Goal: Transaction & Acquisition: Purchase product/service

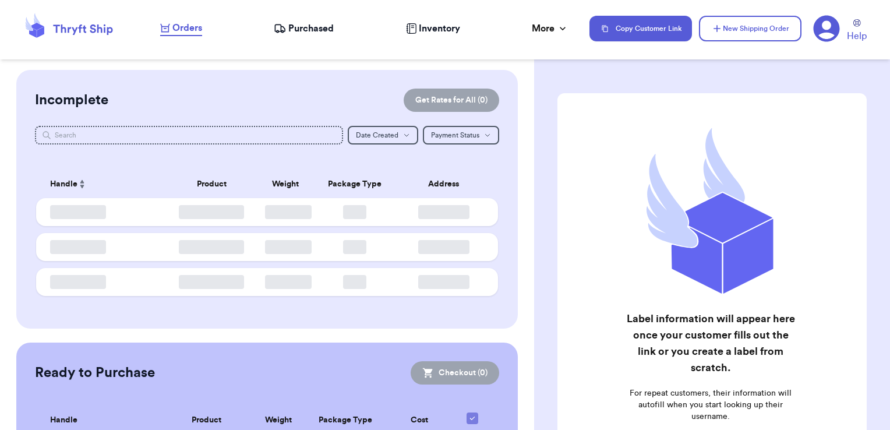
checkbox input "false"
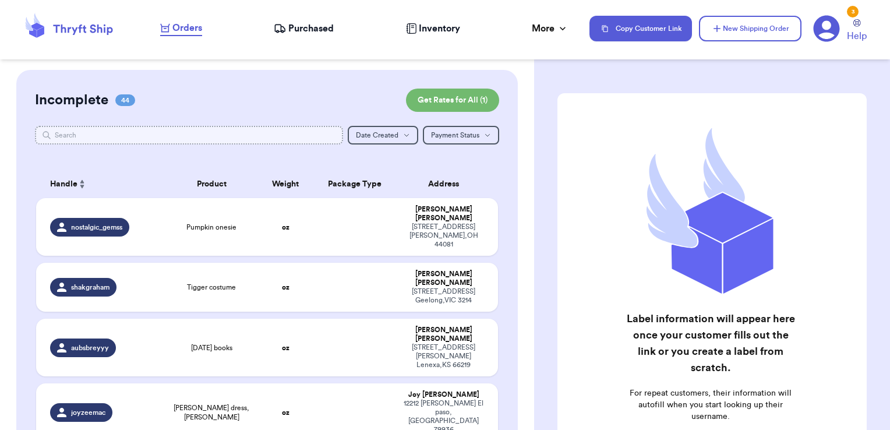
click at [178, 128] on input "text" at bounding box center [189, 135] width 309 height 19
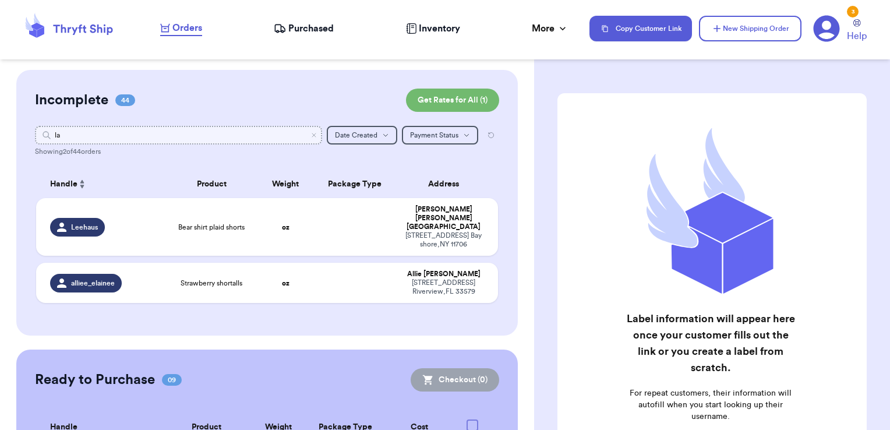
type input "l"
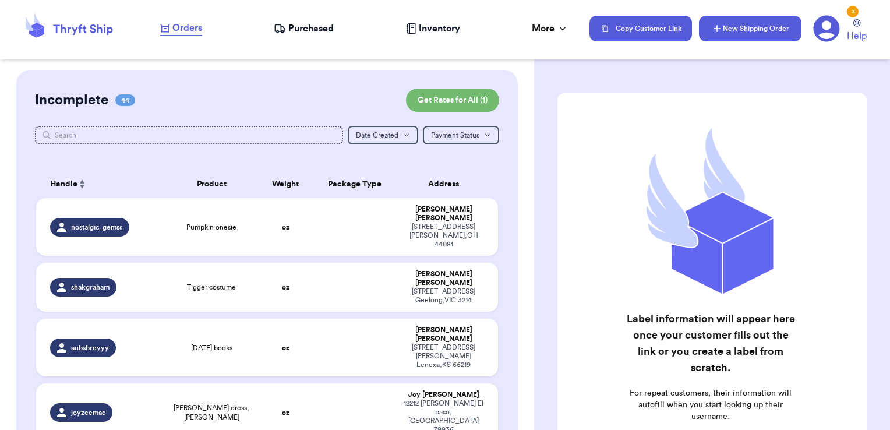
click at [718, 31] on icon "button" at bounding box center [717, 29] width 12 height 12
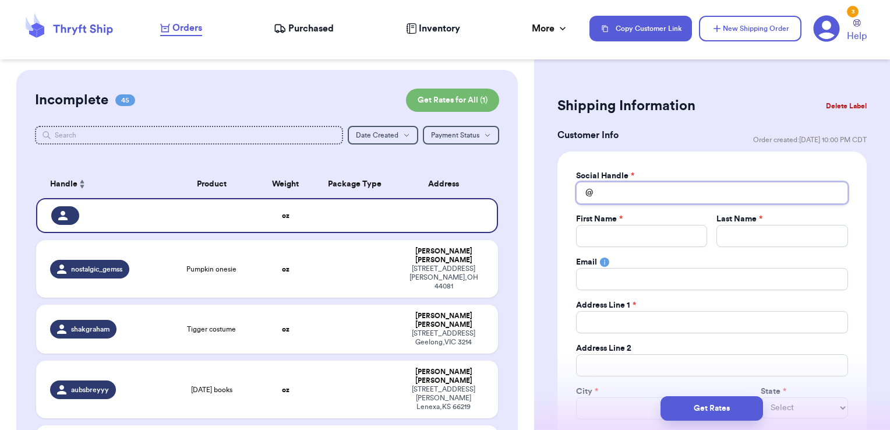
click at [651, 200] on input "Total Amount Paid" at bounding box center [712, 193] width 272 height 22
type input "l"
type input "la"
type input "[PERSON_NAME]"
type input "laur"
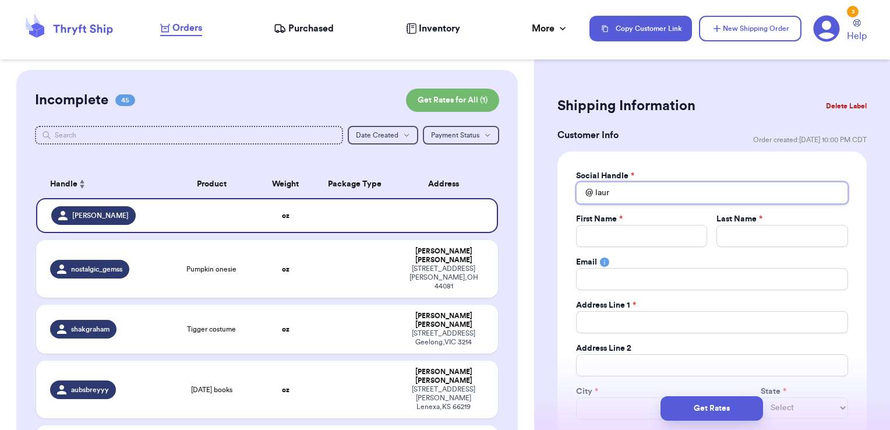
type input "laure"
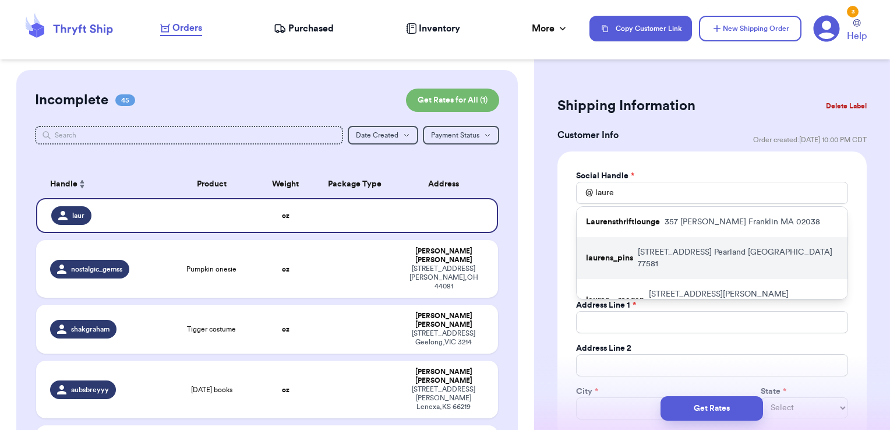
click at [669, 263] on p "[STREET_ADDRESS]" at bounding box center [738, 257] width 200 height 23
type input "laurens_pins"
type input "[PERSON_NAME]"
type input "[EMAIL_ADDRESS][DOMAIN_NAME]"
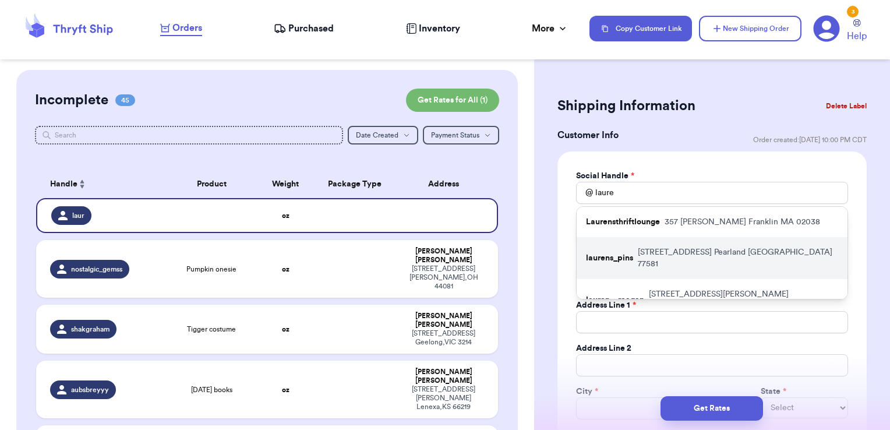
type input "[STREET_ADDRESS]"
type input "Pearland"
select select "[GEOGRAPHIC_DATA]"
type input "77581"
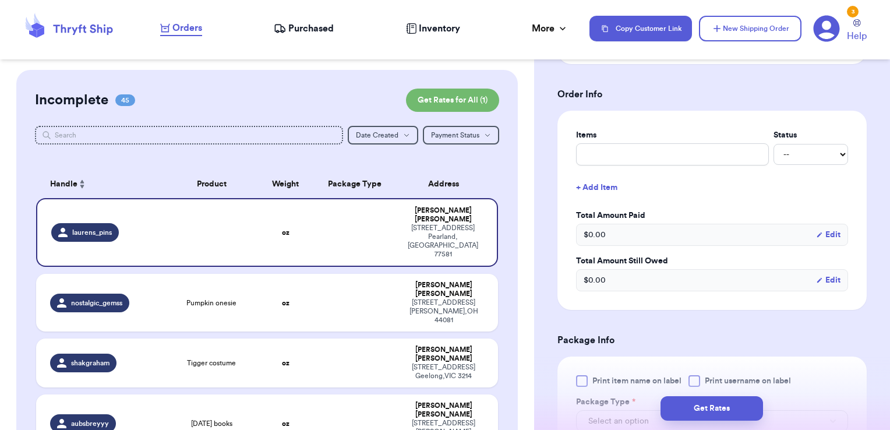
scroll to position [456, 0]
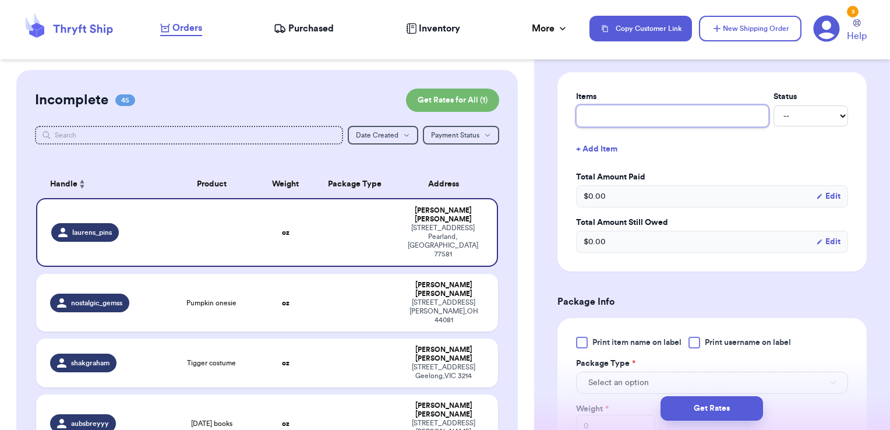
click at [657, 119] on input "text" at bounding box center [672, 116] width 193 height 22
type input "misc - thank you!"
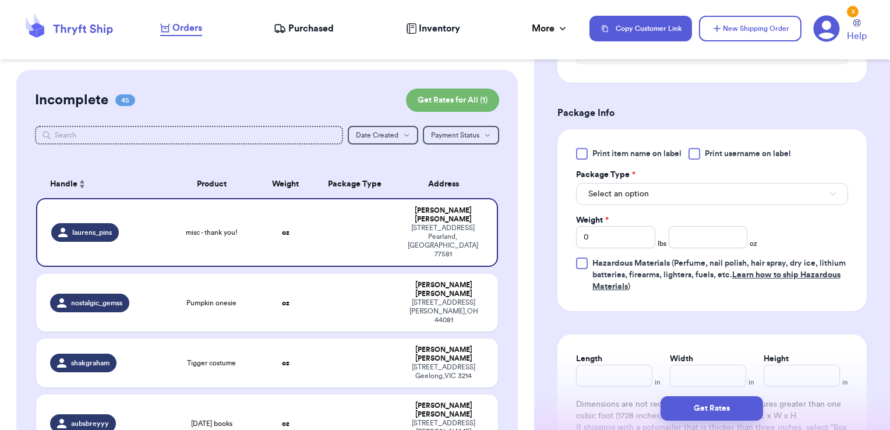
scroll to position [647, 0]
click at [700, 148] on div at bounding box center [695, 152] width 12 height 12
click at [0, 0] on input "Print username on label" at bounding box center [0, 0] width 0 height 0
click at [685, 178] on div "Select an option" at bounding box center [712, 190] width 272 height 24
click at [681, 186] on button "Select an option" at bounding box center [712, 192] width 272 height 22
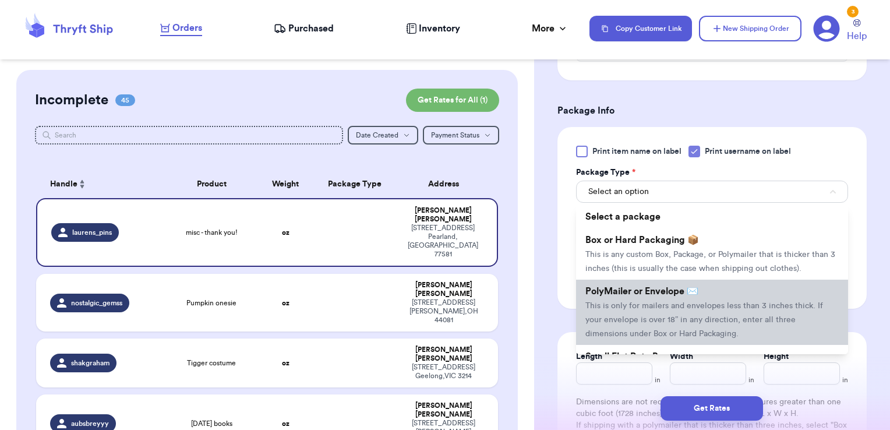
click at [650, 297] on li "PolyMailer or Envelope ✉️ This is only for mailers and envelopes less than 3 in…" at bounding box center [712, 312] width 272 height 65
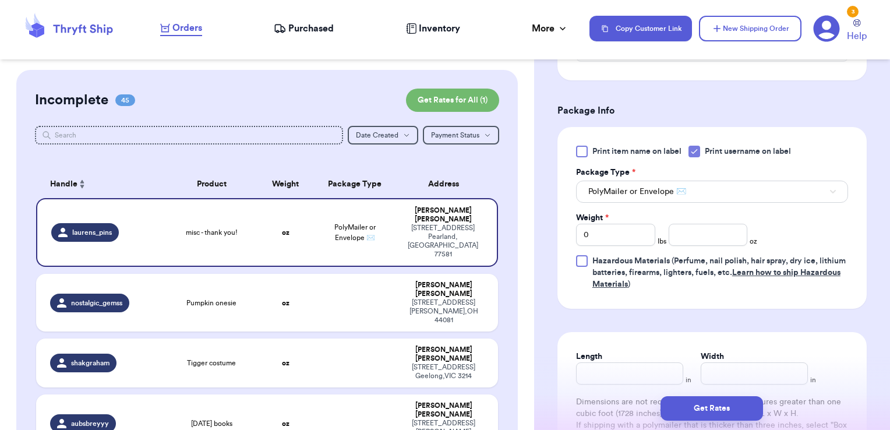
click at [699, 243] on div "Print item name on label Print username on label Package Type * PolyMailer or E…" at bounding box center [712, 218] width 272 height 144
click at [701, 234] on input "number" at bounding box center [708, 235] width 79 height 22
type input "2.19"
click at [687, 408] on button "Get Rates" at bounding box center [712, 408] width 103 height 24
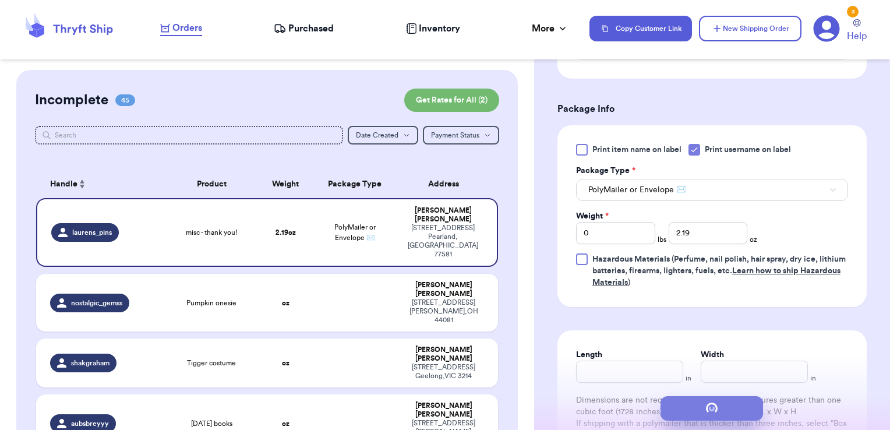
scroll to position [0, 0]
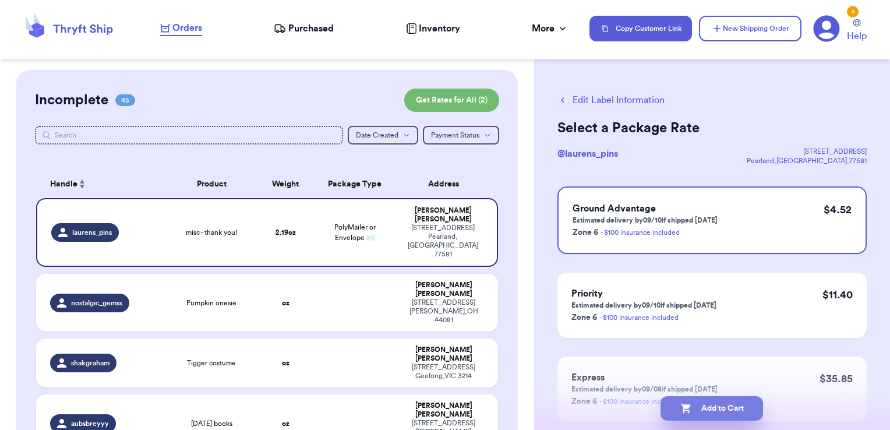
click at [736, 409] on button "Add to Cart" at bounding box center [712, 408] width 103 height 24
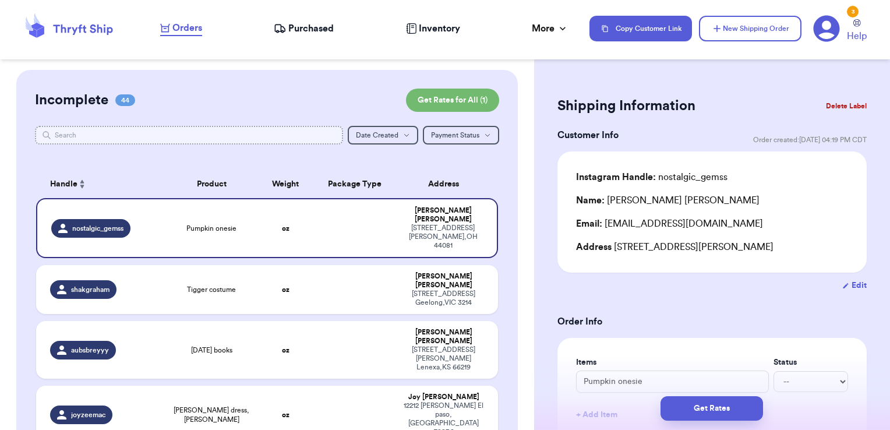
click at [240, 129] on input "text" at bounding box center [189, 135] width 309 height 19
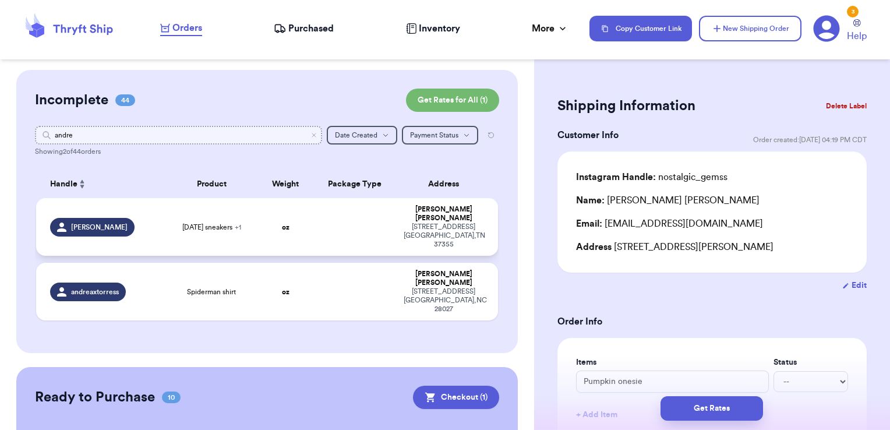
type input "andre"
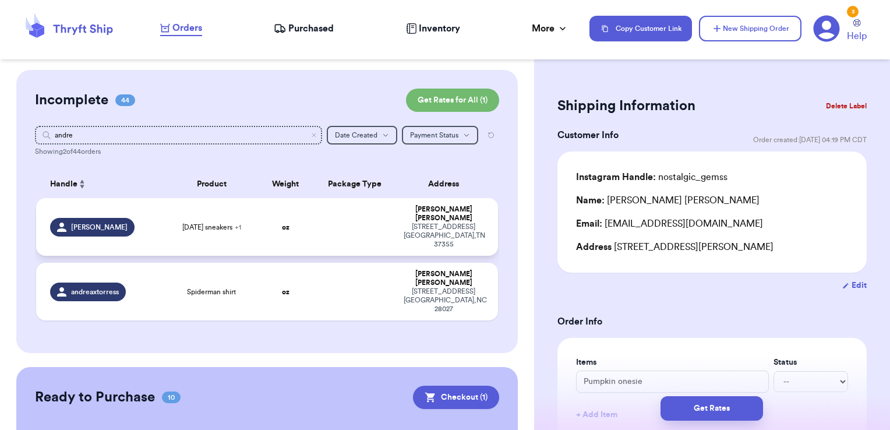
click at [346, 213] on td at bounding box center [354, 227] width 83 height 58
type input "[DATE] sneakers"
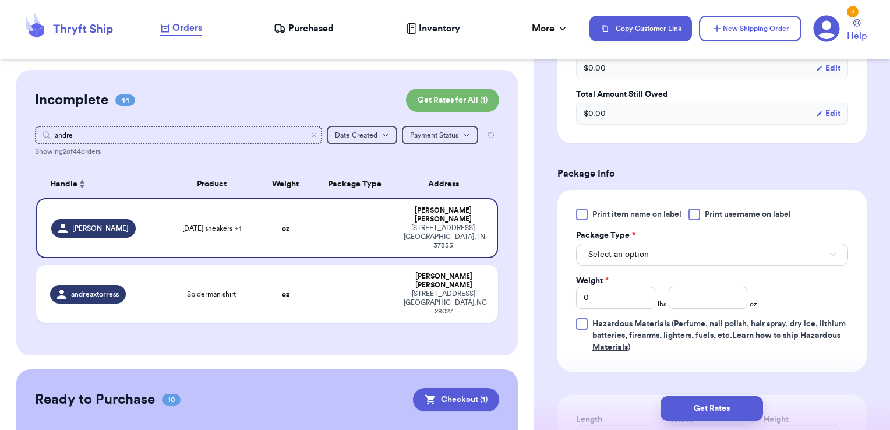
scroll to position [486, 0]
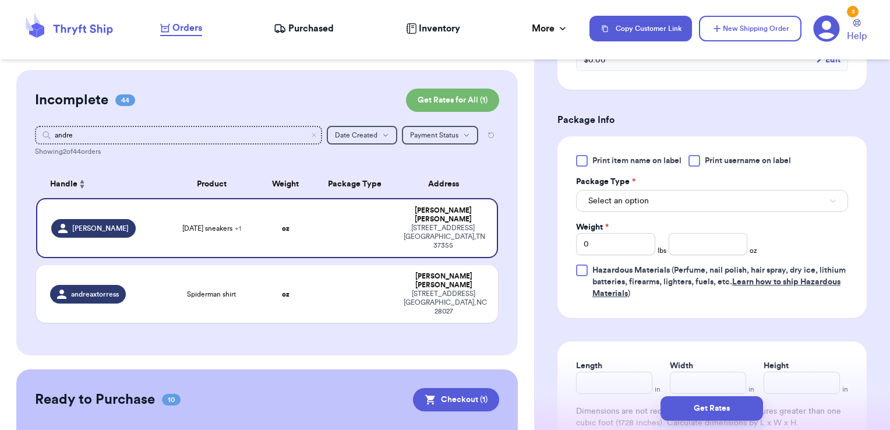
click at [705, 163] on label "Print username on label" at bounding box center [740, 161] width 103 height 12
click at [0, 0] on input "Print username on label" at bounding box center [0, 0] width 0 height 0
click at [697, 192] on button "Select an option" at bounding box center [712, 201] width 272 height 22
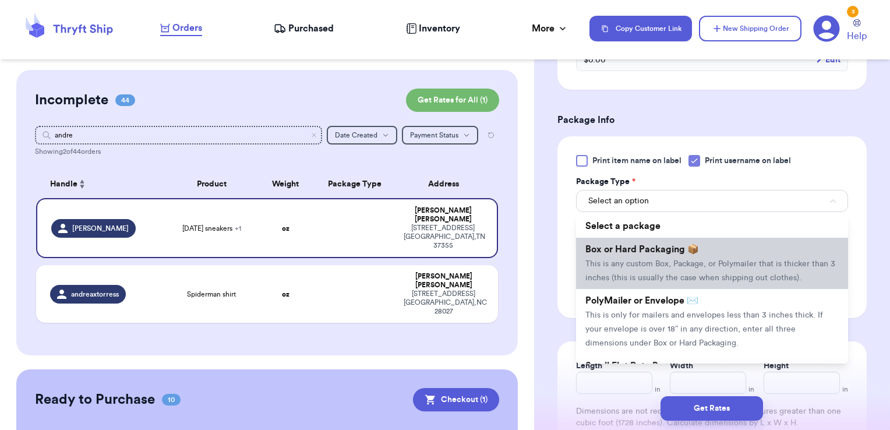
click at [657, 260] on span "This is any custom Box, Package, or Polymailer that is thicker than 3 inches (t…" at bounding box center [710, 271] width 250 height 22
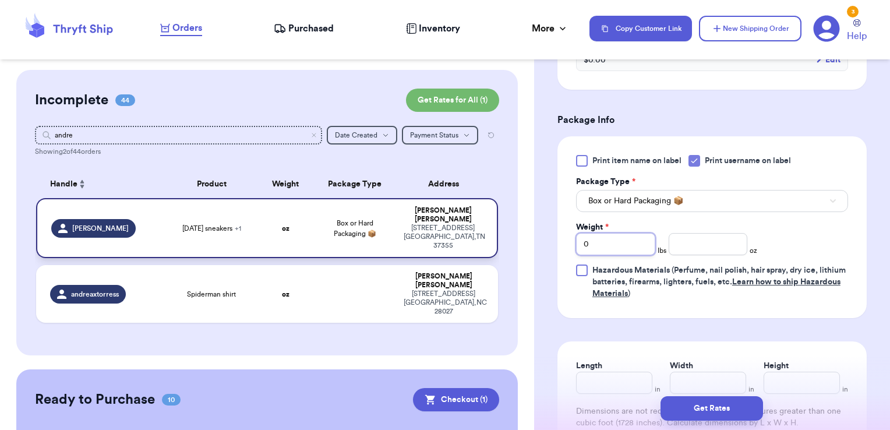
drag, startPoint x: 592, startPoint y: 242, endPoint x: 473, endPoint y: 231, distance: 119.9
click at [473, 231] on div "Customer Link New Order Incomplete 44 Get Rates for All ( 1 ) Get Rates for All…" at bounding box center [445, 215] width 890 height 430
type input "1"
type input "0.54"
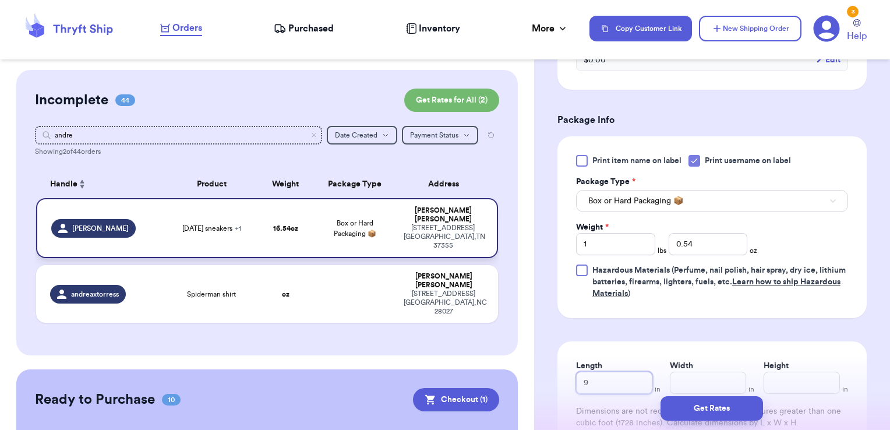
type input "9"
type input "8"
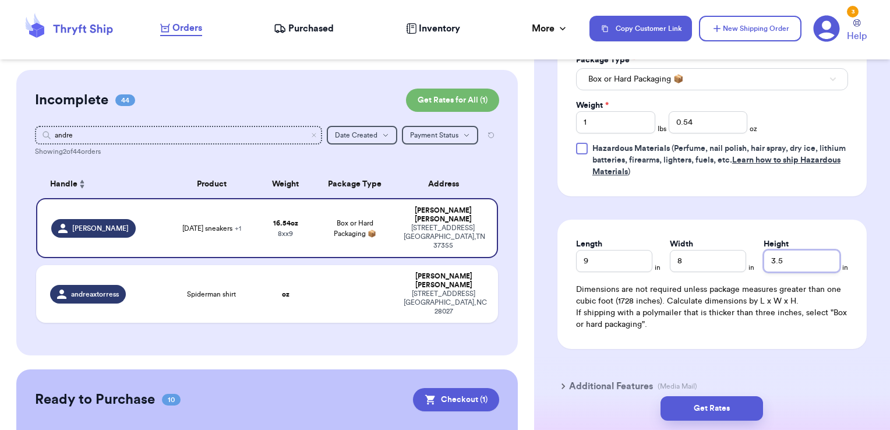
scroll to position [608, 0]
type input "3.5"
click at [742, 403] on button "Get Rates" at bounding box center [712, 408] width 103 height 24
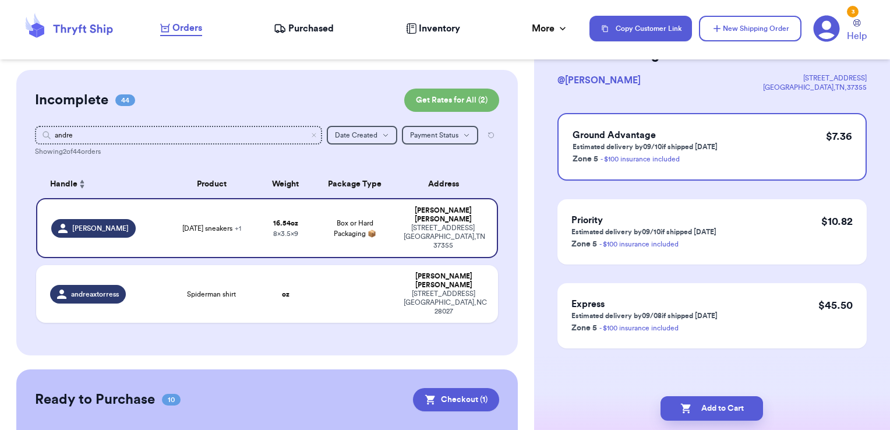
scroll to position [0, 0]
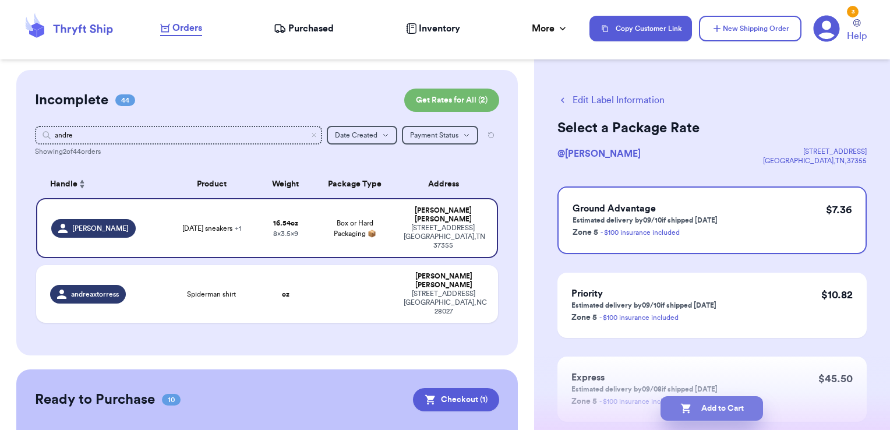
click at [729, 407] on button "Add to Cart" at bounding box center [712, 408] width 103 height 24
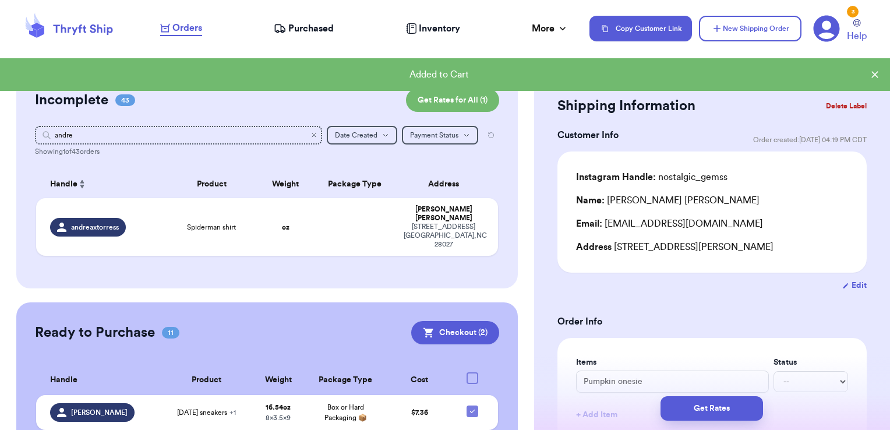
click at [311, 135] on icon "Clear search" at bounding box center [314, 135] width 7 height 7
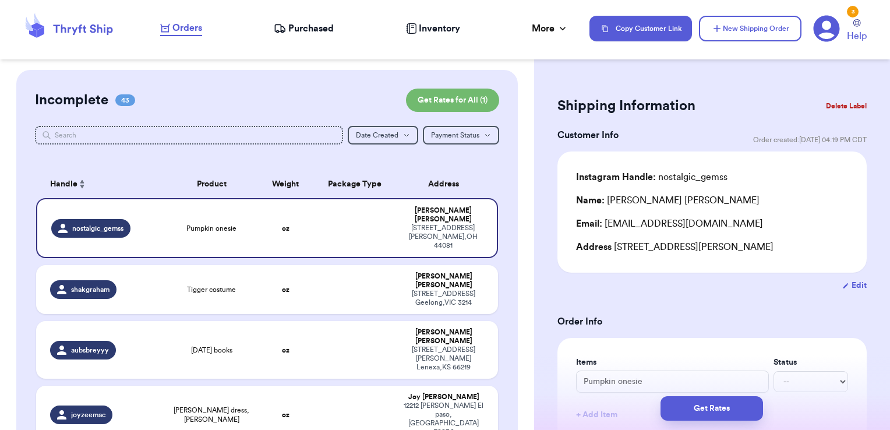
scroll to position [2, 0]
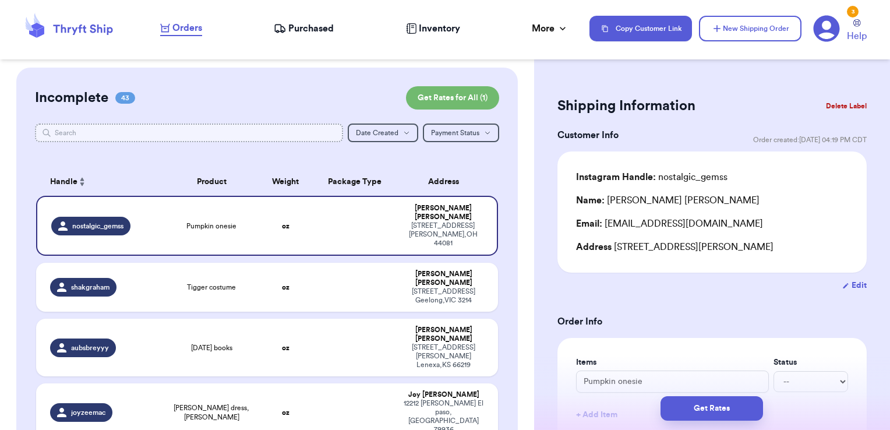
click at [257, 138] on input "text" at bounding box center [189, 133] width 309 height 19
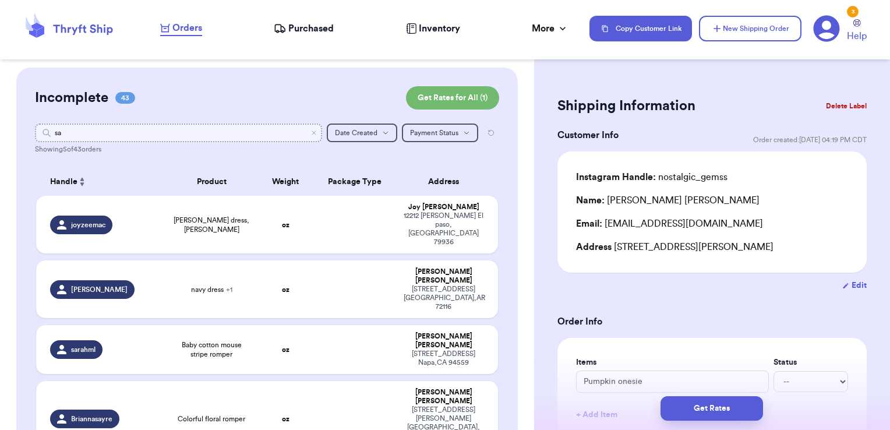
type input "s"
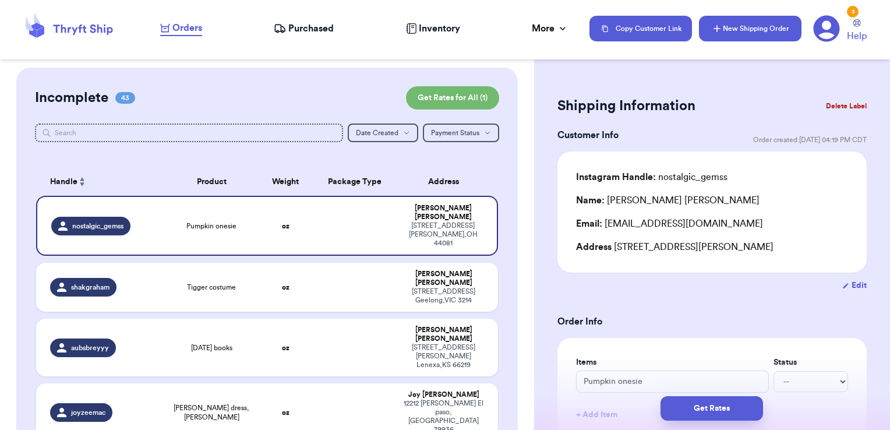
click at [746, 26] on button "New Shipping Order" at bounding box center [750, 29] width 103 height 26
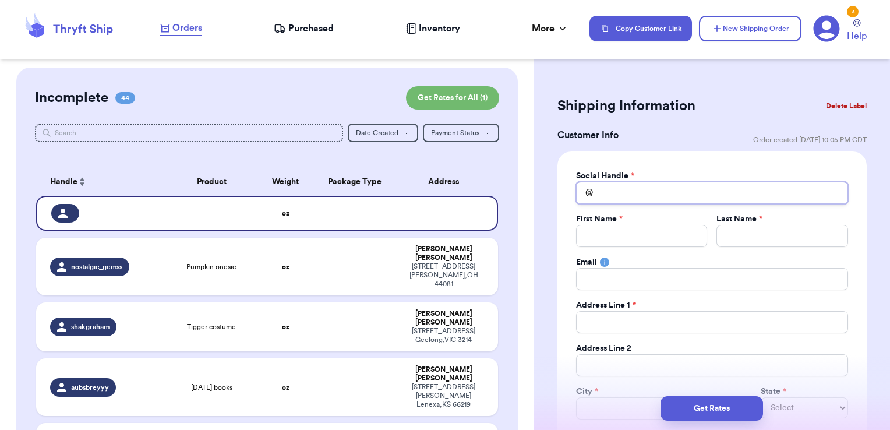
click at [635, 188] on input "Total Amount Paid" at bounding box center [712, 193] width 272 height 22
type input "s"
type input "sa"
type input "san"
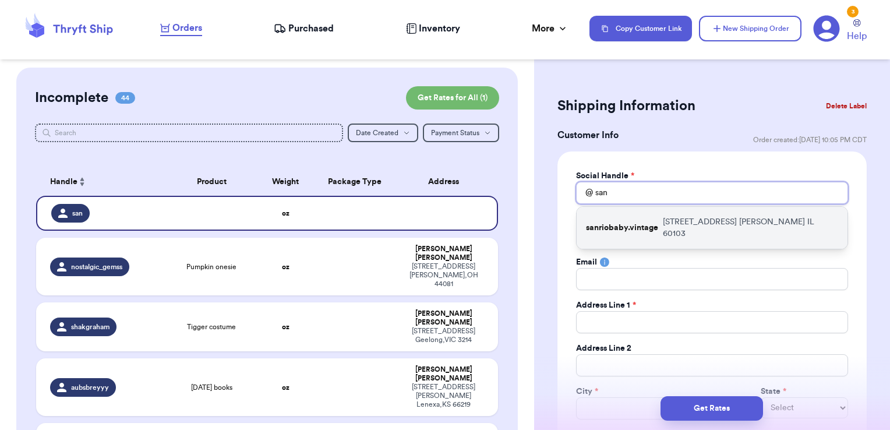
type input "san"
click at [634, 211] on div "sanriobaby.vintage [STREET_ADDRESS]" at bounding box center [712, 228] width 271 height 42
type input "sanriobaby.vintage"
type input "[PERSON_NAME]"
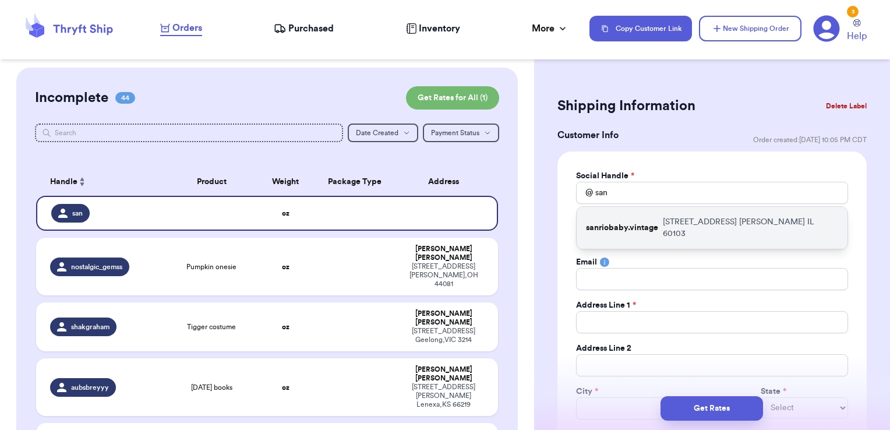
type input "[EMAIL_ADDRESS][DOMAIN_NAME]"
type input "[STREET_ADDRESS]"
type input "[PERSON_NAME]"
select select "IL"
type input "60103"
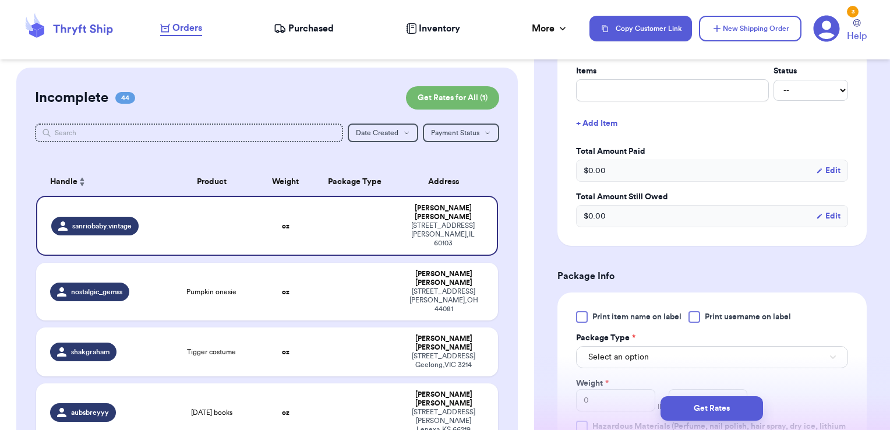
scroll to position [487, 0]
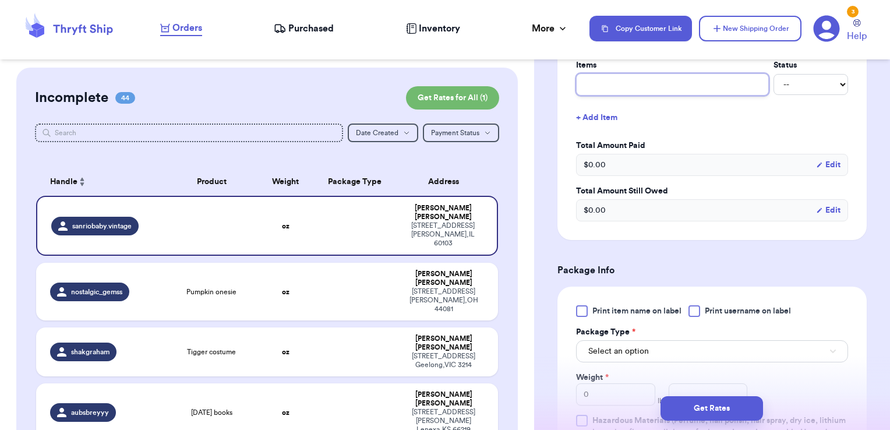
click at [648, 85] on input "text" at bounding box center [672, 84] width 193 height 22
type input "clothes- thank you!"
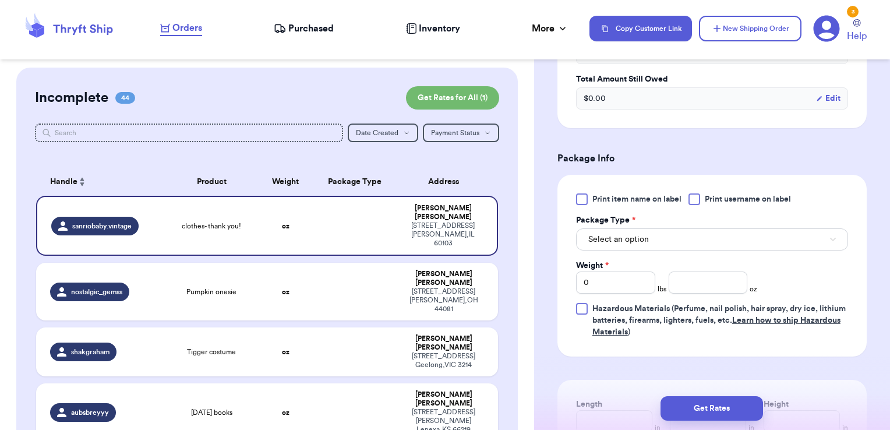
scroll to position [600, 0]
click at [713, 196] on span "Print username on label" at bounding box center [748, 198] width 86 height 12
click at [0, 0] on input "Print username on label" at bounding box center [0, 0] width 0 height 0
click at [685, 245] on button "Select an option" at bounding box center [712, 238] width 272 height 22
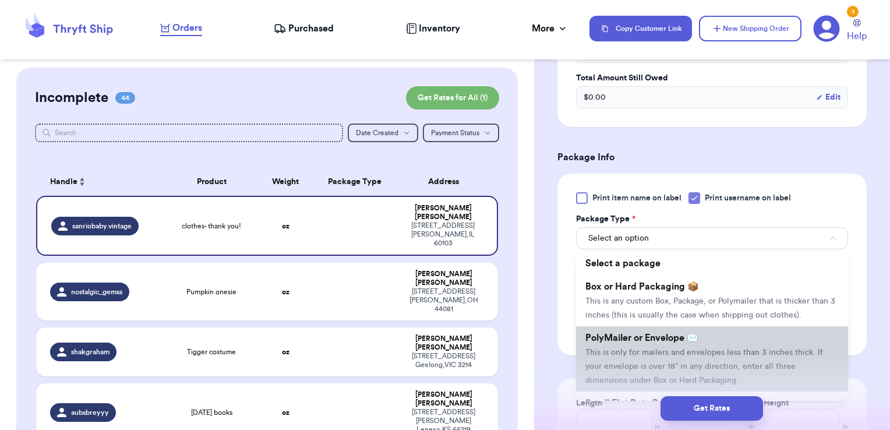
click at [642, 338] on li "PolyMailer or Envelope ✉️ This is only for mailers and envelopes less than 3 in…" at bounding box center [712, 358] width 272 height 65
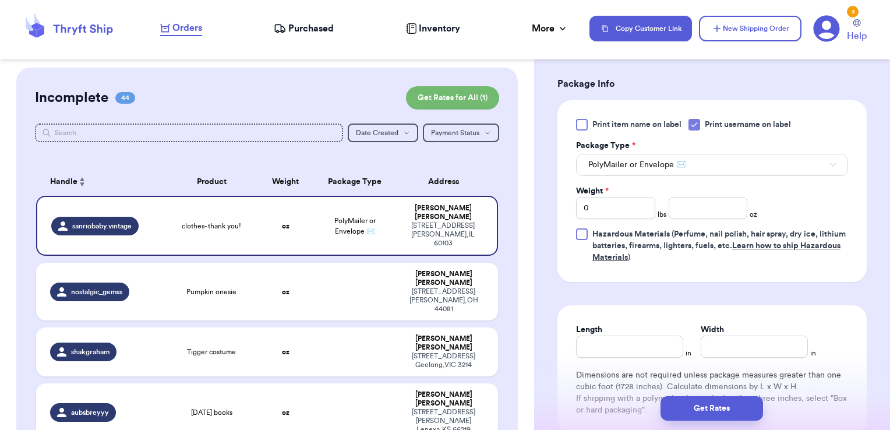
scroll to position [686, 0]
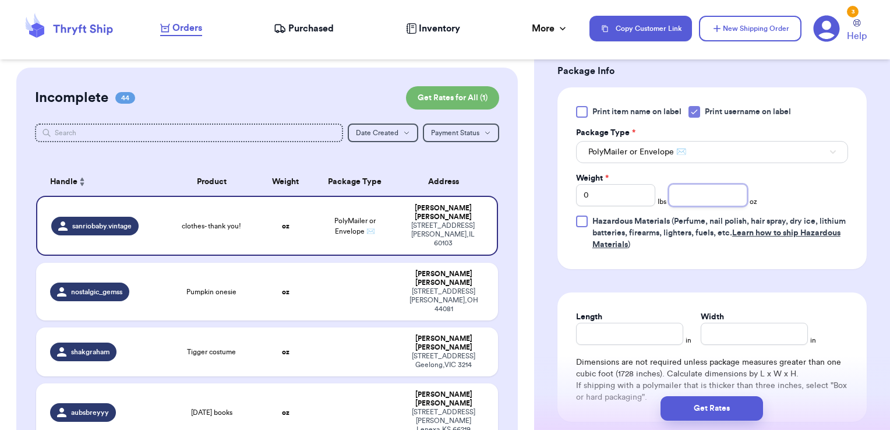
click at [692, 197] on input "number" at bounding box center [708, 195] width 79 height 22
type input "11.31"
click at [743, 409] on button "Get Rates" at bounding box center [712, 408] width 103 height 24
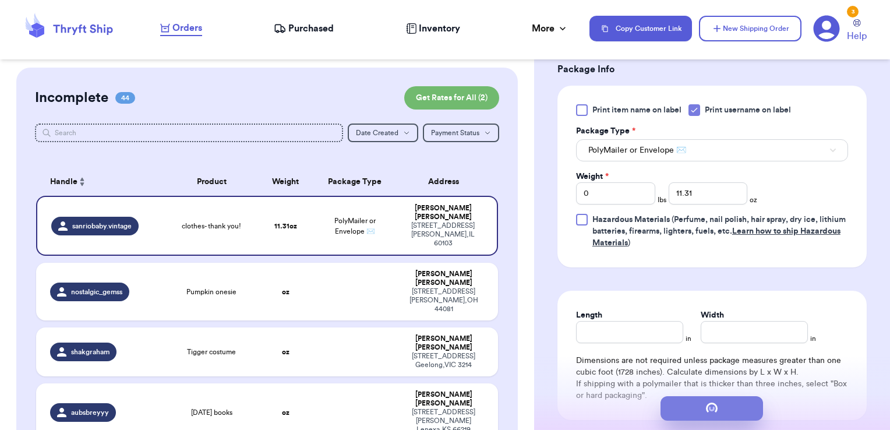
scroll to position [0, 0]
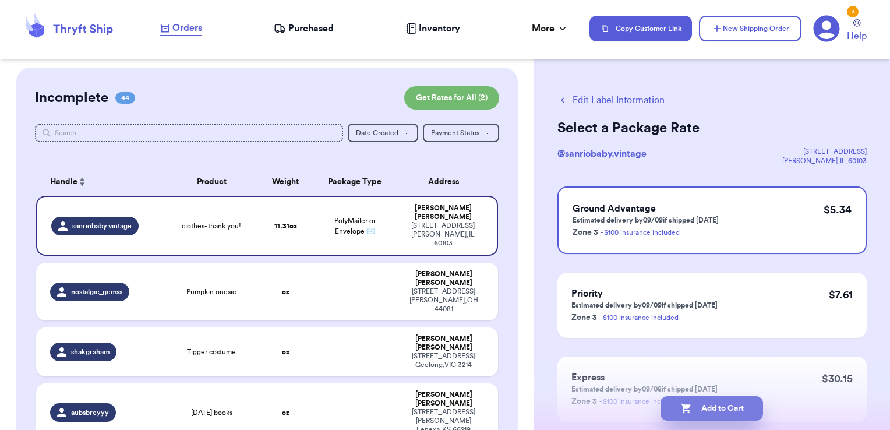
click at [734, 406] on button "Add to Cart" at bounding box center [712, 408] width 103 height 24
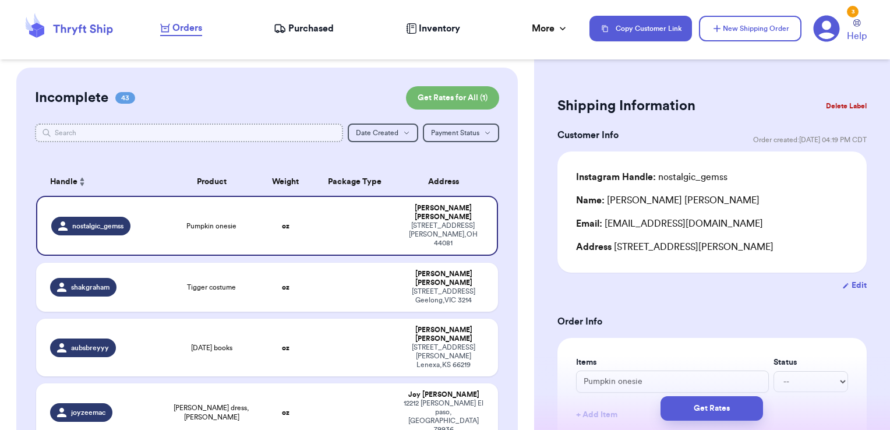
click at [244, 131] on input "text" at bounding box center [189, 133] width 309 height 19
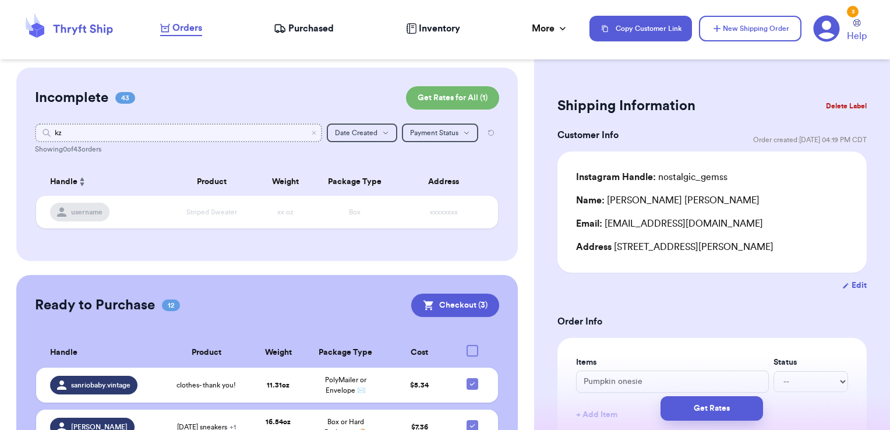
type input "k"
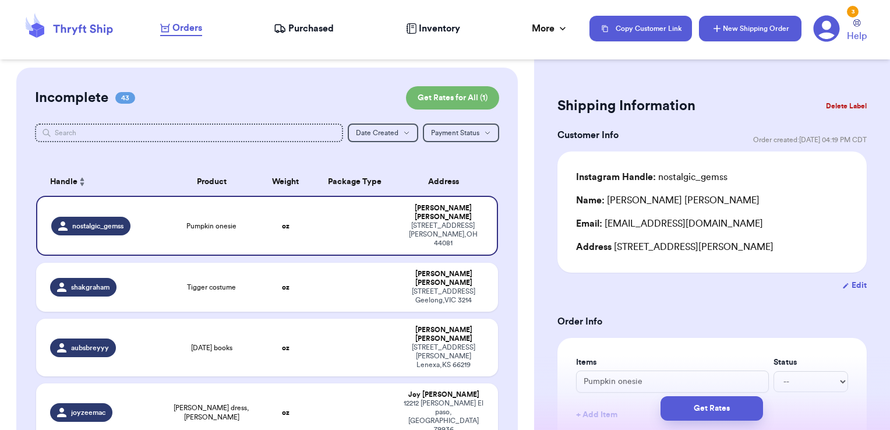
click at [721, 27] on icon "button" at bounding box center [717, 29] width 12 height 12
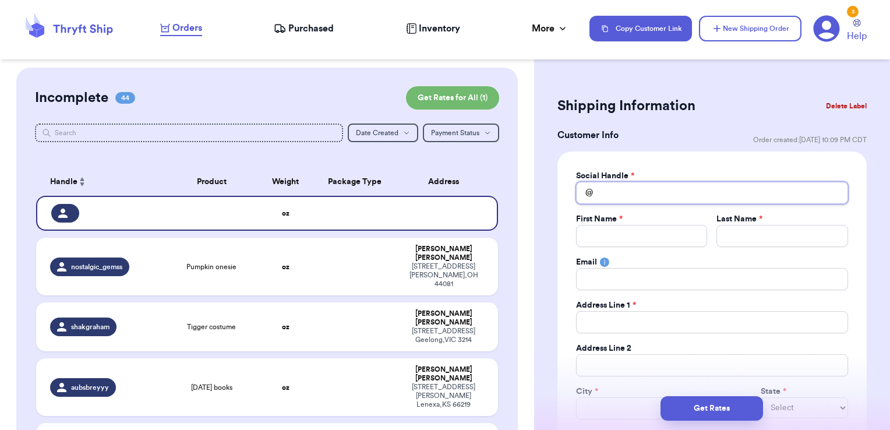
click at [629, 188] on input "Total Amount Paid" at bounding box center [712, 193] width 272 height 22
type input "k"
type input "kz"
type input "kzo"
type input "kzoo"
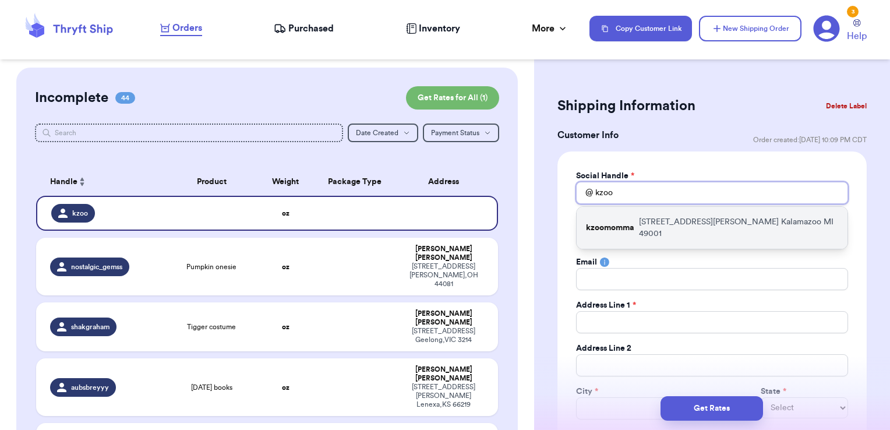
type input "kzoo"
click at [643, 229] on div "kzoomomma [STREET_ADDRESS][PERSON_NAME]" at bounding box center [712, 228] width 271 height 42
type input "kzoomomma"
type input "[GEOGRAPHIC_DATA]"
type input "Branch"
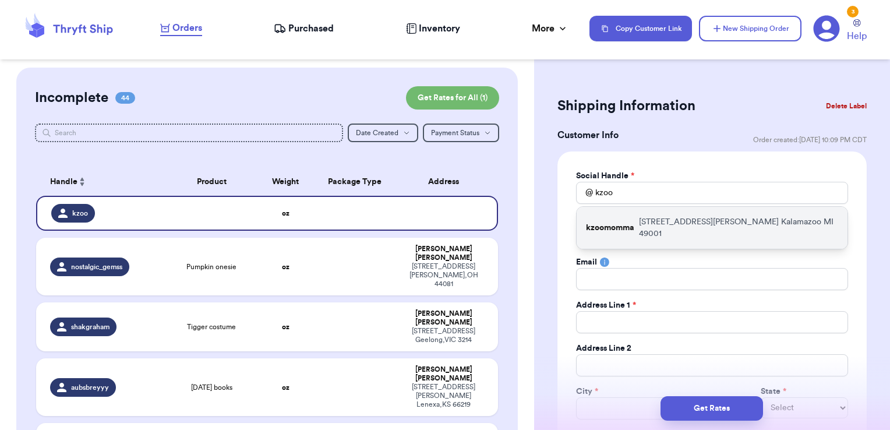
type input "[EMAIL_ADDRESS][DOMAIN_NAME]"
type input "[STREET_ADDRESS][PERSON_NAME]"
type input "Kalamazoo"
select select "MI"
type input "49001"
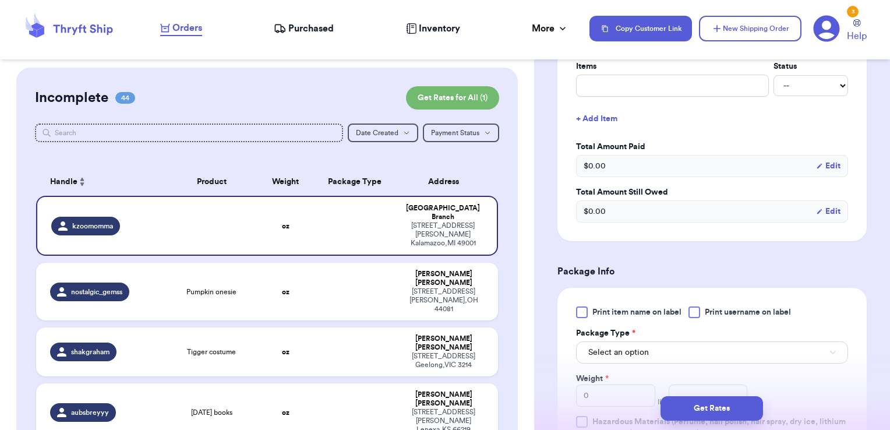
scroll to position [485, 0]
click at [632, 87] on input "text" at bounding box center [672, 86] width 193 height 22
type input "clothes- thank you!"
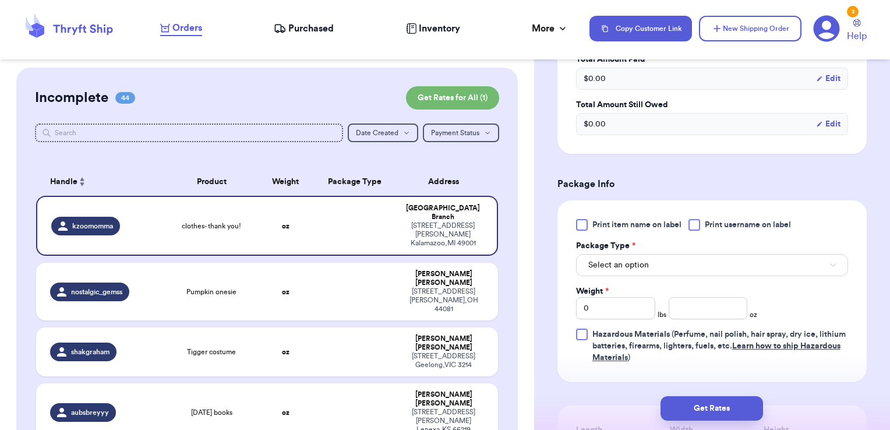
scroll to position [574, 0]
click at [714, 218] on span "Print username on label" at bounding box center [748, 224] width 86 height 12
click at [0, 0] on input "Print username on label" at bounding box center [0, 0] width 0 height 0
click at [682, 259] on button "Select an option" at bounding box center [712, 264] width 272 height 22
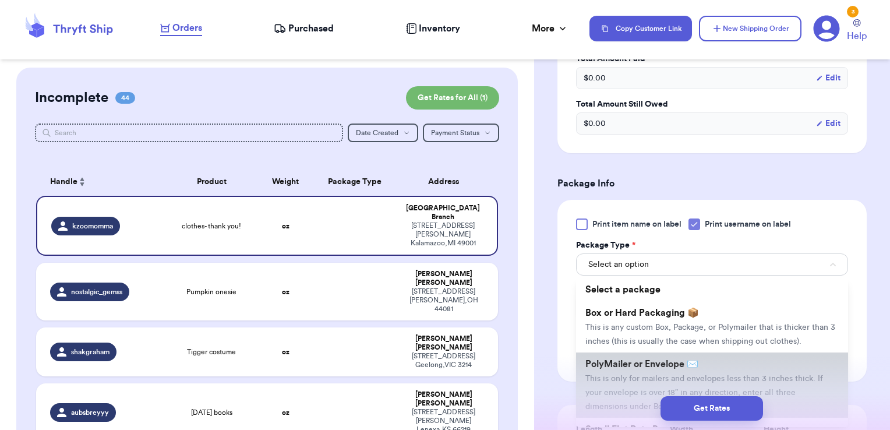
click at [641, 369] on li "PolyMailer or Envelope ✉️ This is only for mailers and envelopes less than 3 in…" at bounding box center [712, 384] width 272 height 65
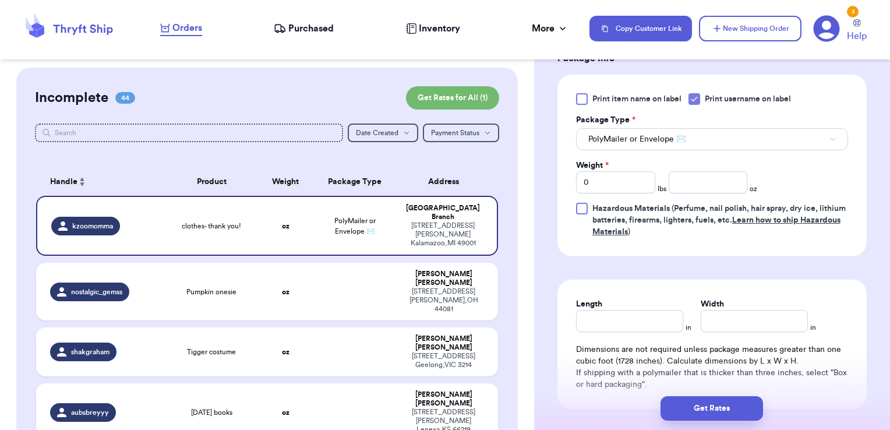
scroll to position [700, 0]
click at [685, 186] on input "number" at bounding box center [708, 182] width 79 height 22
type input "2.66"
click at [740, 402] on button "Get Rates" at bounding box center [712, 408] width 103 height 24
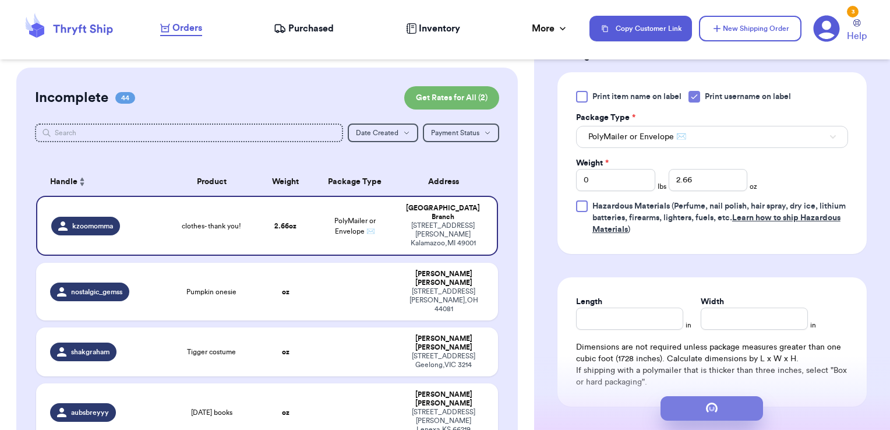
scroll to position [0, 0]
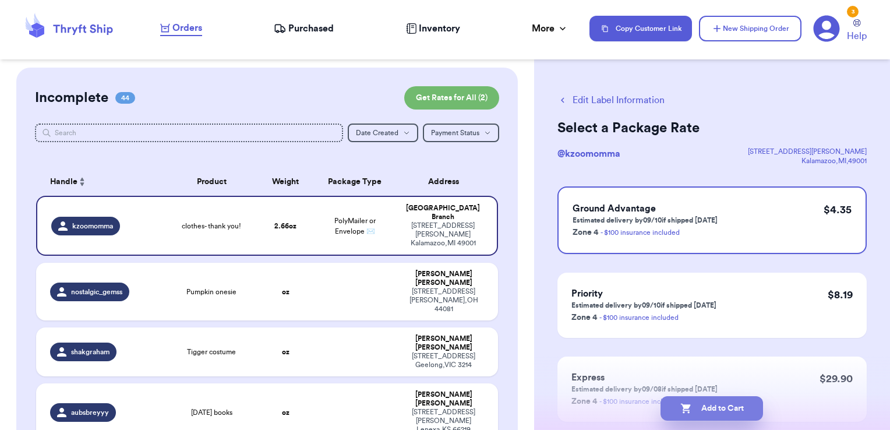
click at [746, 406] on button "Add to Cart" at bounding box center [712, 408] width 103 height 24
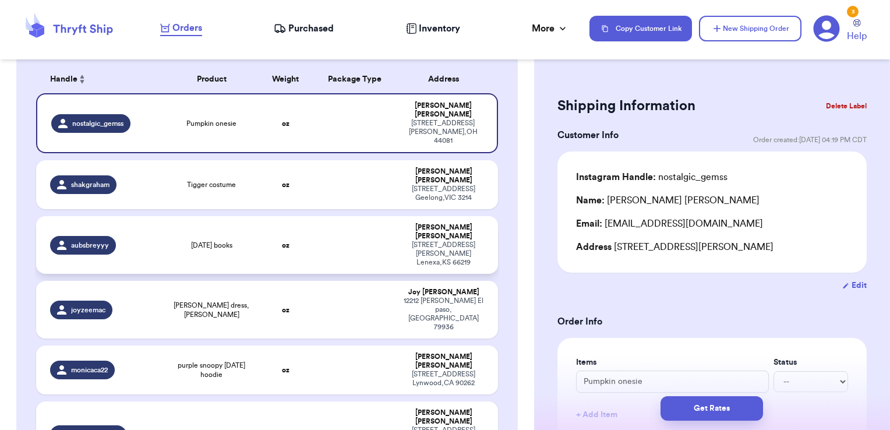
scroll to position [111, 0]
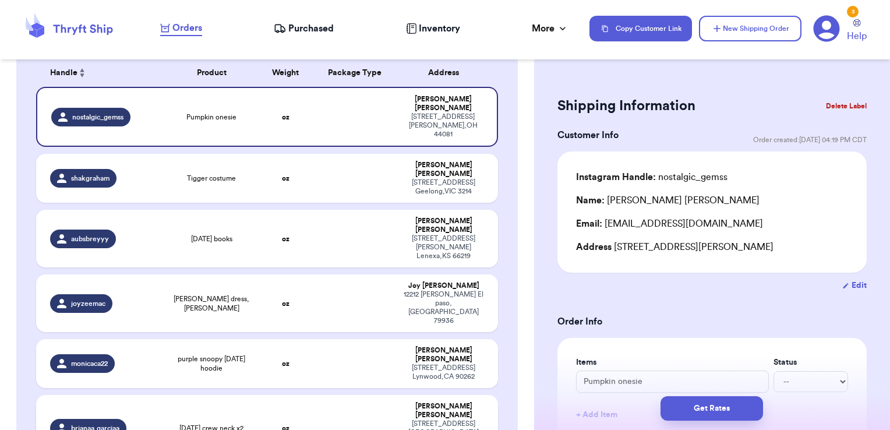
click at [354, 395] on td at bounding box center [354, 428] width 83 height 66
type input "[DATE] crew neck x2"
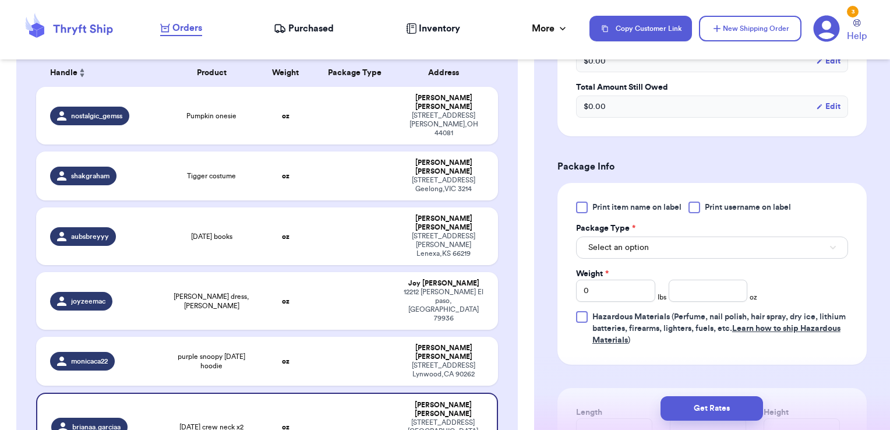
scroll to position [417, 0]
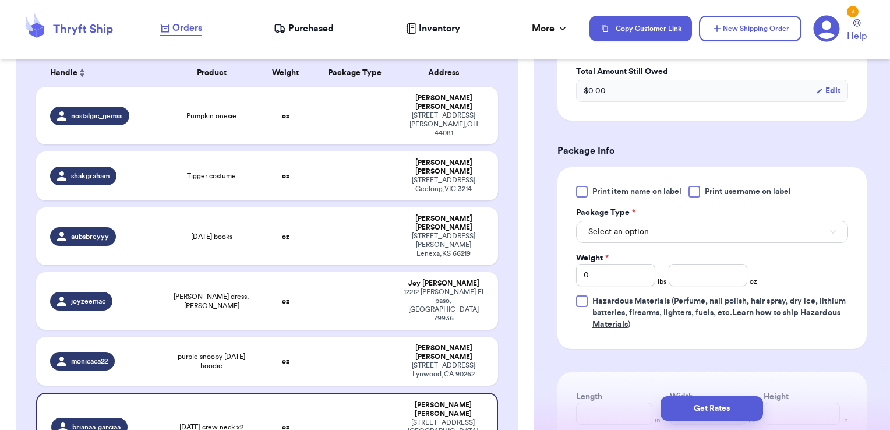
click at [698, 195] on div at bounding box center [695, 192] width 12 height 12
click at [0, 0] on input "Print username on label" at bounding box center [0, 0] width 0 height 0
click at [675, 236] on button "Select an option" at bounding box center [712, 232] width 272 height 22
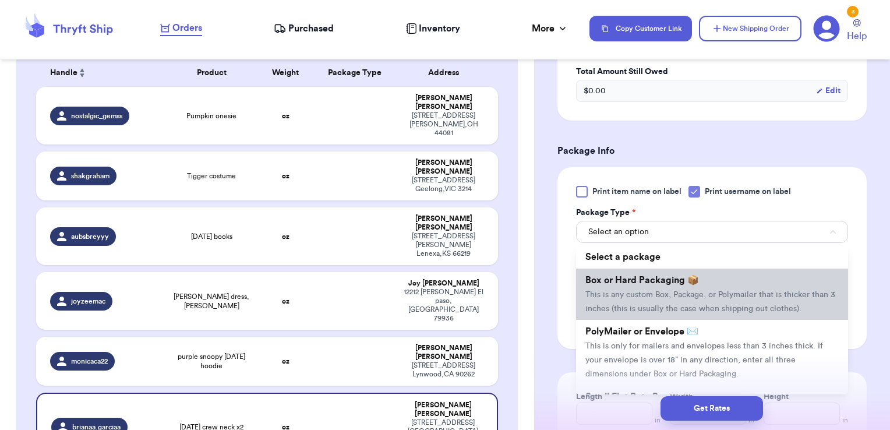
click at [658, 276] on span "Box or Hard Packaging 📦" at bounding box center [642, 280] width 114 height 9
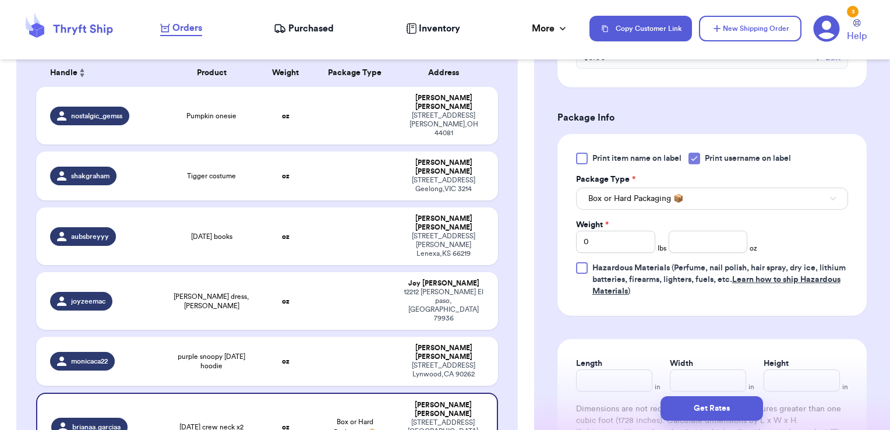
scroll to position [452, 0]
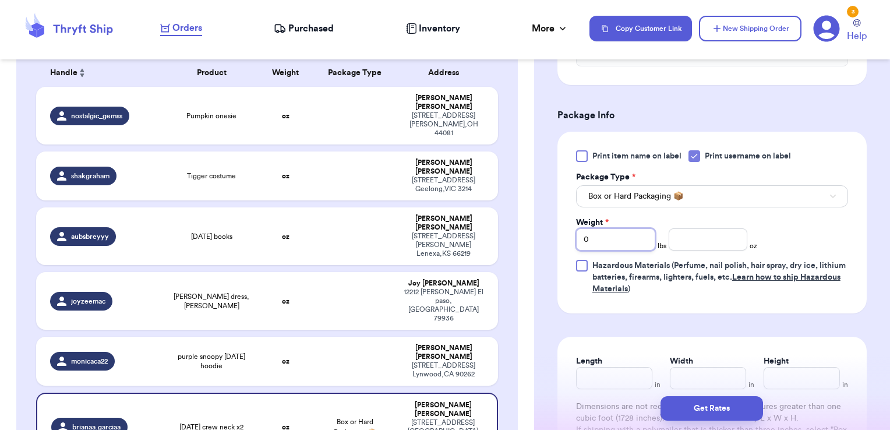
drag, startPoint x: 524, startPoint y: 234, endPoint x: 517, endPoint y: 233, distance: 6.4
click at [517, 233] on div "Customer Link New Order Incomplete 43 Get Rates for All ( 1 ) Get Rates for All…" at bounding box center [445, 215] width 890 height 430
type input "1"
type input "8.82"
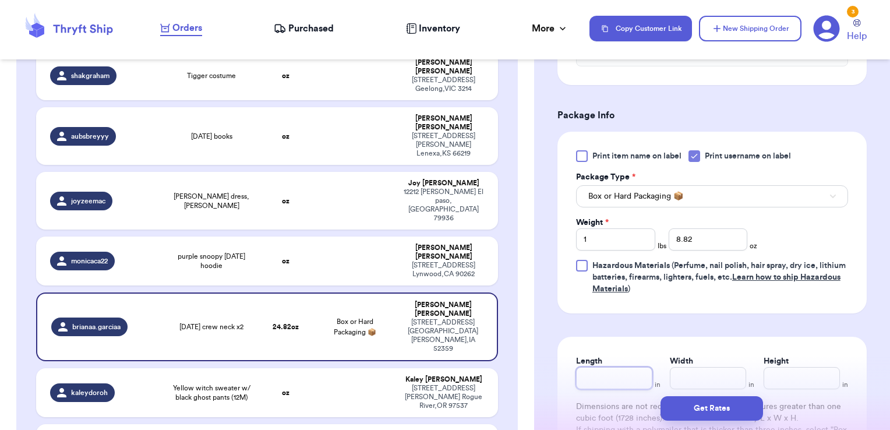
scroll to position [597, 0]
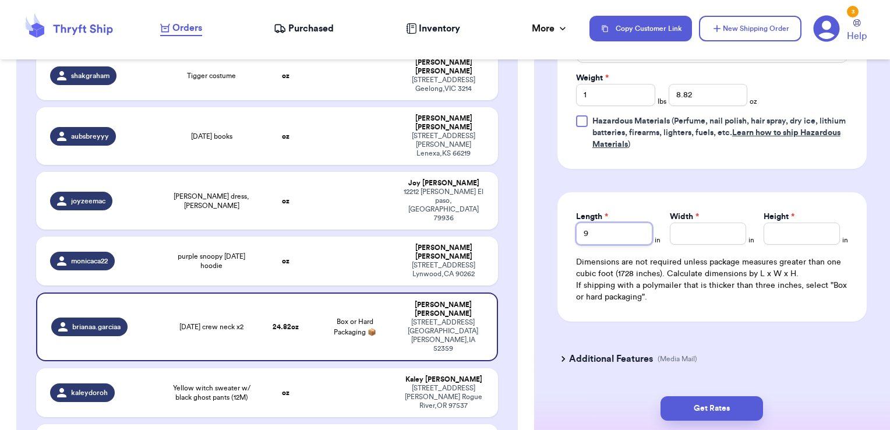
type input "9"
type input "12"
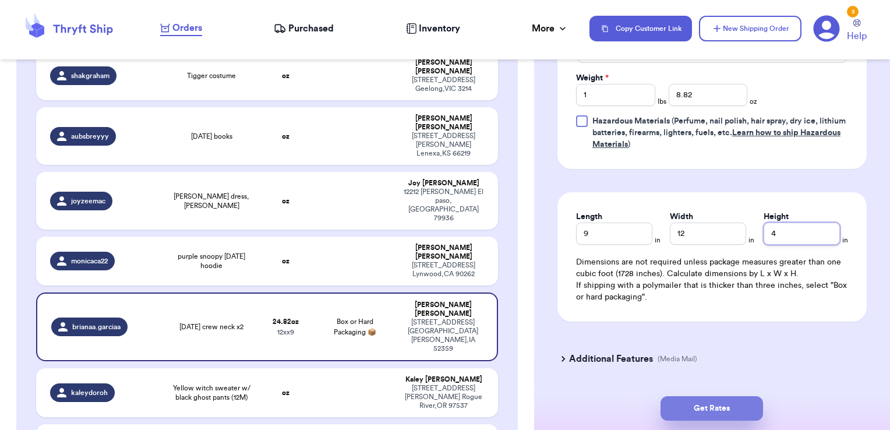
type input "4"
click at [728, 405] on button "Get Rates" at bounding box center [712, 408] width 103 height 24
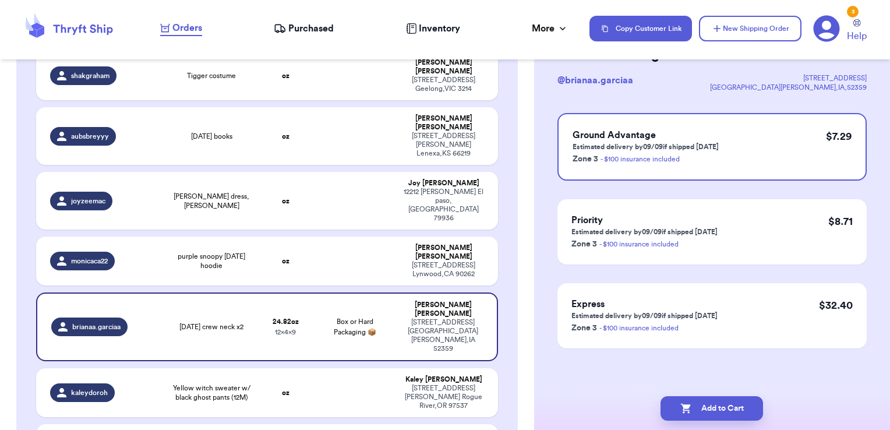
scroll to position [0, 0]
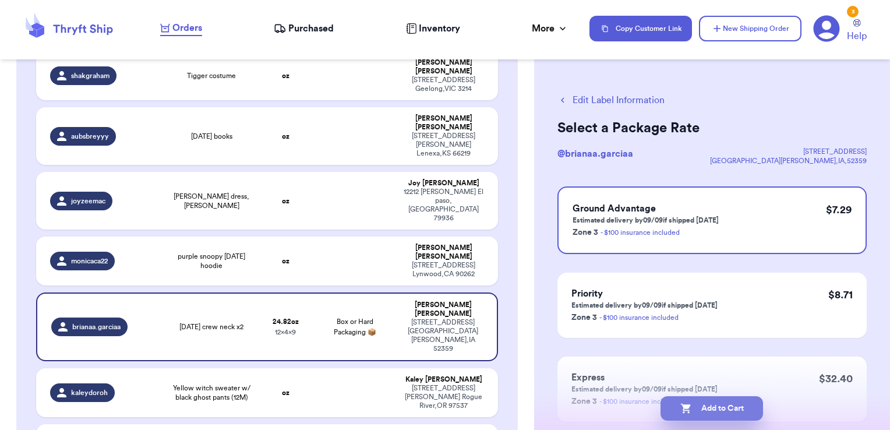
click at [725, 411] on button "Add to Cart" at bounding box center [712, 408] width 103 height 24
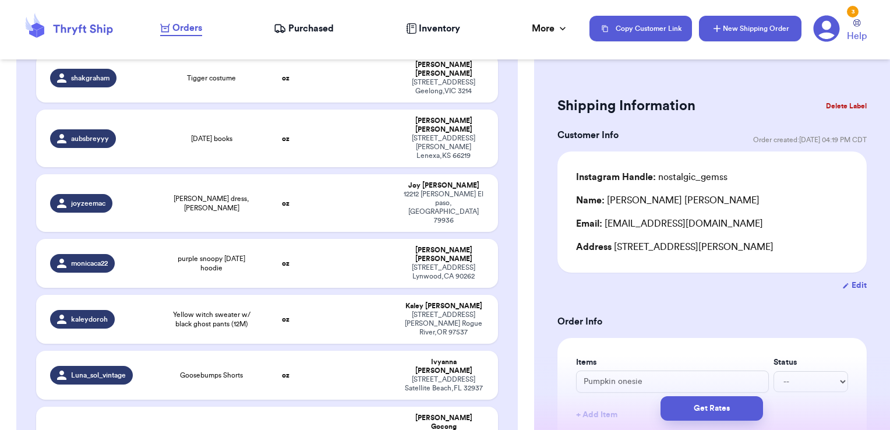
click at [789, 34] on button "New Shipping Order" at bounding box center [750, 29] width 103 height 26
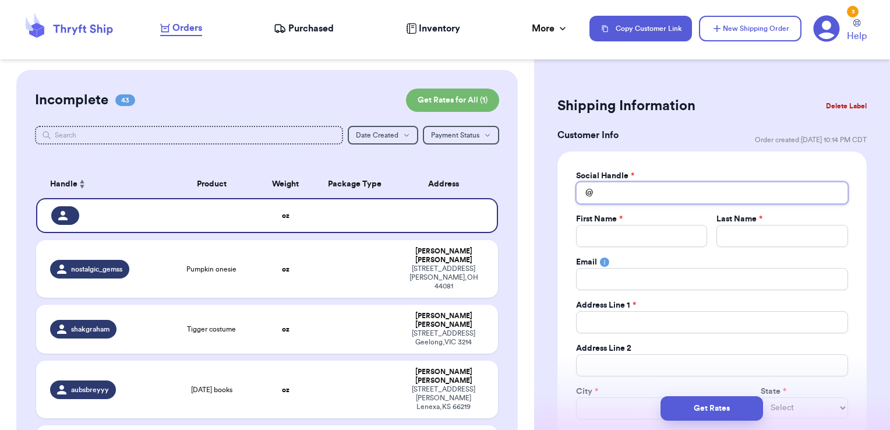
click at [638, 183] on input "Total Amount Paid" at bounding box center [712, 193] width 272 height 22
type input "c"
type input "cl"
type input "cla"
type input "clar"
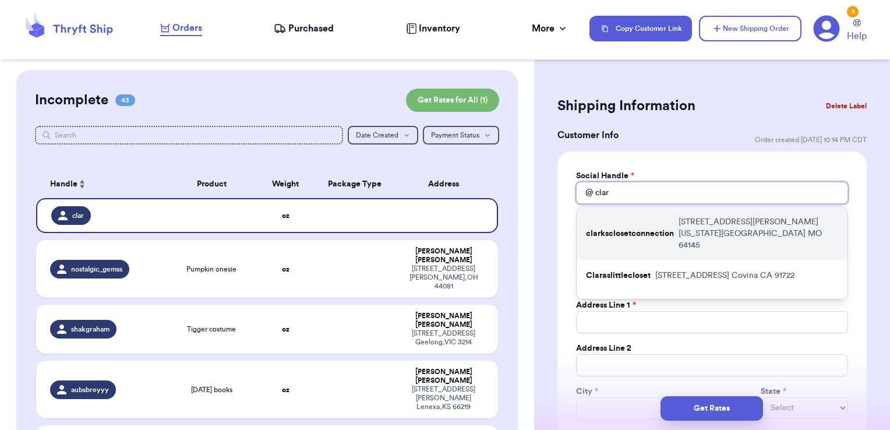
type input "clar"
click at [651, 215] on div "clarksclosetconnection [STREET_ADDRESS][PERSON_NAME][US_STATE]" at bounding box center [712, 234] width 271 height 54
type input "clarksclosetconnection"
type input "[PERSON_NAME]"
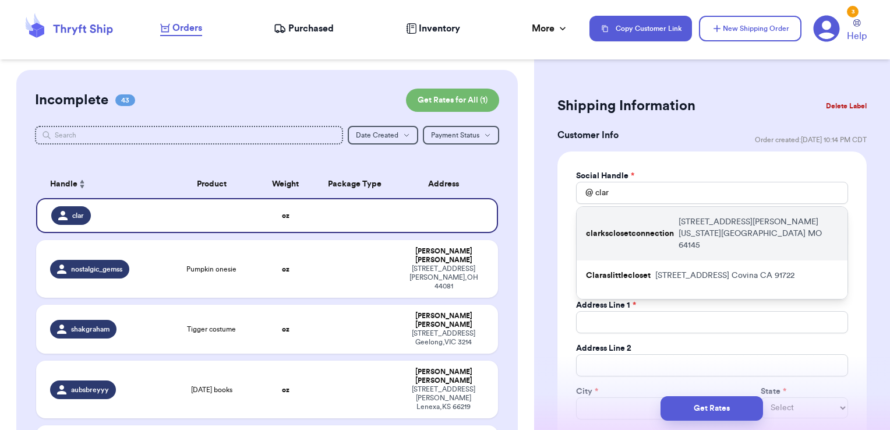
type input "[EMAIL_ADDRESS][DOMAIN_NAME]"
type input "[STREET_ADDRESS][PERSON_NAME]"
type input "[US_STATE][GEOGRAPHIC_DATA]"
select select "MO"
type input "64145"
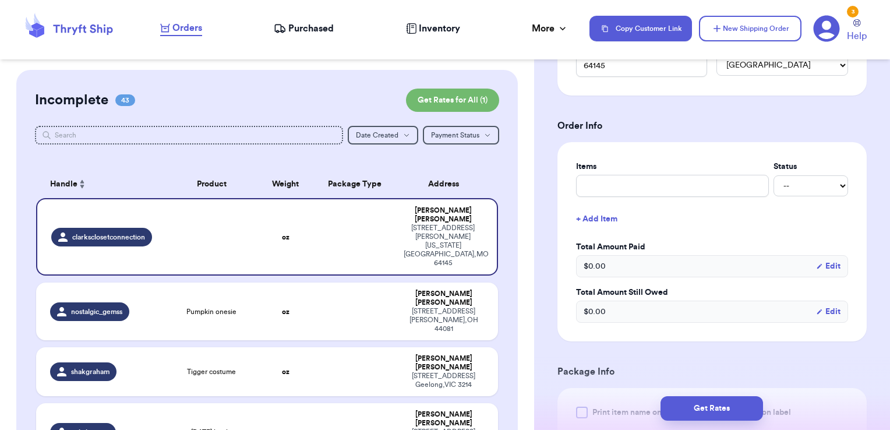
scroll to position [388, 0]
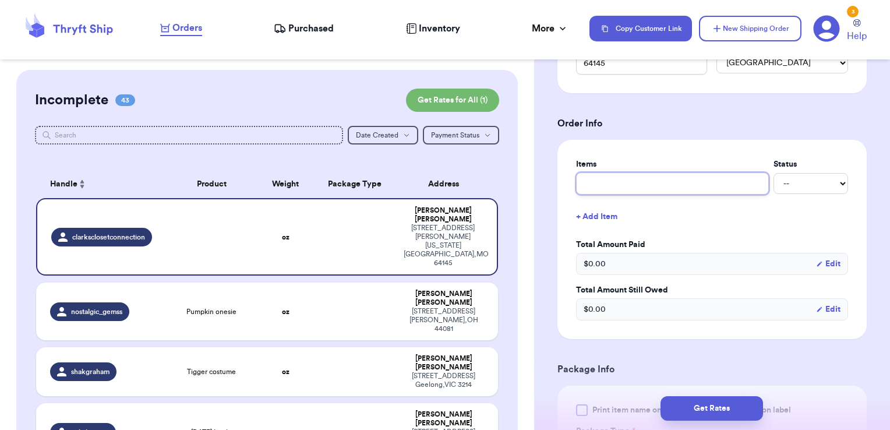
click at [641, 172] on input "text" at bounding box center [672, 183] width 193 height 22
type input "clothes- thank you!"
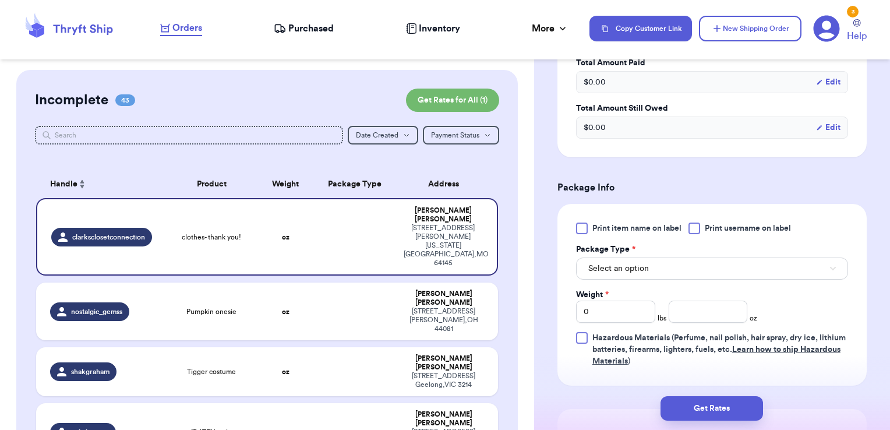
scroll to position [581, 0]
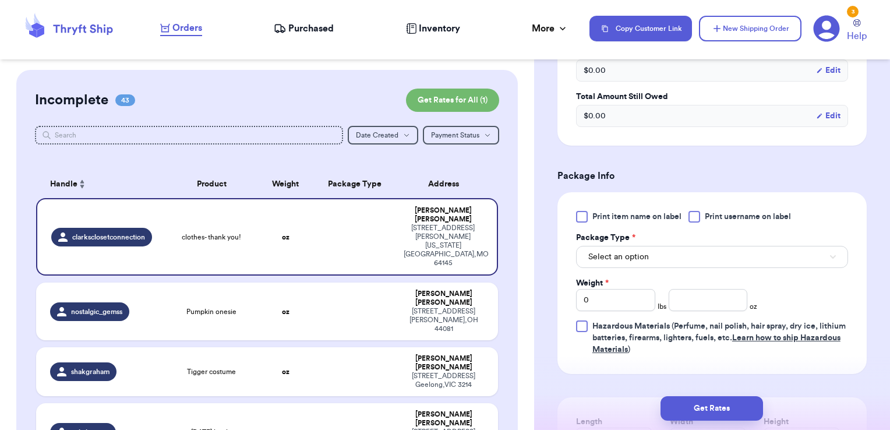
click at [715, 219] on span "Print username on label" at bounding box center [748, 217] width 86 height 12
click at [0, 0] on input "Print username on label" at bounding box center [0, 0] width 0 height 0
click at [698, 254] on button "Select an option" at bounding box center [712, 257] width 272 height 22
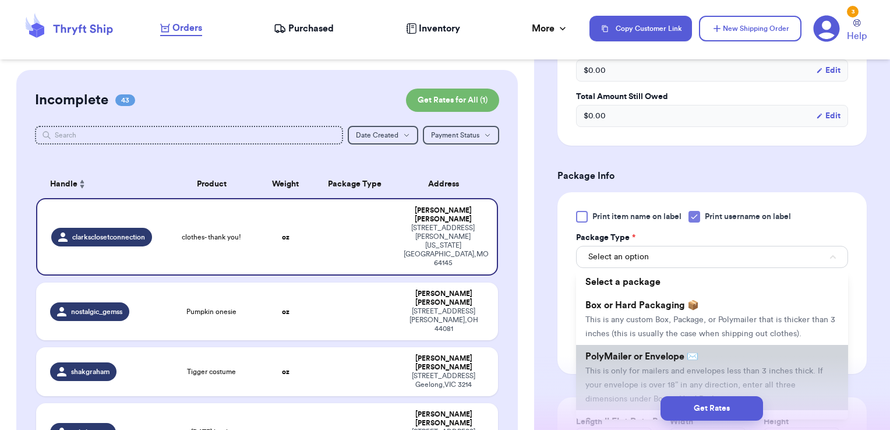
click at [666, 361] on span "PolyMailer or Envelope ✉️" at bounding box center [641, 356] width 113 height 9
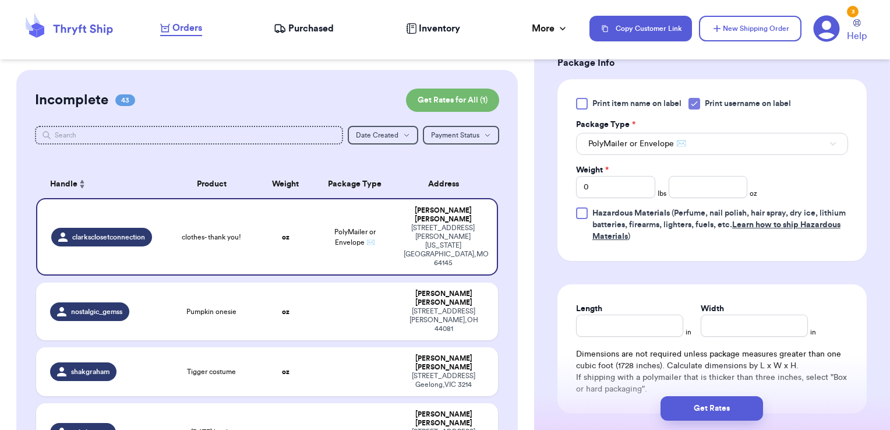
scroll to position [698, 0]
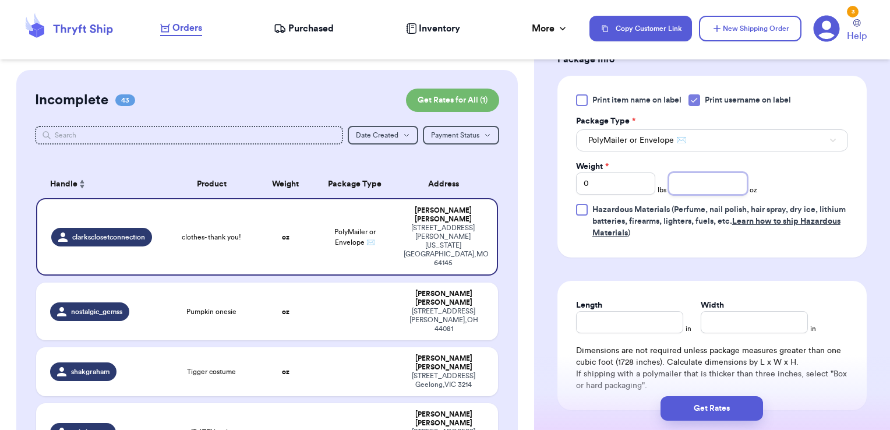
click at [683, 178] on input "number" at bounding box center [708, 183] width 79 height 22
type input "12.72"
click at [720, 413] on button "Get Rates" at bounding box center [712, 408] width 103 height 24
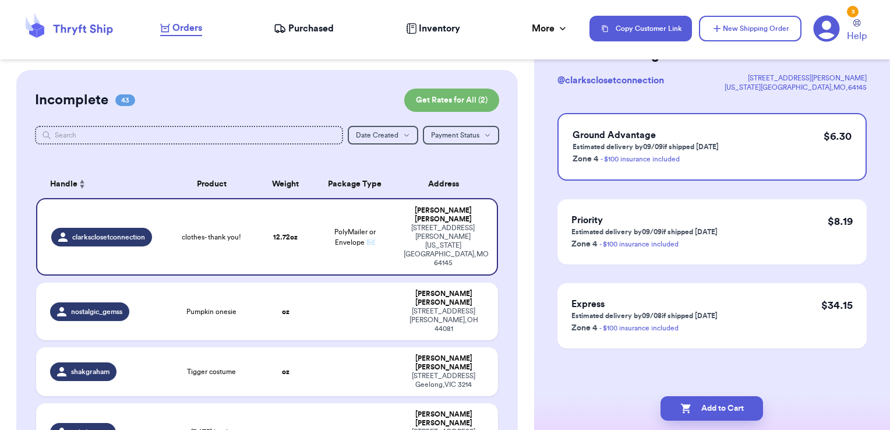
scroll to position [0, 0]
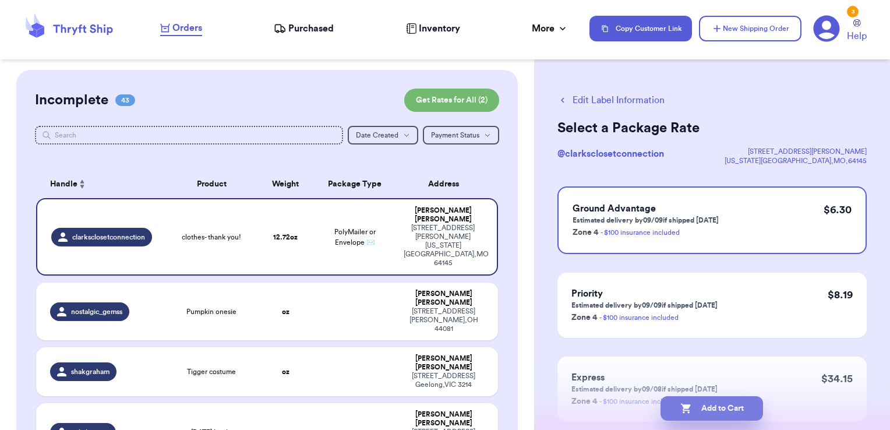
click at [738, 403] on button "Add to Cart" at bounding box center [712, 408] width 103 height 24
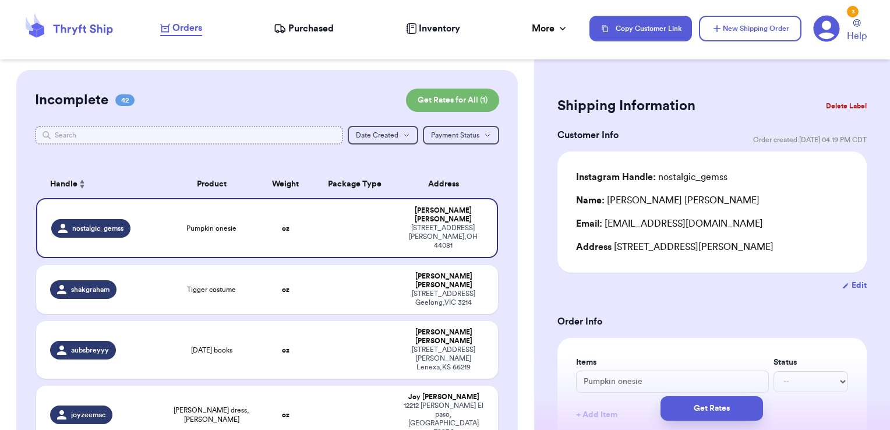
click at [301, 135] on input "text" at bounding box center [189, 135] width 309 height 19
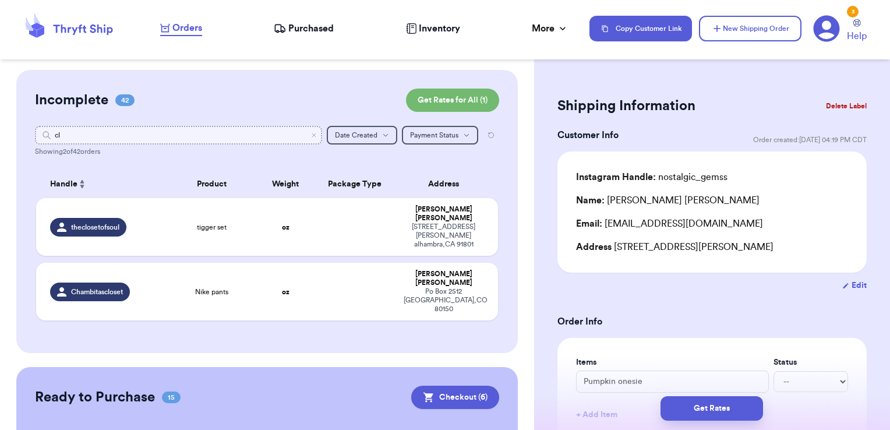
type input "c"
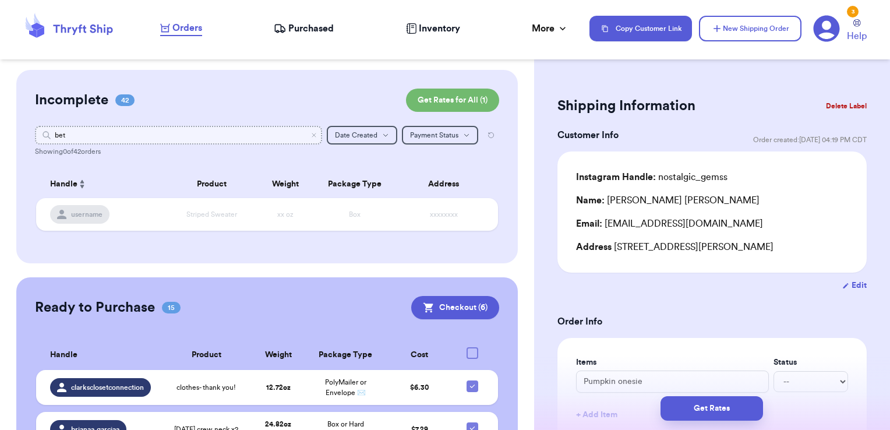
type input "be"
type input "b"
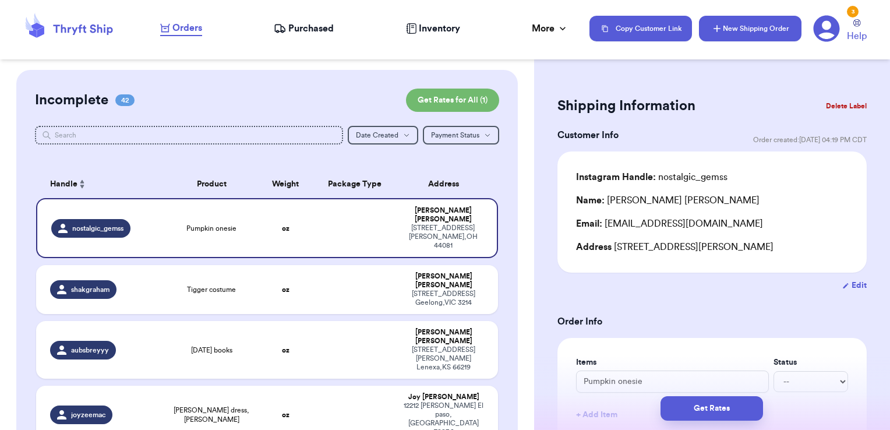
click at [768, 35] on button "New Shipping Order" at bounding box center [750, 29] width 103 height 26
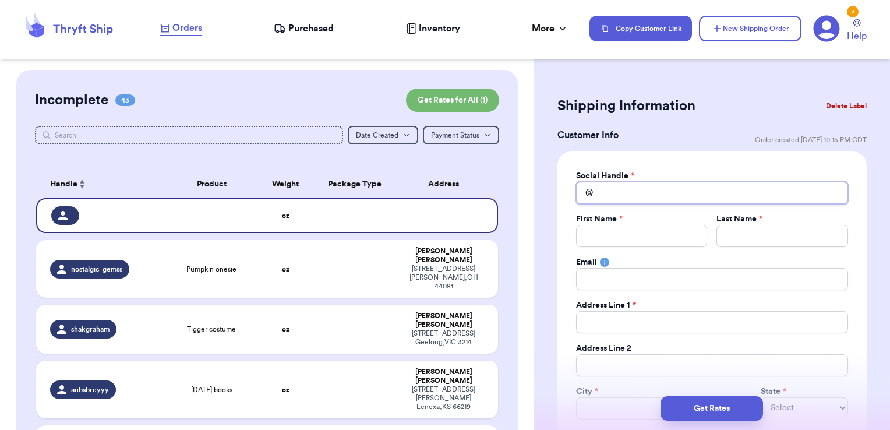
click at [638, 189] on input "Total Amount Paid" at bounding box center [712, 193] width 272 height 22
type input "b"
type input "be"
type input "bet"
type input "bett"
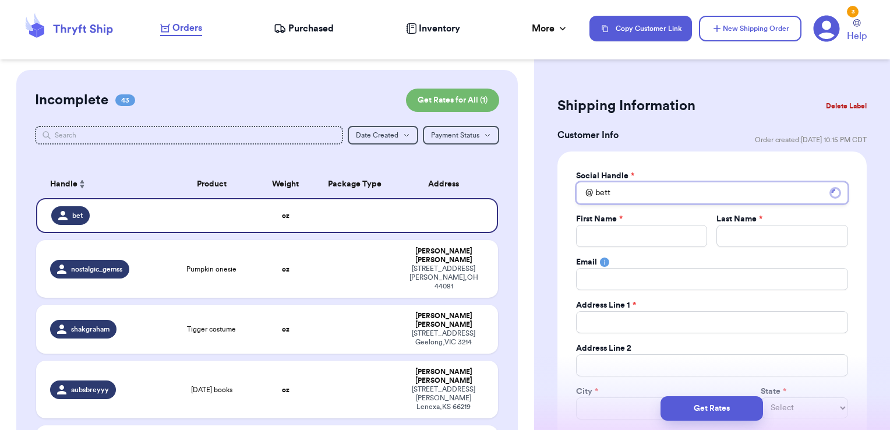
type input "[PERSON_NAME]"
type input "bett"
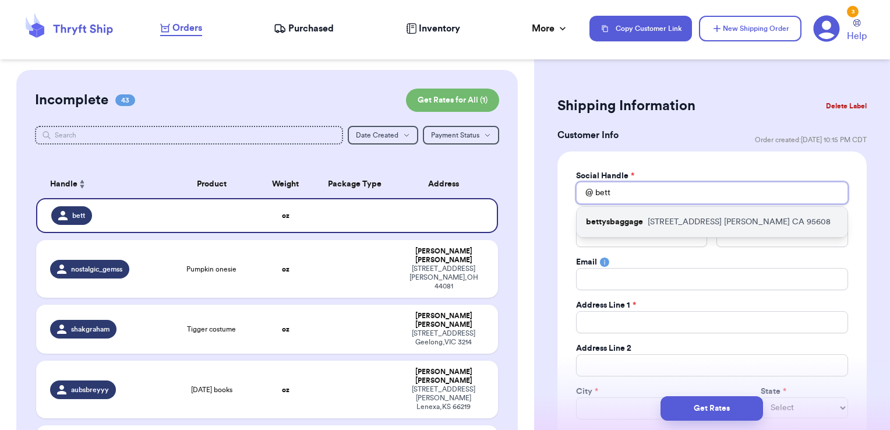
type input "bett"
click at [640, 220] on p "bettysbaggage" at bounding box center [614, 222] width 57 height 12
type input "bettysbaggage"
type input "[PERSON_NAME]"
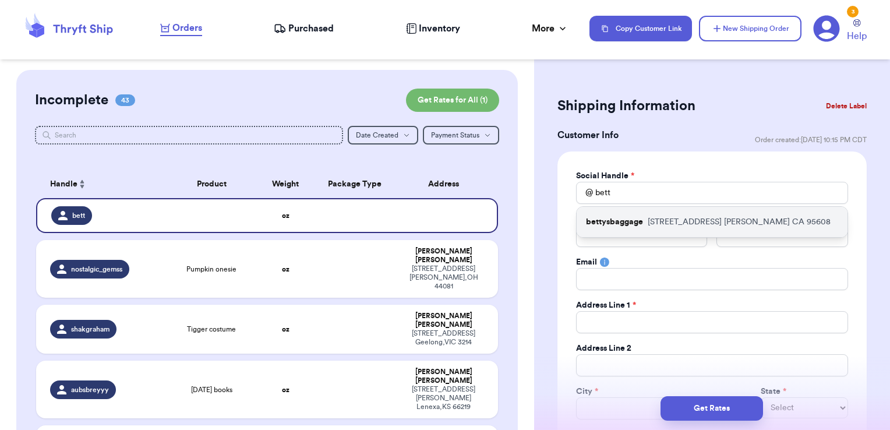
type input "[EMAIL_ADDRESS][DOMAIN_NAME]"
type input "[STREET_ADDRESS]"
type input "[PERSON_NAME]"
select select "CA"
type input "95608"
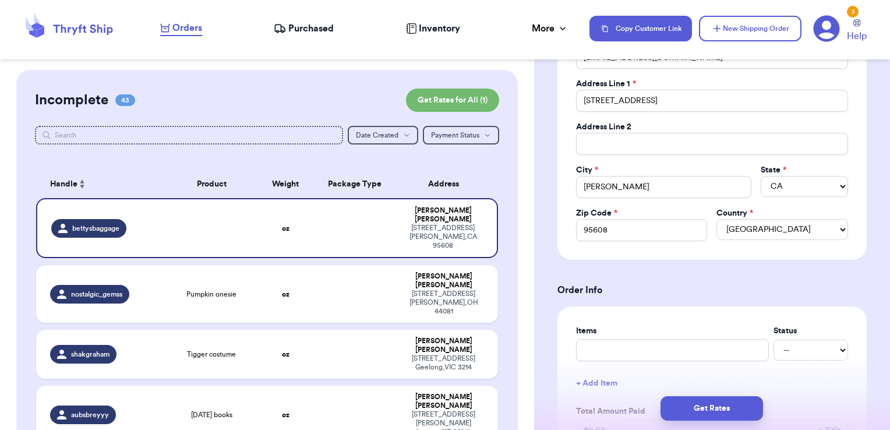
scroll to position [383, 0]
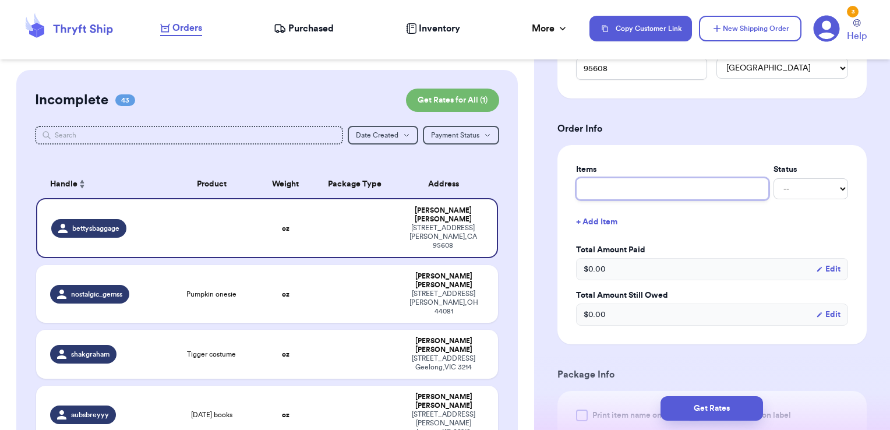
click at [669, 185] on input "text" at bounding box center [672, 189] width 193 height 22
type input "clothes- thank you!"
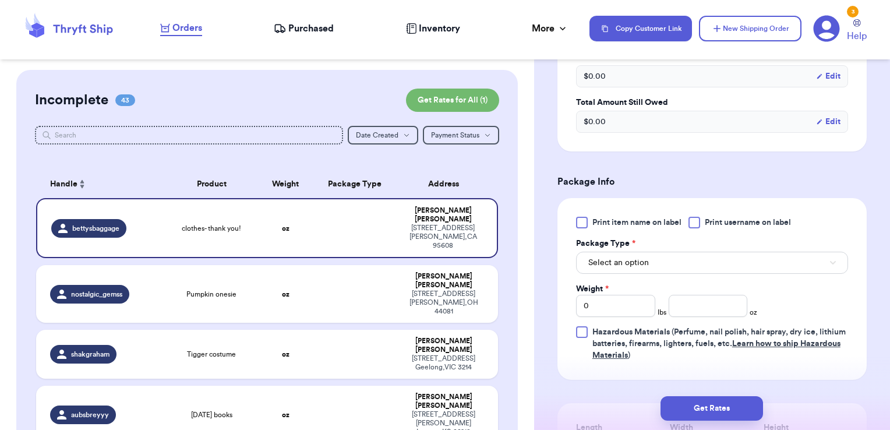
scroll to position [576, 0]
click at [711, 212] on div "Print item name on label Print username on label Package Type * Select an optio…" at bounding box center [712, 288] width 309 height 182
click at [710, 216] on span "Print username on label" at bounding box center [748, 222] width 86 height 12
click at [0, 0] on input "Print username on label" at bounding box center [0, 0] width 0 height 0
click at [692, 249] on div "Select an option" at bounding box center [712, 261] width 272 height 24
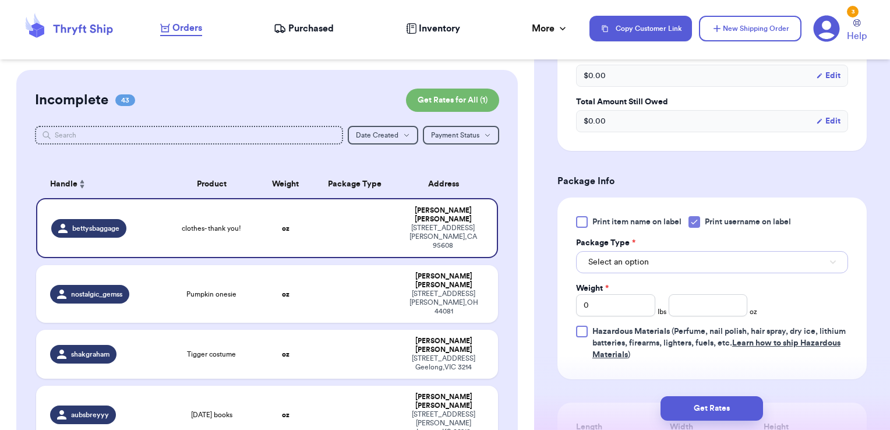
click at [687, 255] on button "Select an option" at bounding box center [712, 262] width 272 height 22
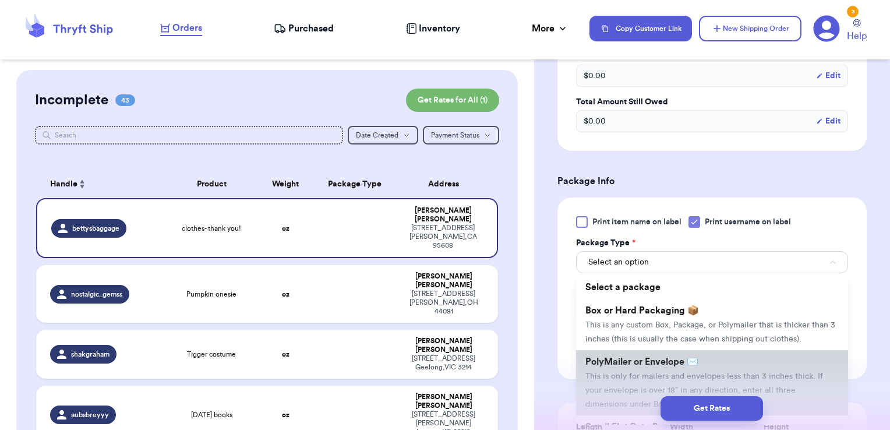
click at [641, 366] on span "PolyMailer or Envelope ✉️" at bounding box center [641, 361] width 113 height 9
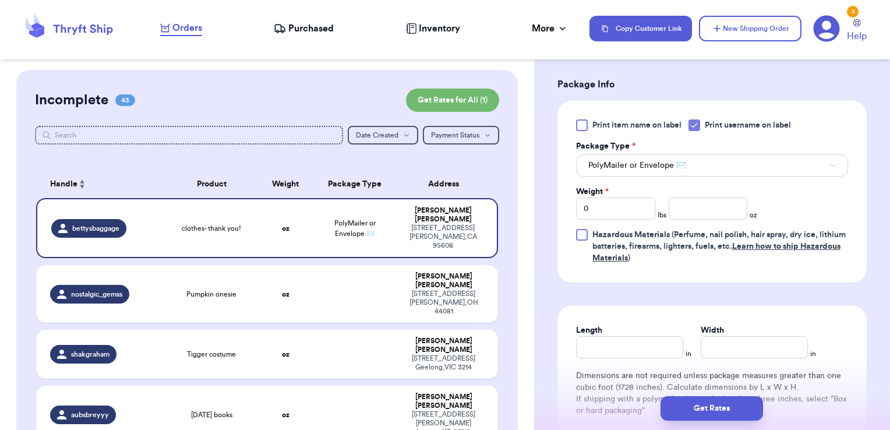
scroll to position [673, 0]
click at [711, 205] on input "number" at bounding box center [708, 208] width 79 height 22
type input "10.71"
click at [699, 401] on button "Get Rates" at bounding box center [712, 408] width 103 height 24
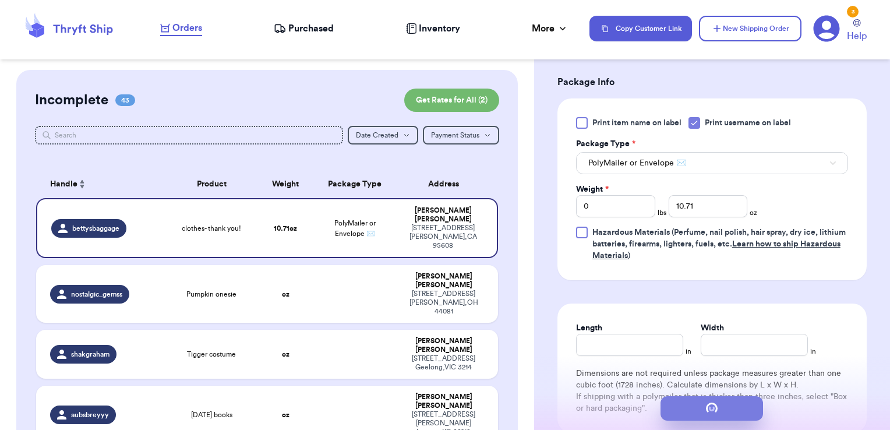
scroll to position [0, 0]
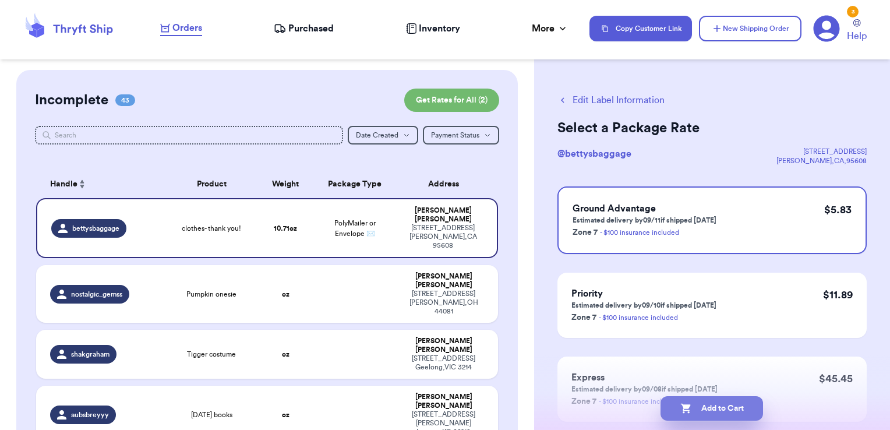
click at [752, 412] on button "Add to Cart" at bounding box center [712, 408] width 103 height 24
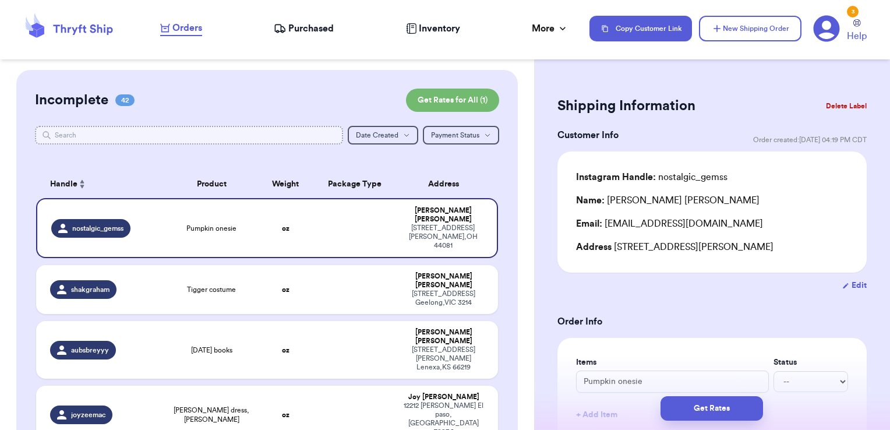
click at [248, 133] on input "text" at bounding box center [189, 135] width 309 height 19
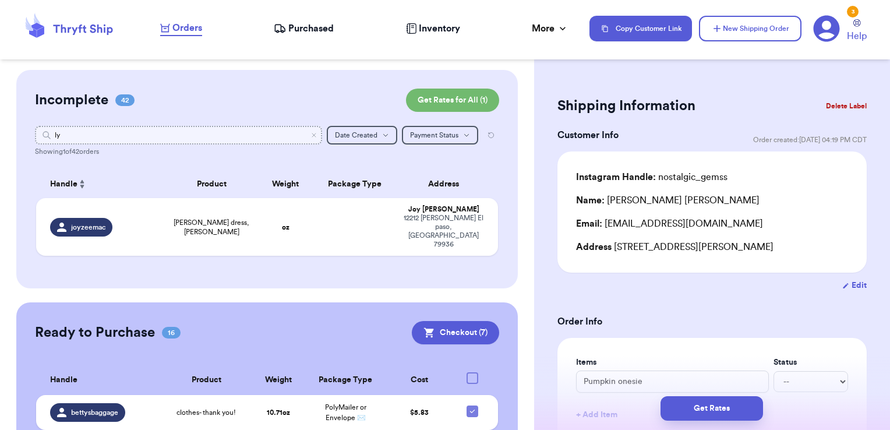
type input "l"
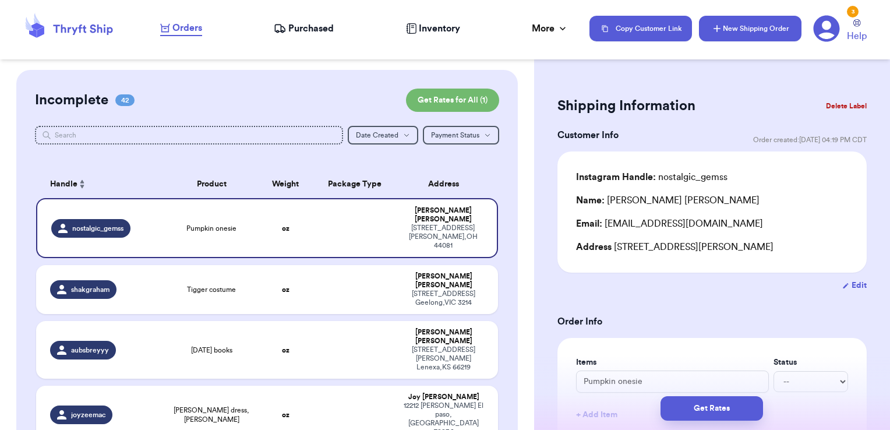
click at [766, 21] on button "New Shipping Order" at bounding box center [750, 29] width 103 height 26
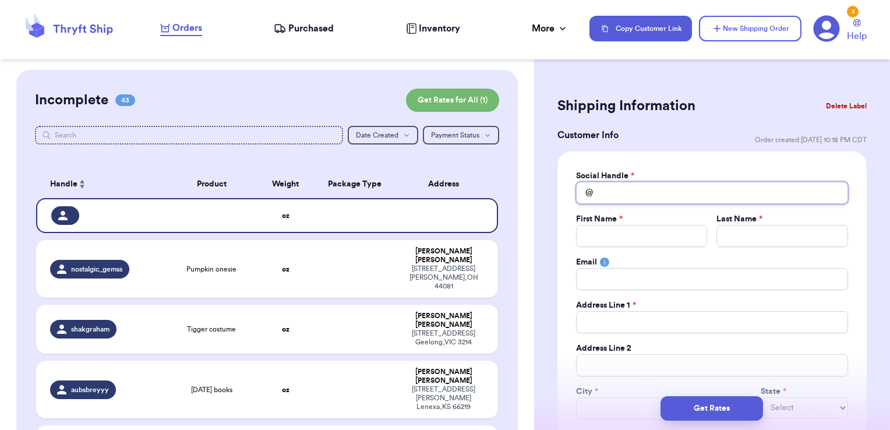
click at [660, 189] on input "Total Amount Paid" at bounding box center [712, 193] width 272 height 22
type input "l"
type input "ly"
type input "lys"
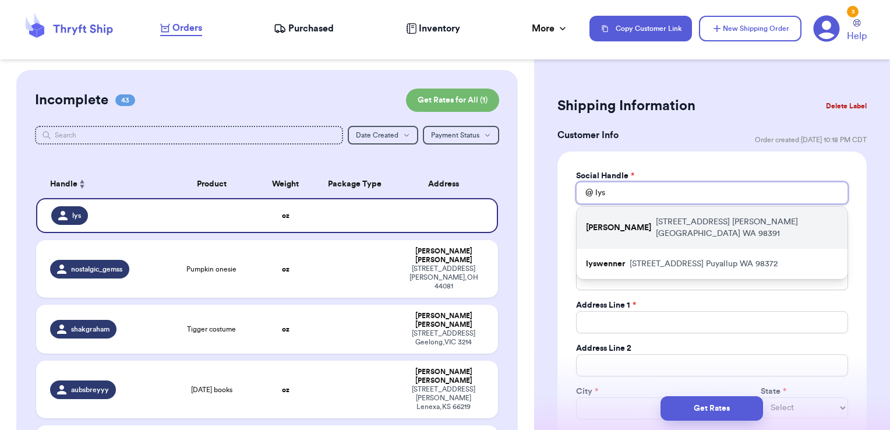
type input "lys"
click at [657, 214] on div "Lyswenner [STREET_ADDRESS][PERSON_NAME]" at bounding box center [712, 228] width 271 height 42
type input "[PERSON_NAME]"
type input "Alyssa"
type input "[PERSON_NAME]"
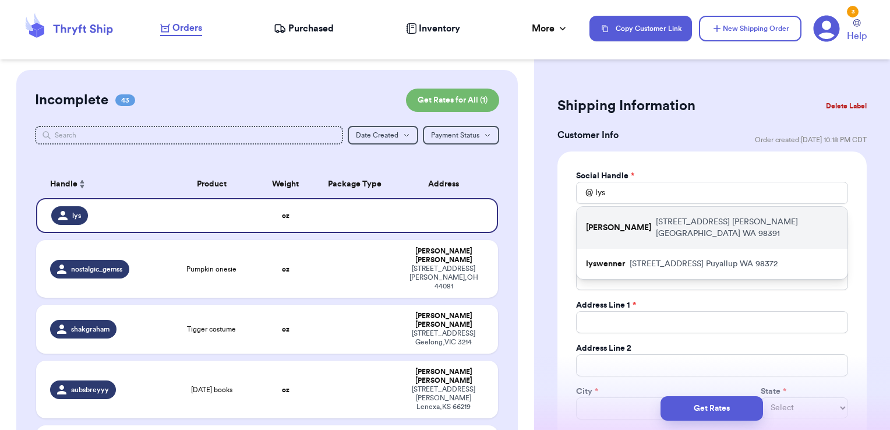
type input "[EMAIL_ADDRESS][DOMAIN_NAME]"
type input "[STREET_ADDRESS]"
type input "[PERSON_NAME][GEOGRAPHIC_DATA]"
select select "WA"
type input "98391"
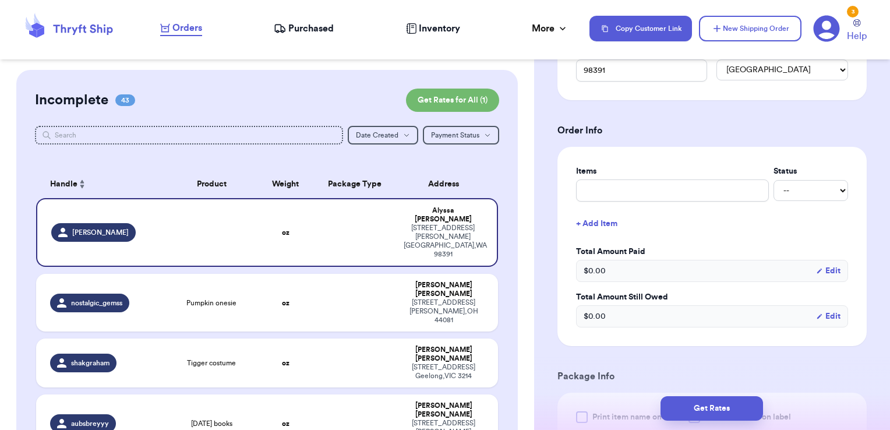
scroll to position [386, 0]
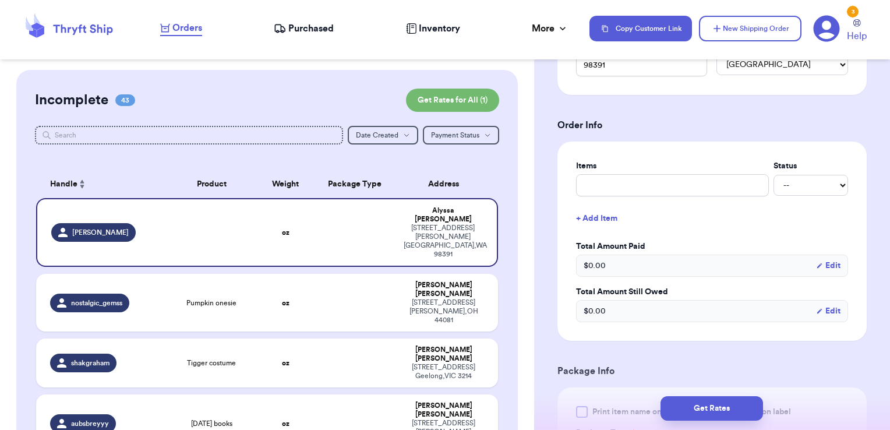
click at [652, 195] on div "Items Status -- Paid Owes + Add Item Total Amount Paid $ 0.00 Edit Total Amount…" at bounding box center [712, 241] width 272 height 162
click at [652, 188] on input "text" at bounding box center [672, 185] width 193 height 22
type input "clothes- thank you!"
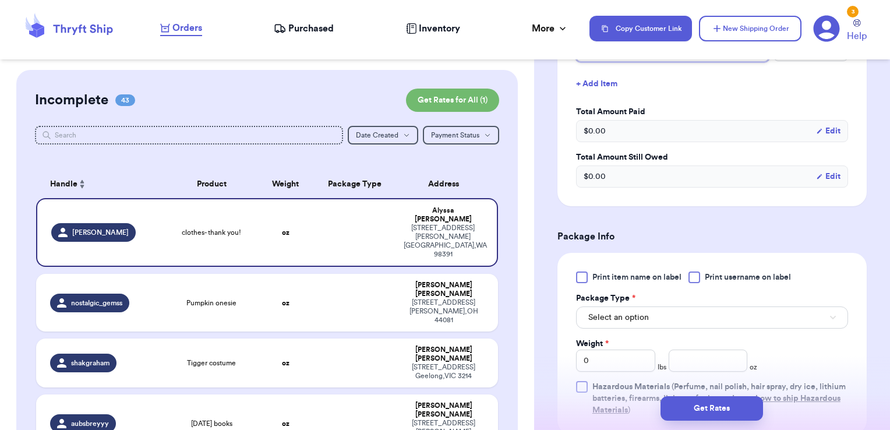
scroll to position [521, 0]
click at [715, 271] on span "Print username on label" at bounding box center [748, 277] width 86 height 12
click at [0, 0] on input "Print username on label" at bounding box center [0, 0] width 0 height 0
click at [658, 315] on button "Select an option" at bounding box center [712, 317] width 272 height 22
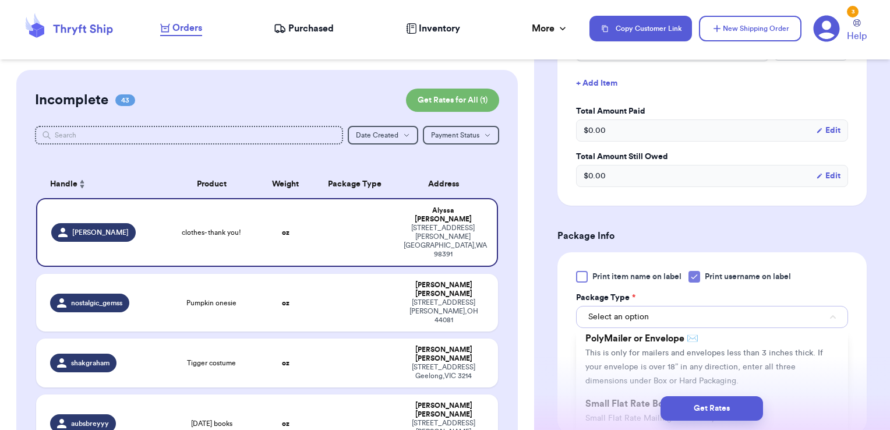
scroll to position [86, 0]
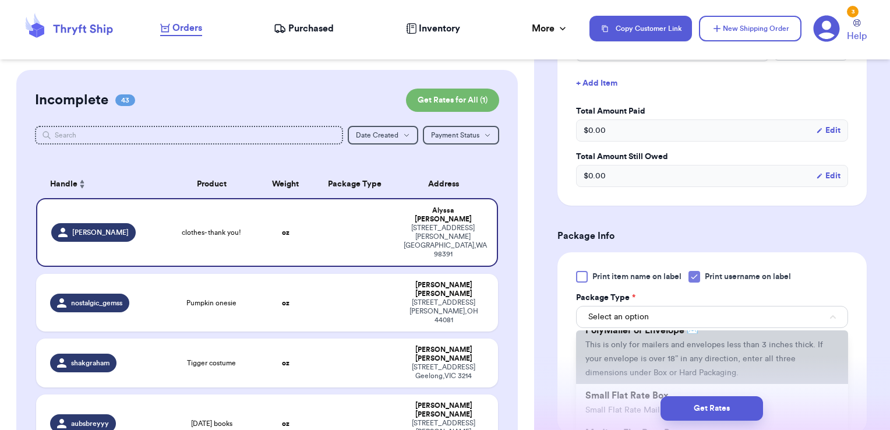
click at [661, 351] on li "PolyMailer or Envelope ✉️ This is only for mailers and envelopes less than 3 in…" at bounding box center [712, 351] width 272 height 65
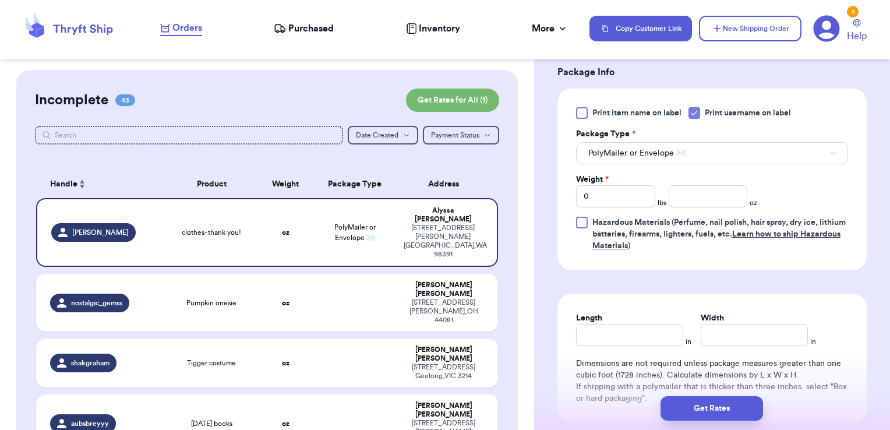
scroll to position [694, 0]
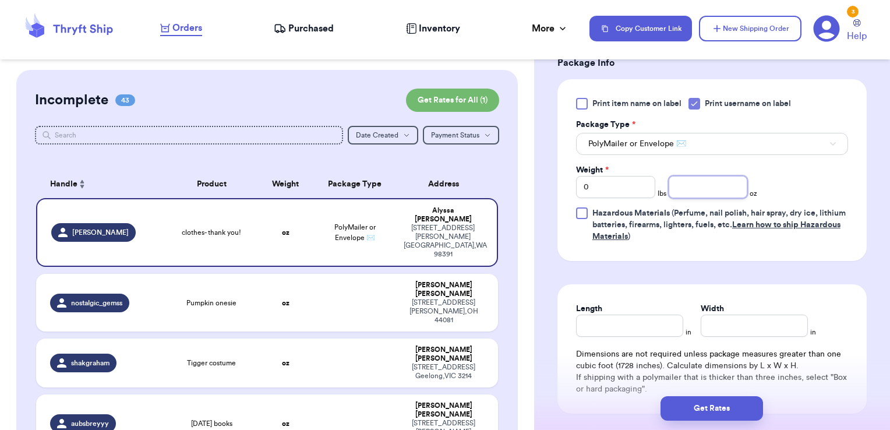
click at [726, 183] on input "number" at bounding box center [708, 187] width 79 height 22
type input "12.45"
click at [745, 413] on button "Get Rates" at bounding box center [712, 408] width 103 height 24
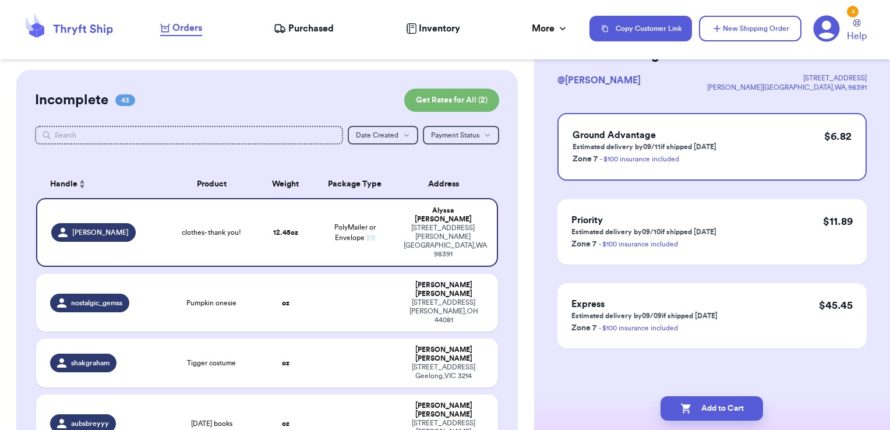
scroll to position [0, 0]
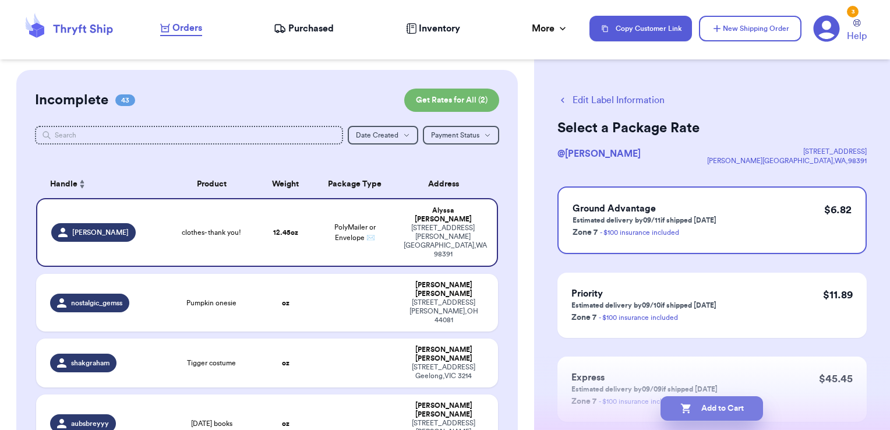
click at [746, 404] on button "Add to Cart" at bounding box center [712, 408] width 103 height 24
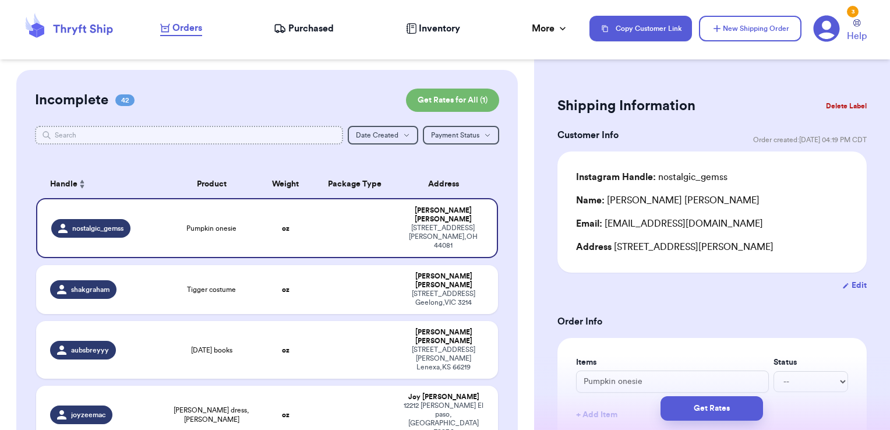
click at [101, 132] on input "text" at bounding box center [189, 135] width 309 height 19
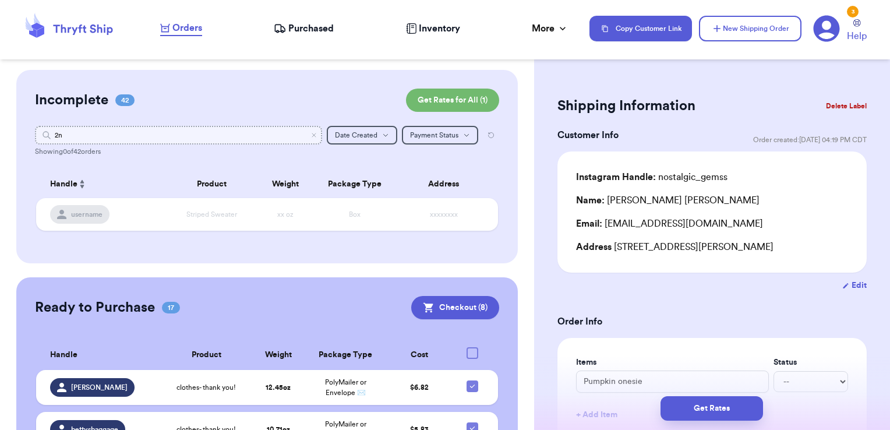
type input "2"
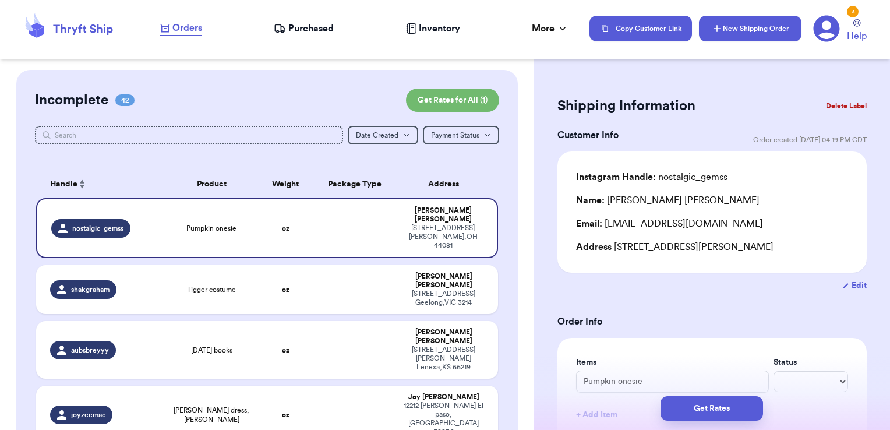
click at [743, 39] on button "New Shipping Order" at bounding box center [750, 29] width 103 height 26
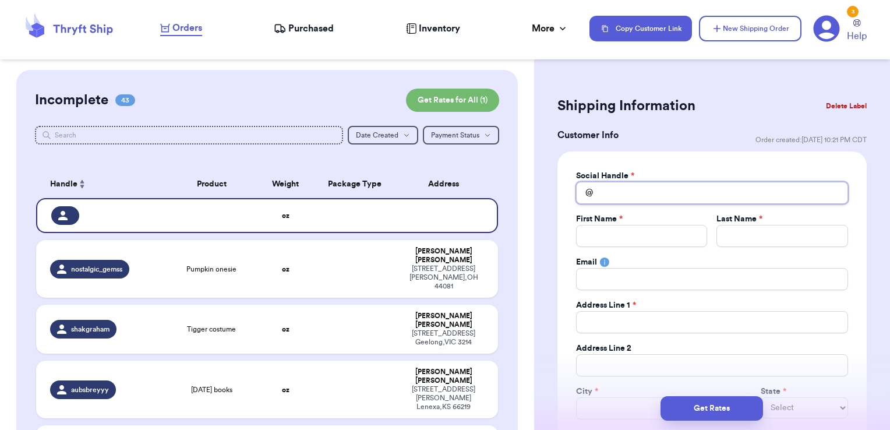
click at [646, 190] on input "Total Amount Paid" at bounding box center [712, 193] width 272 height 22
type input "2"
type input "2n"
type input "2ne"
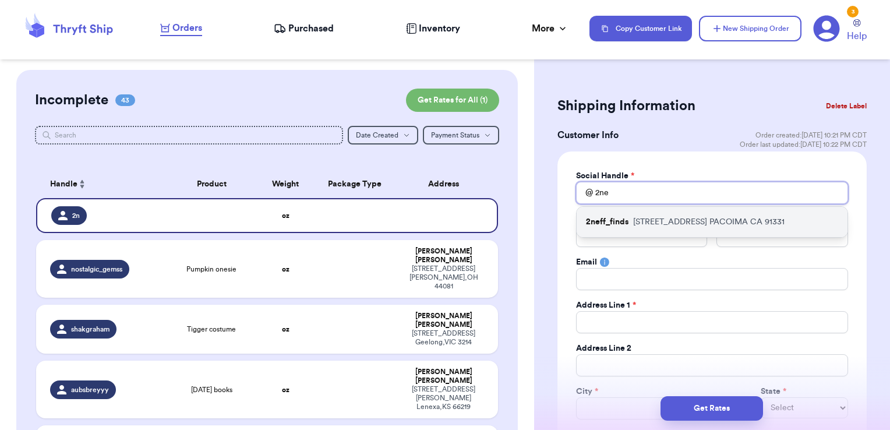
type input "2ne"
click at [650, 213] on div "2neff_finds [STREET_ADDRESS]" at bounding box center [712, 222] width 271 height 30
type input "2neff_finds"
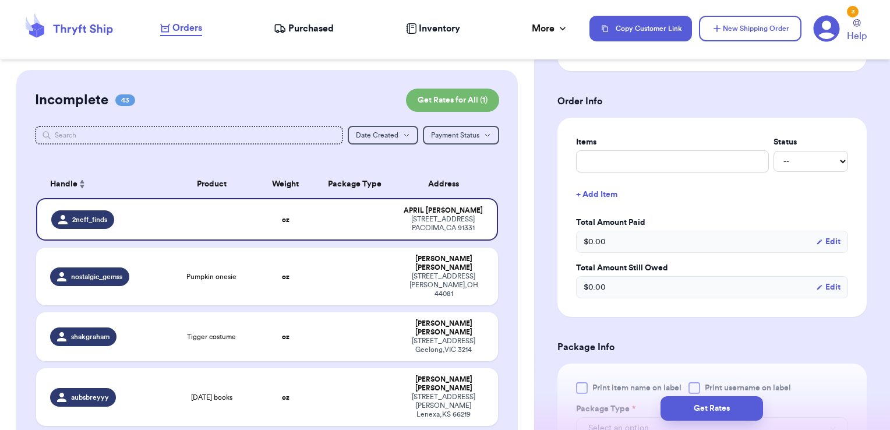
scroll to position [421, 0]
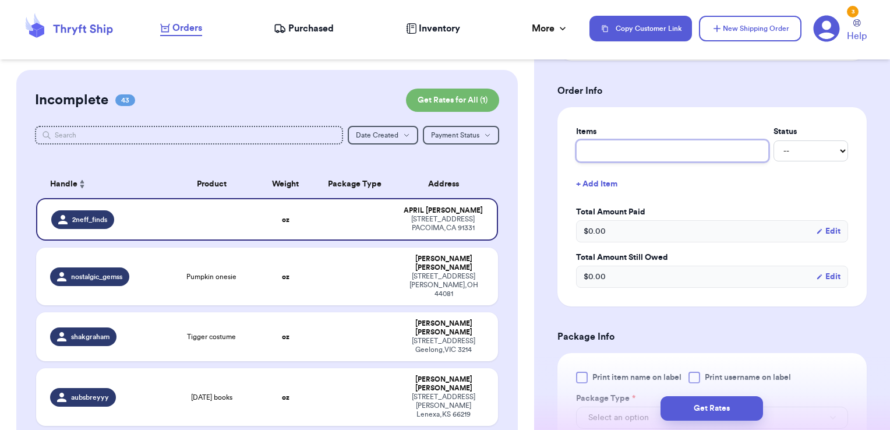
click at [647, 141] on input "text" at bounding box center [672, 151] width 193 height 22
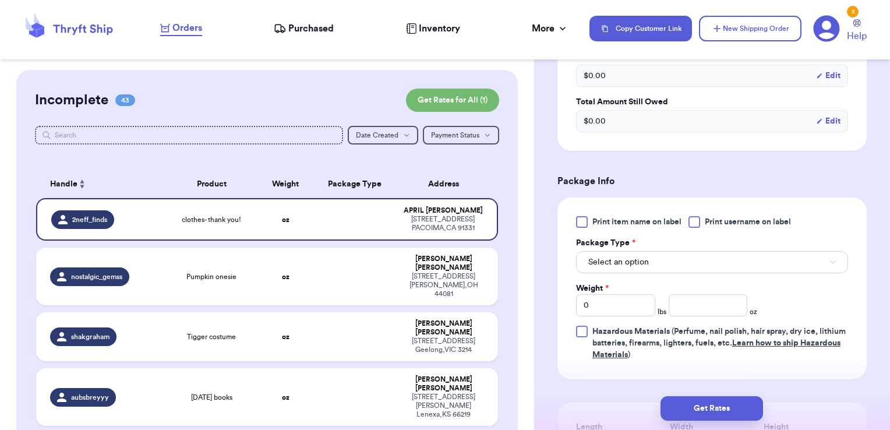
scroll to position [612, 0]
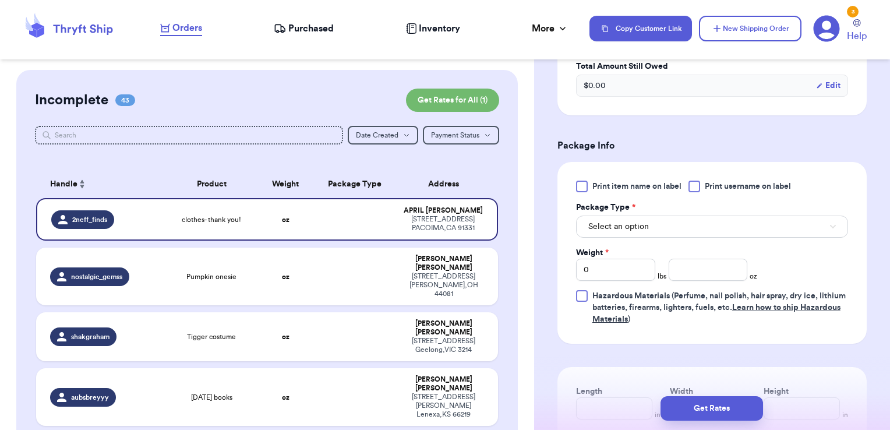
click at [722, 186] on span "Print username on label" at bounding box center [748, 187] width 86 height 12
click at [0, 0] on input "Print username on label" at bounding box center [0, 0] width 0 height 0
click at [698, 218] on button "Select an option" at bounding box center [712, 227] width 272 height 22
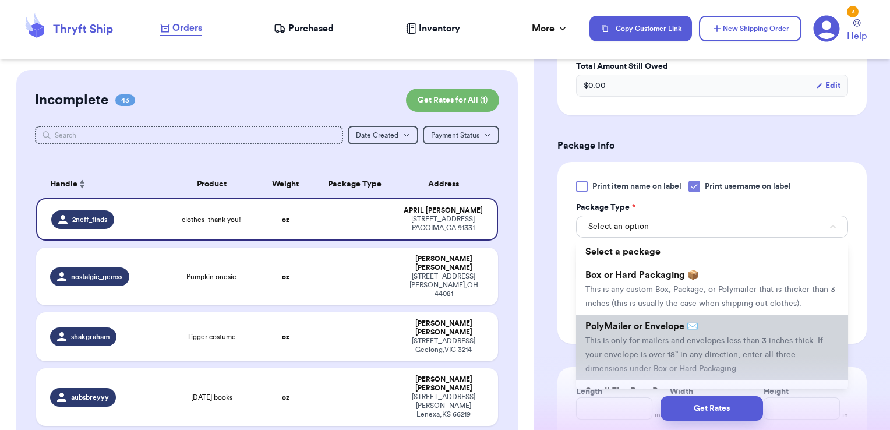
click at [650, 331] on span "PolyMailer or Envelope ✉️" at bounding box center [641, 326] width 113 height 9
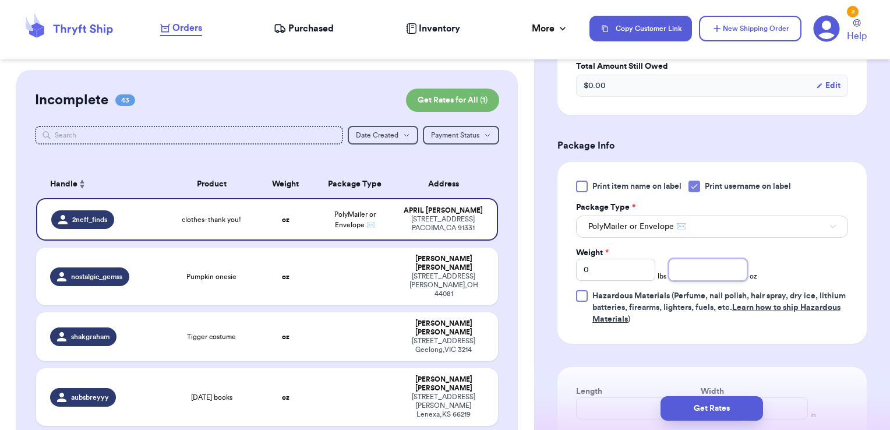
click at [682, 263] on input "number" at bounding box center [708, 270] width 79 height 22
click at [692, 412] on button "Get Rates" at bounding box center [712, 408] width 103 height 24
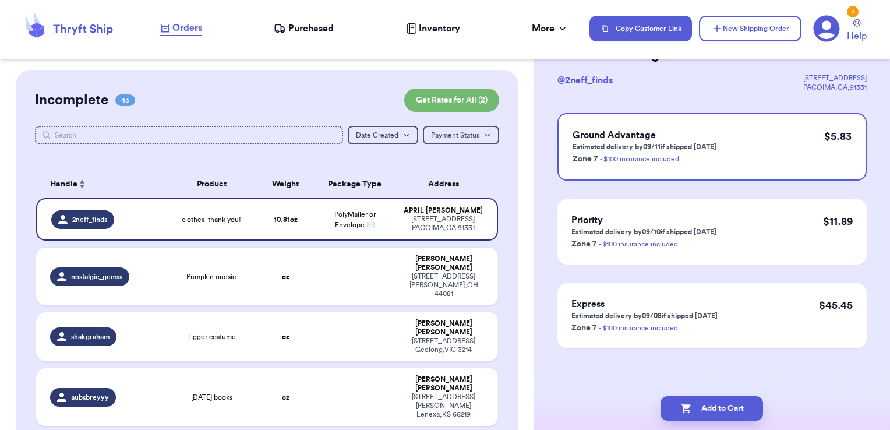
scroll to position [0, 0]
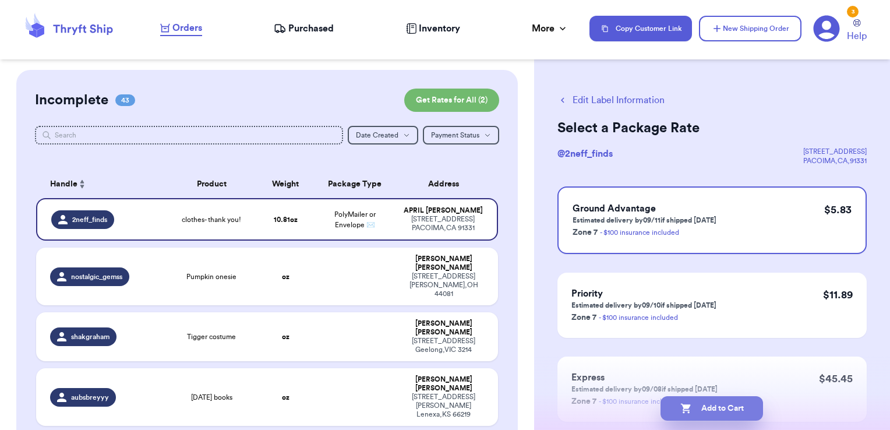
click at [746, 404] on button "Add to Cart" at bounding box center [712, 408] width 103 height 24
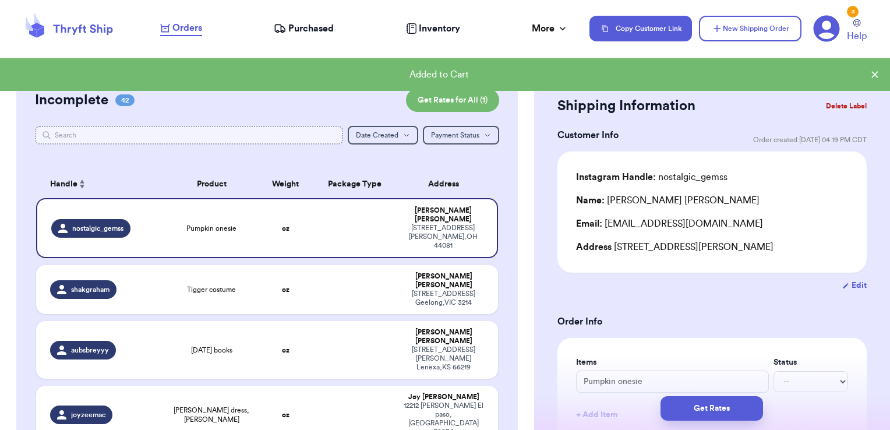
click at [267, 141] on input "text" at bounding box center [189, 135] width 309 height 19
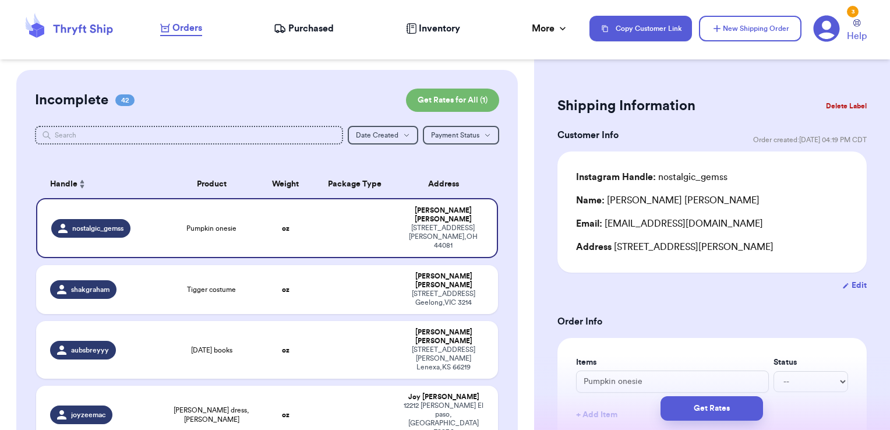
click at [721, 15] on div "Copy Customer Link New Shipping Order 3 Help" at bounding box center [733, 29] width 287 height 29
click at [727, 23] on button "New Shipping Order" at bounding box center [750, 29] width 103 height 26
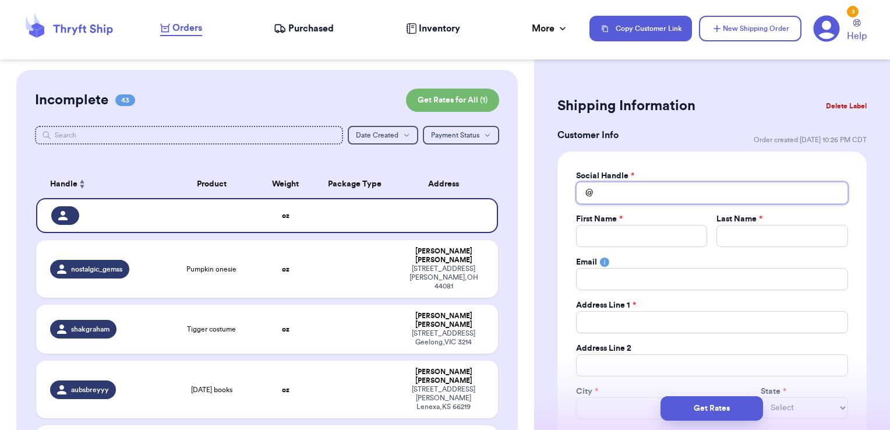
click at [616, 189] on input "Total Amount Paid" at bounding box center [712, 193] width 272 height 22
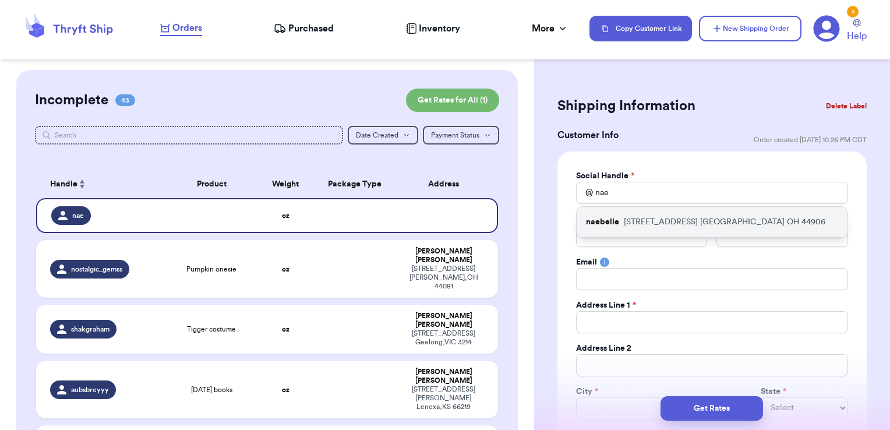
click at [618, 220] on p "naebelle" at bounding box center [602, 222] width 33 height 12
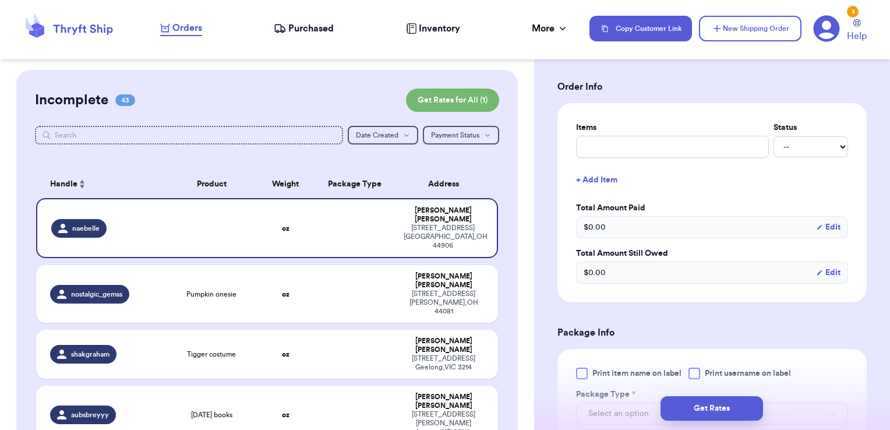
scroll to position [426, 0]
click at [632, 146] on input "text" at bounding box center [672, 145] width 193 height 22
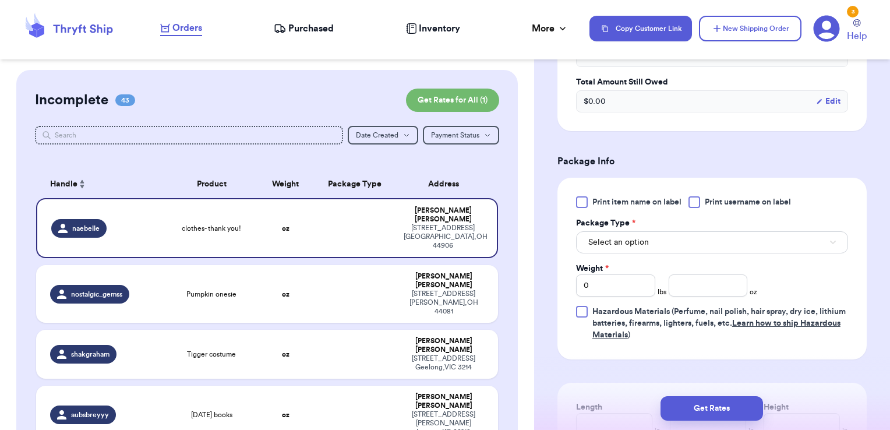
scroll to position [597, 0]
click at [729, 196] on span "Print username on label" at bounding box center [748, 202] width 86 height 12
click at [0, 0] on input "Print username on label" at bounding box center [0, 0] width 0 height 0
click at [696, 233] on button "Select an option" at bounding box center [712, 242] width 272 height 22
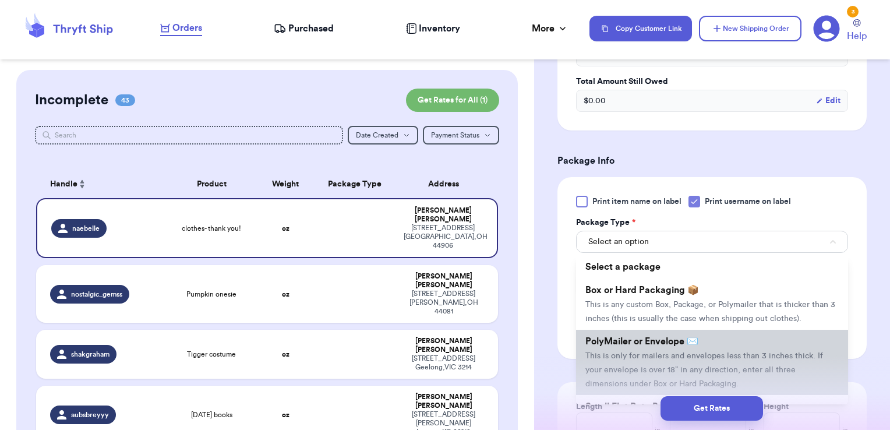
click at [650, 346] on span "PolyMailer or Envelope ✉️" at bounding box center [641, 341] width 113 height 9
click at [650, 348] on div "Print item name on label Print username on label Package Type * Select an optio…" at bounding box center [712, 268] width 309 height 182
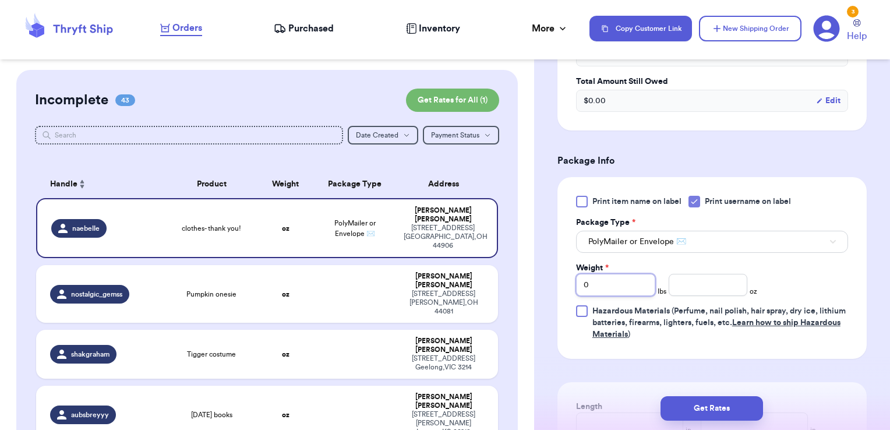
drag, startPoint x: 650, startPoint y: 348, endPoint x: 612, endPoint y: 287, distance: 72.4
click at [612, 287] on input "0" at bounding box center [615, 285] width 79 height 22
click at [675, 281] on input "number" at bounding box center [708, 285] width 79 height 22
click at [734, 403] on button "Get Rates" at bounding box center [712, 408] width 103 height 24
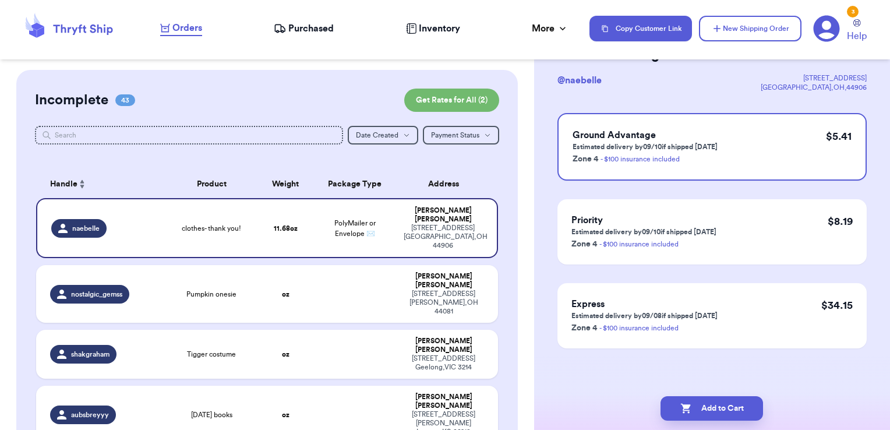
scroll to position [0, 0]
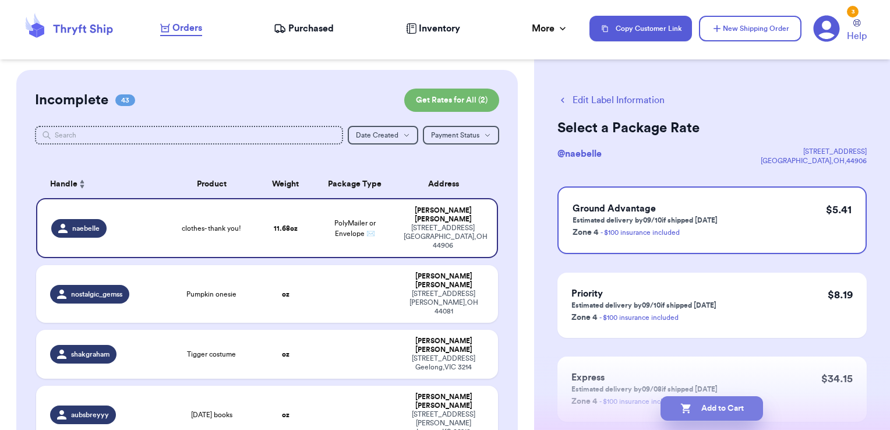
click at [743, 411] on button "Add to Cart" at bounding box center [712, 408] width 103 height 24
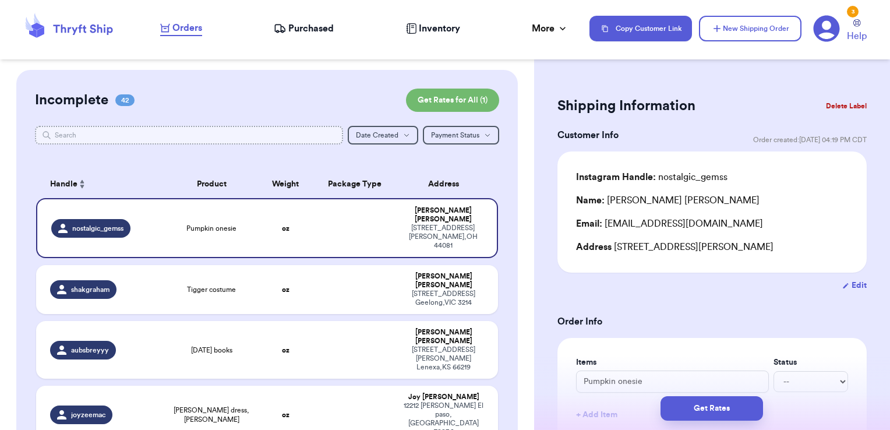
click at [290, 139] on input "text" at bounding box center [189, 135] width 309 height 19
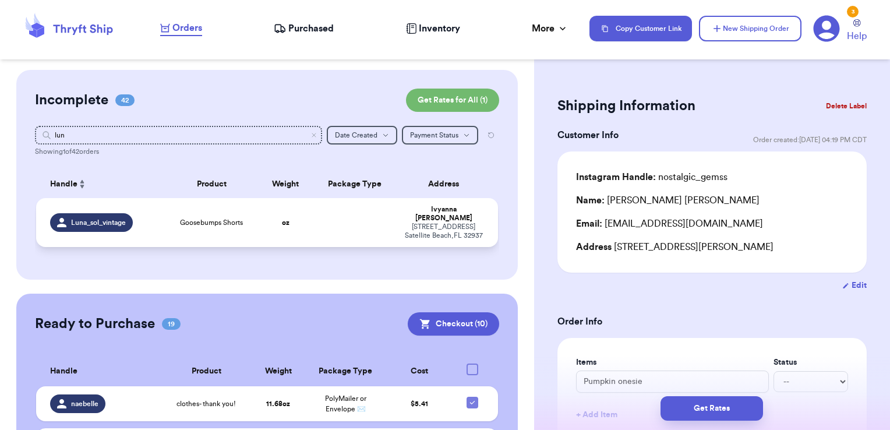
click at [349, 209] on td at bounding box center [354, 222] width 83 height 49
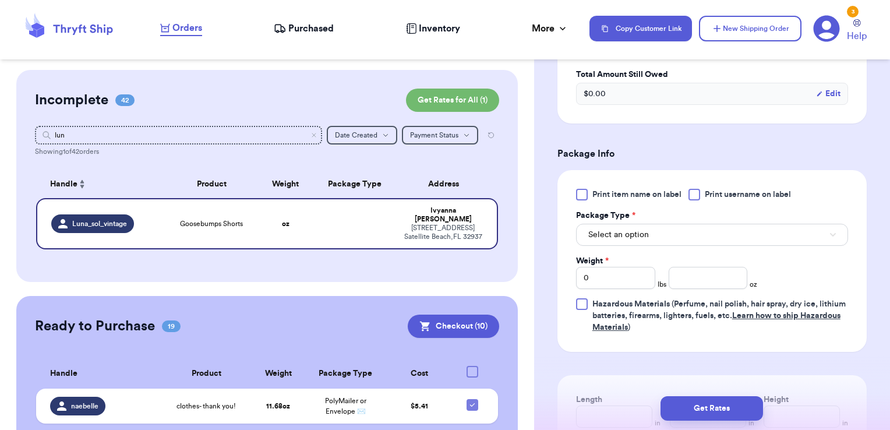
scroll to position [415, 0]
click at [697, 192] on div at bounding box center [695, 194] width 12 height 12
click at [0, 0] on input "Print username on label" at bounding box center [0, 0] width 0 height 0
click at [678, 230] on button "Select an option" at bounding box center [712, 234] width 272 height 22
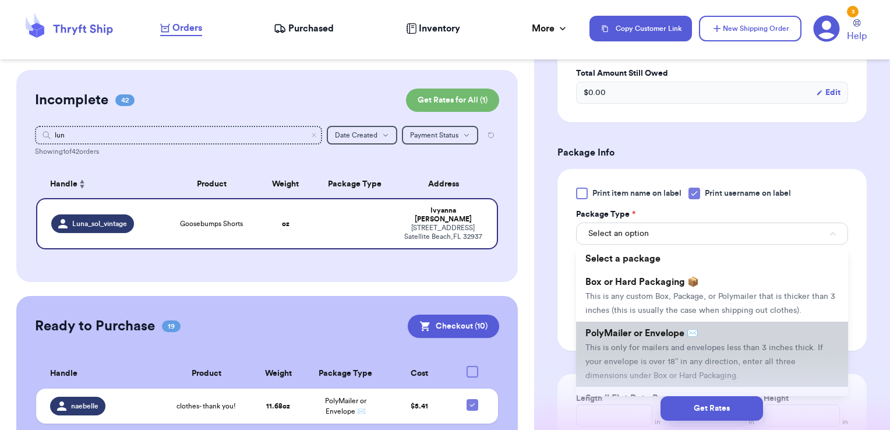
click at [645, 338] on span "PolyMailer or Envelope ✉️" at bounding box center [641, 333] width 113 height 9
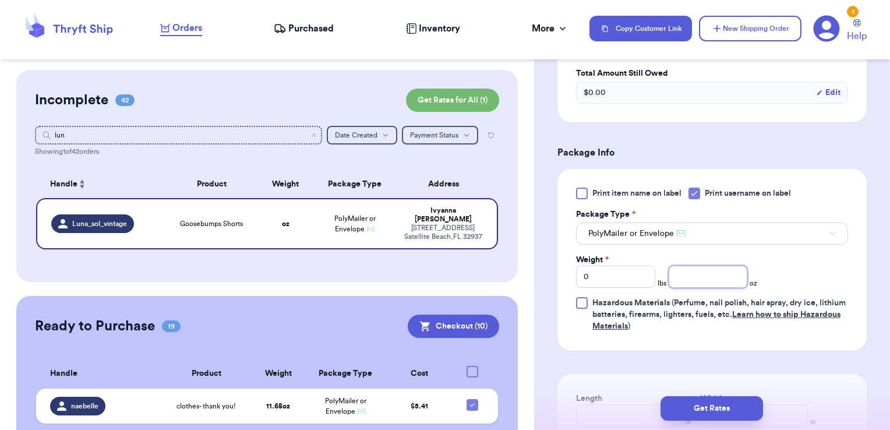
click at [712, 268] on input "number" at bounding box center [708, 277] width 79 height 22
click at [736, 406] on button "Get Rates" at bounding box center [712, 408] width 103 height 24
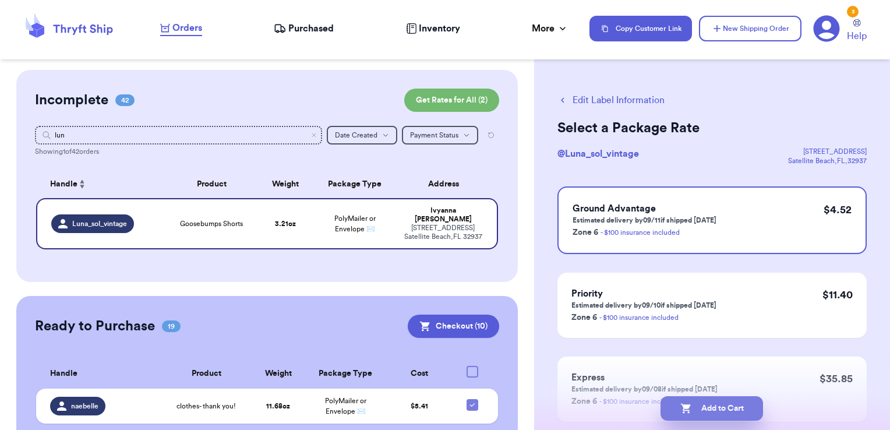
click at [732, 412] on button "Add to Cart" at bounding box center [712, 408] width 103 height 24
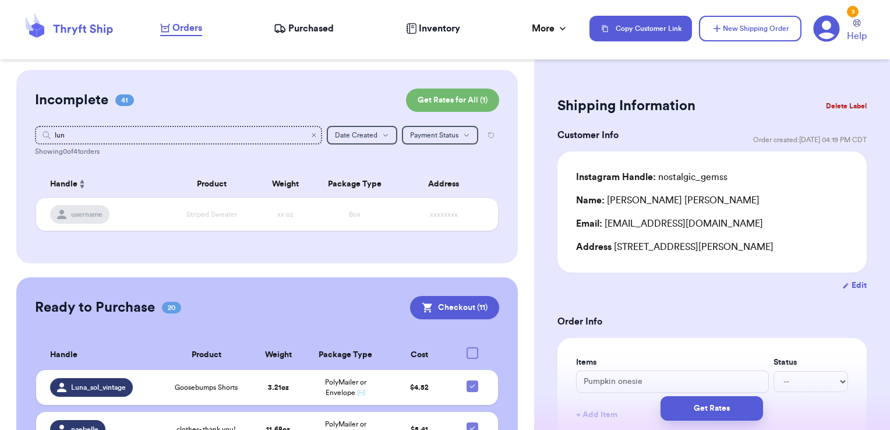
click at [311, 136] on icon "Clear search" at bounding box center [314, 135] width 7 height 7
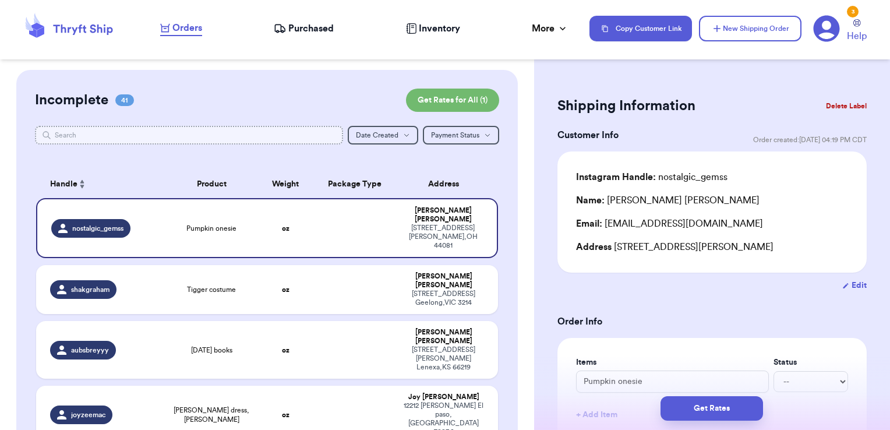
click at [221, 135] on input "text" at bounding box center [189, 135] width 309 height 19
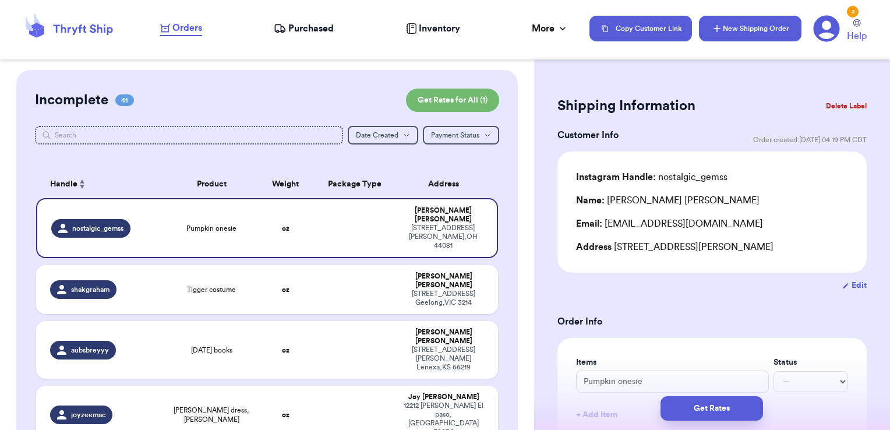
click at [714, 21] on button "New Shipping Order" at bounding box center [750, 29] width 103 height 26
click at [750, 31] on button "New Shipping Order" at bounding box center [750, 29] width 103 height 26
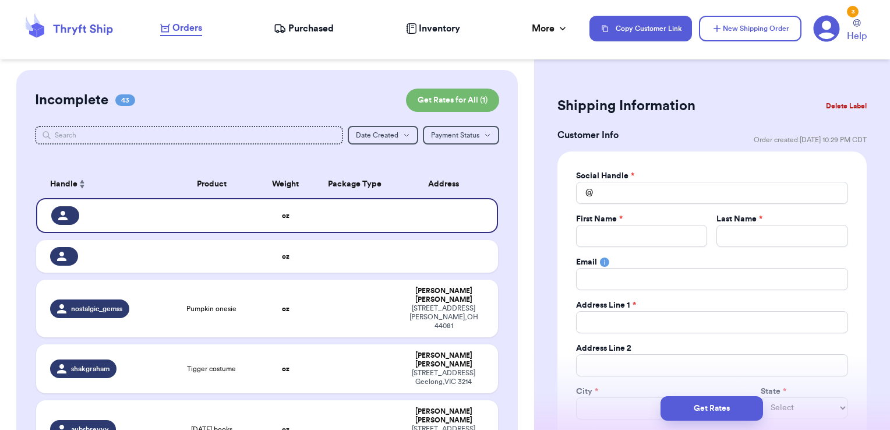
click at [851, 107] on button "Delete Label" at bounding box center [846, 106] width 50 height 26
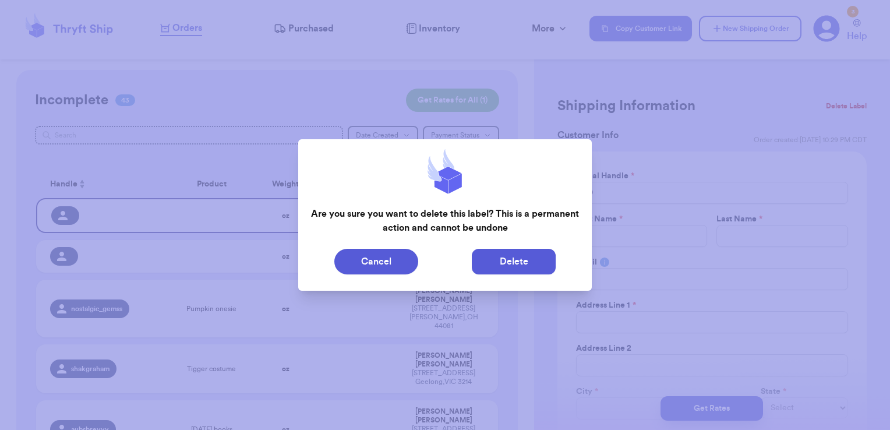
click at [507, 267] on button "Delete" at bounding box center [514, 262] width 84 height 26
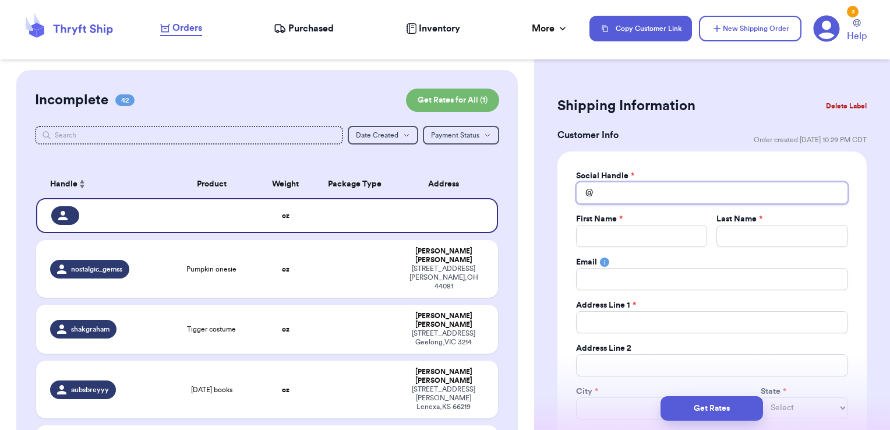
click at [645, 191] on input "Total Amount Paid" at bounding box center [712, 193] width 272 height 22
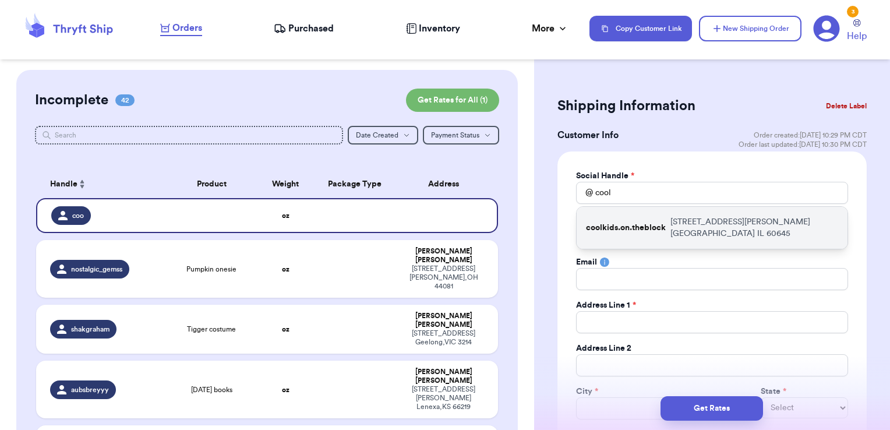
click at [648, 222] on p "coolkids.on.theblock" at bounding box center [626, 228] width 80 height 12
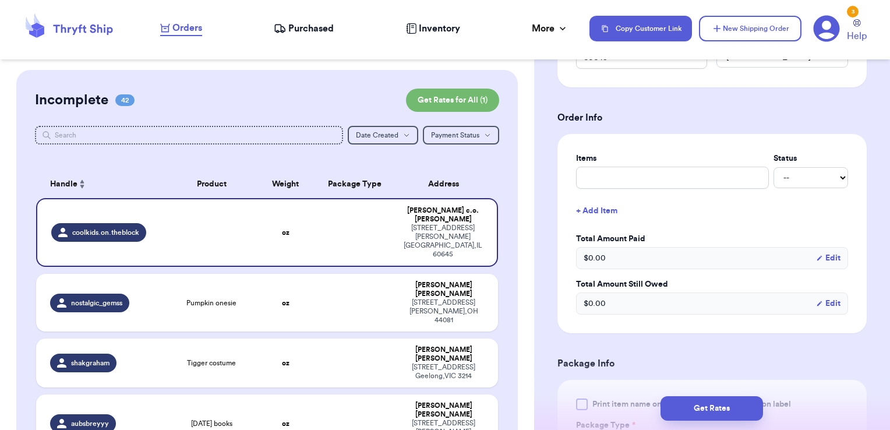
scroll to position [396, 0]
click at [638, 175] on input "text" at bounding box center [672, 175] width 193 height 22
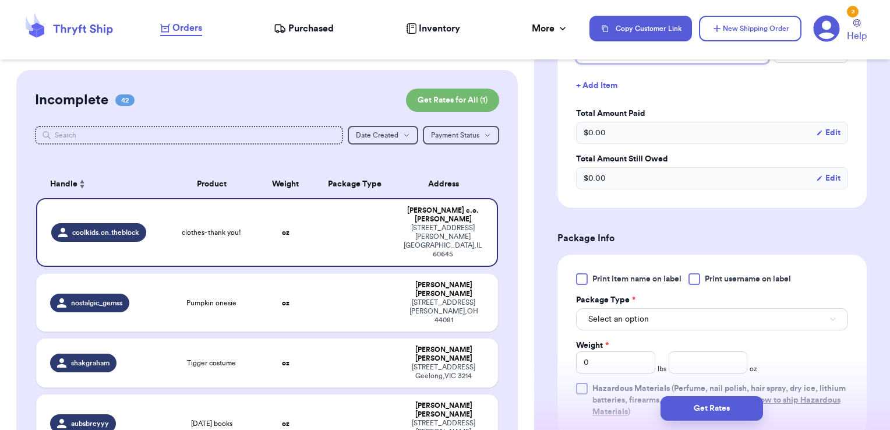
scroll to position [521, 0]
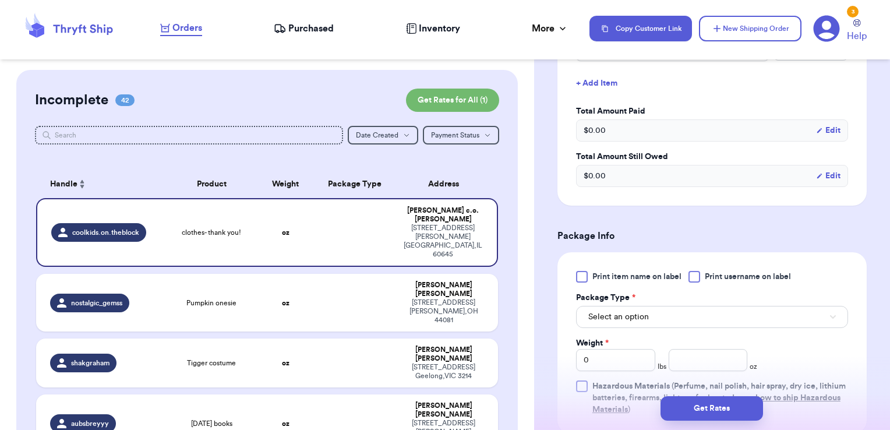
click at [704, 271] on label "Print username on label" at bounding box center [740, 277] width 103 height 12
click at [0, 0] on input "Print username on label" at bounding box center [0, 0] width 0 height 0
click at [660, 311] on button "Select an option" at bounding box center [712, 317] width 272 height 22
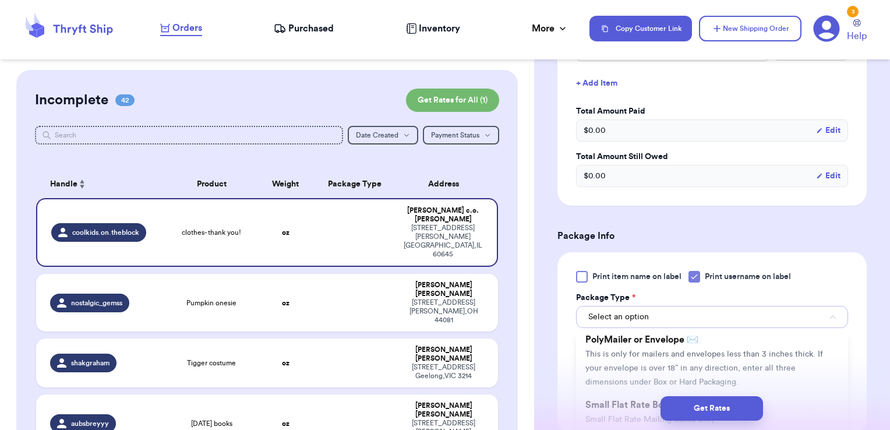
scroll to position [89, 0]
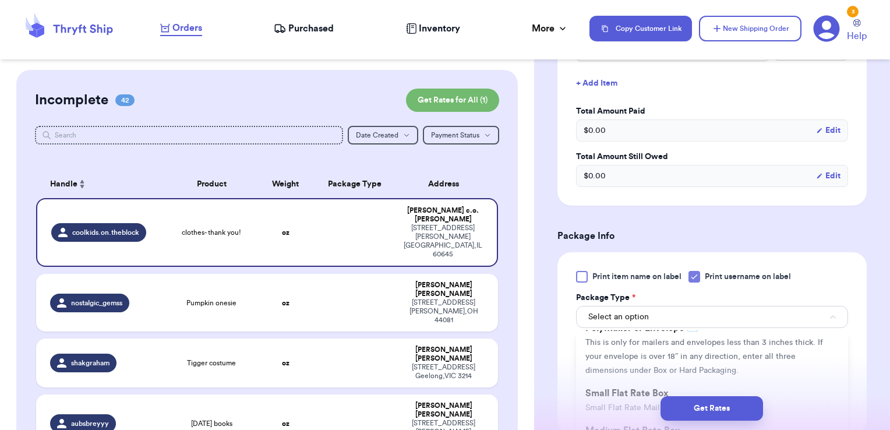
click at [648, 358] on li "PolyMailer or Envelope ✉️ This is only for mailers and envelopes less than 3 in…" at bounding box center [712, 348] width 272 height 65
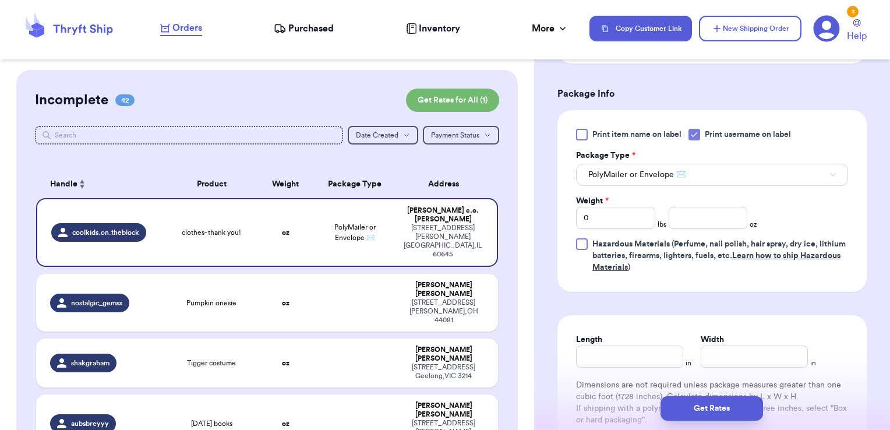
scroll to position [669, 0]
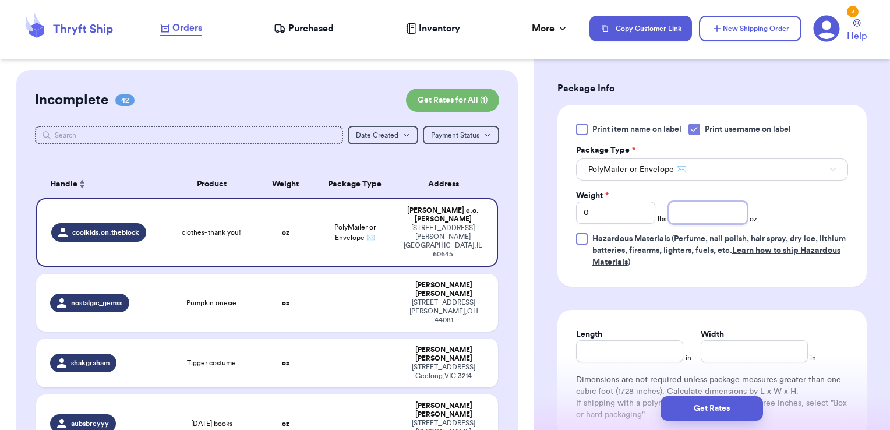
click at [717, 209] on input "number" at bounding box center [708, 213] width 79 height 22
click at [742, 413] on button "Get Rates" at bounding box center [712, 408] width 103 height 24
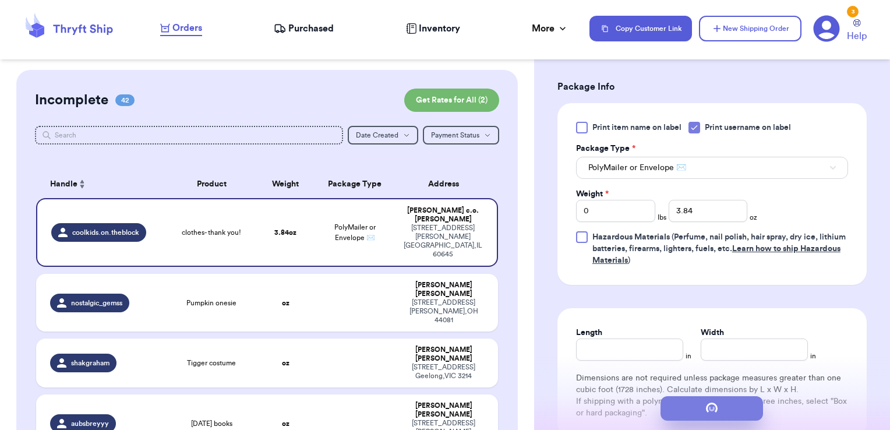
scroll to position [0, 0]
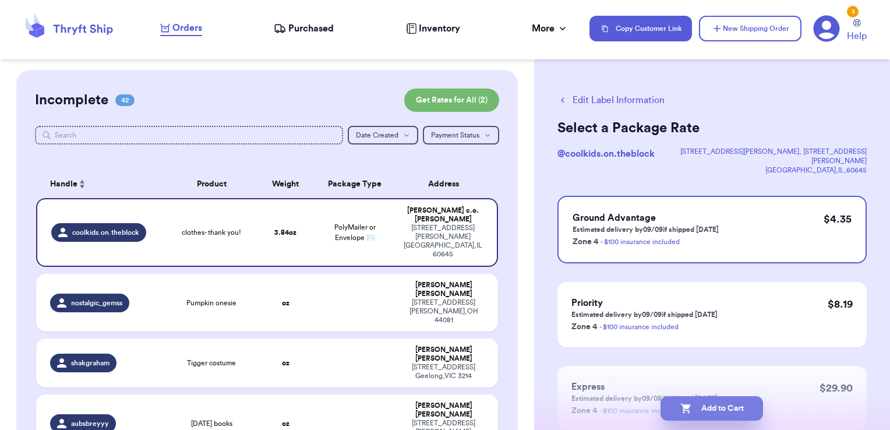
click at [718, 413] on button "Add to Cart" at bounding box center [712, 408] width 103 height 24
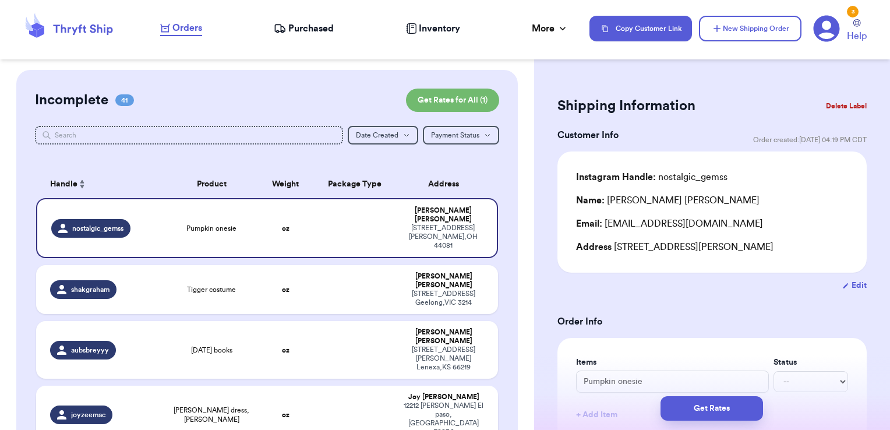
click at [370, 386] on td at bounding box center [354, 415] width 83 height 58
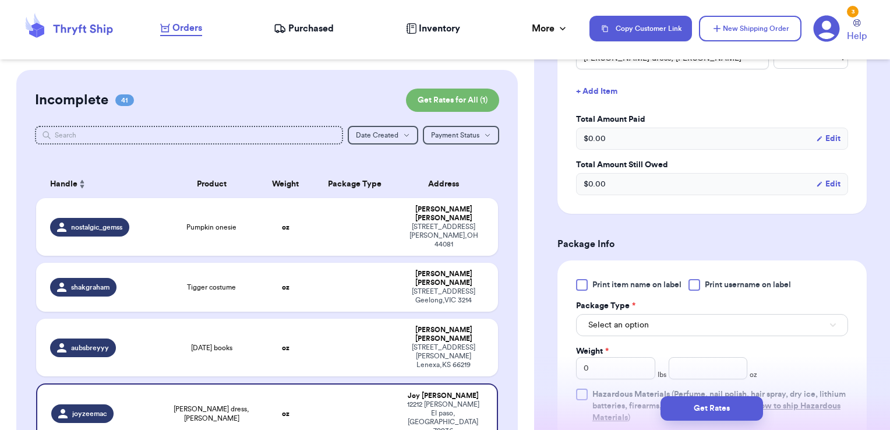
scroll to position [376, 0]
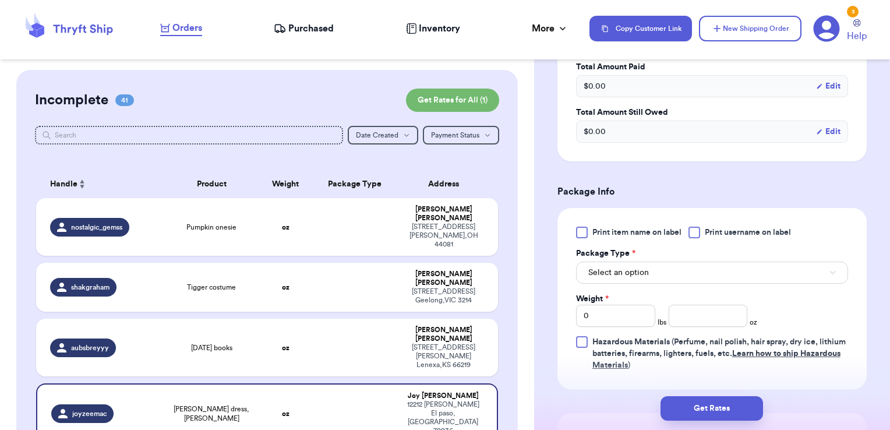
click at [710, 227] on span "Print username on label" at bounding box center [748, 233] width 86 height 12
click at [0, 0] on input "Print username on label" at bounding box center [0, 0] width 0 height 0
click at [679, 264] on button "Select an option" at bounding box center [712, 273] width 272 height 22
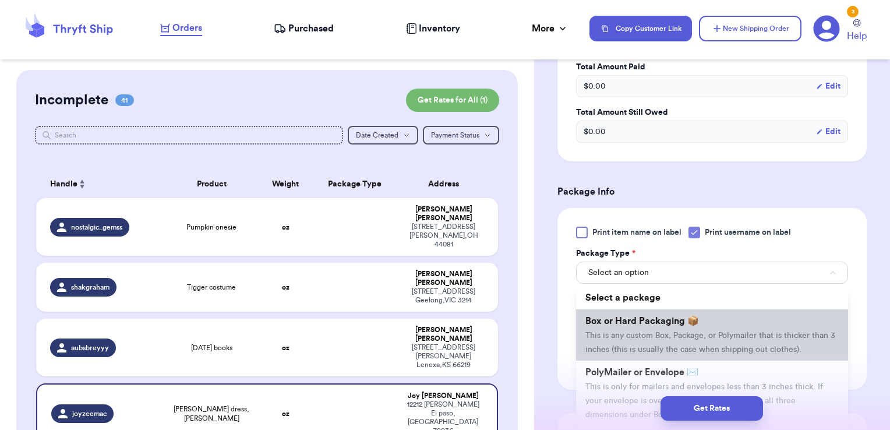
click at [643, 327] on li "Box or Hard Packaging 📦 This is any custom Box, Package, or Polymailer that is …" at bounding box center [712, 334] width 272 height 51
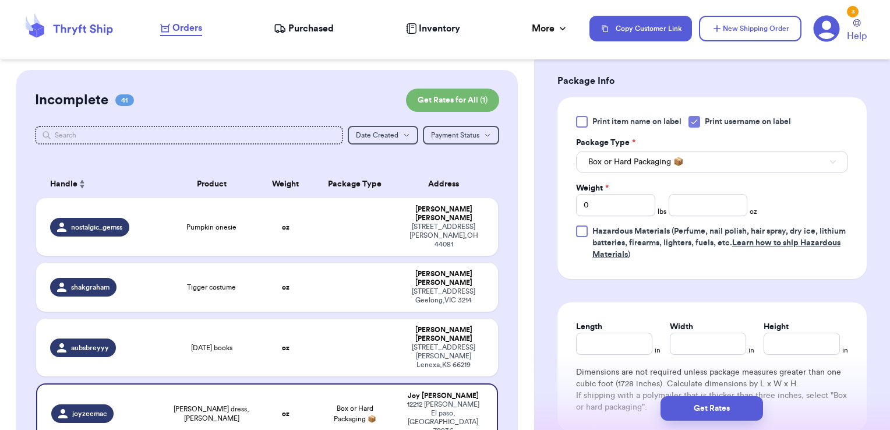
scroll to position [489, 0]
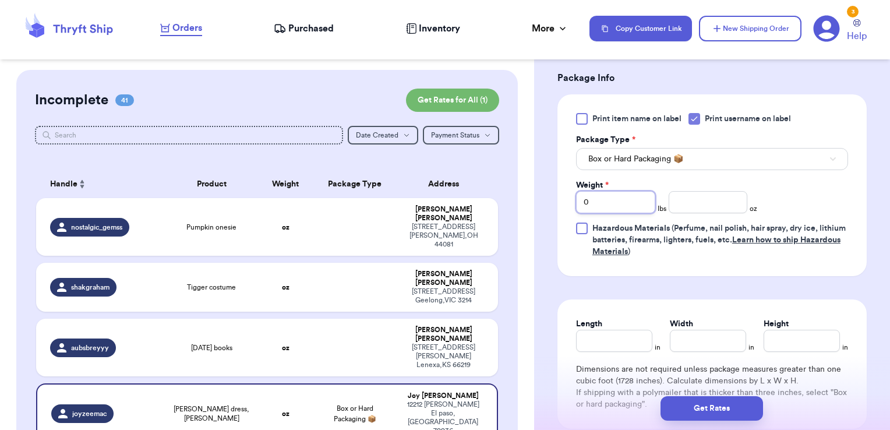
drag, startPoint x: 568, startPoint y: 202, endPoint x: 560, endPoint y: 204, distance: 8.5
click at [560, 204] on div "Print item name on label Print username on label Package Type * Box or Hard Pac…" at bounding box center [712, 185] width 309 height 182
click at [719, 413] on button "Get Rates" at bounding box center [712, 408] width 103 height 24
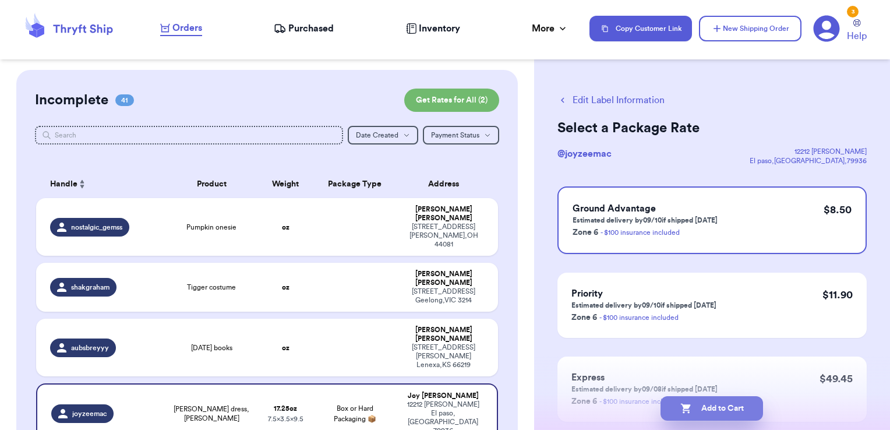
click at [752, 407] on button "Add to Cart" at bounding box center [712, 408] width 103 height 24
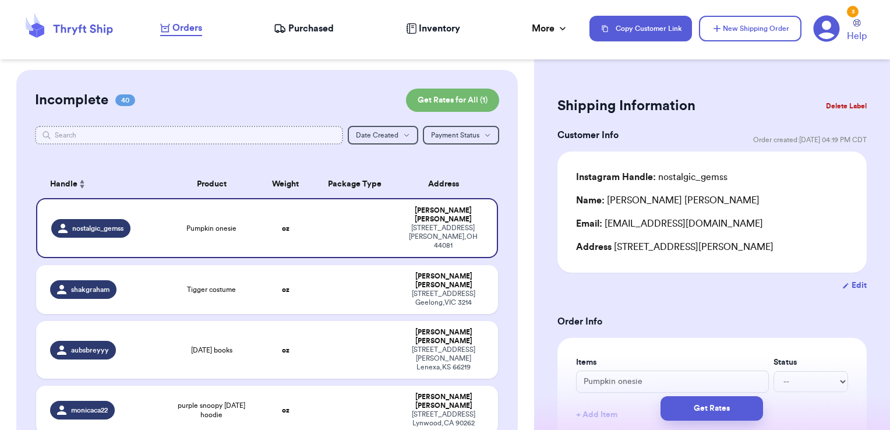
click at [287, 129] on input "text" at bounding box center [189, 135] width 309 height 19
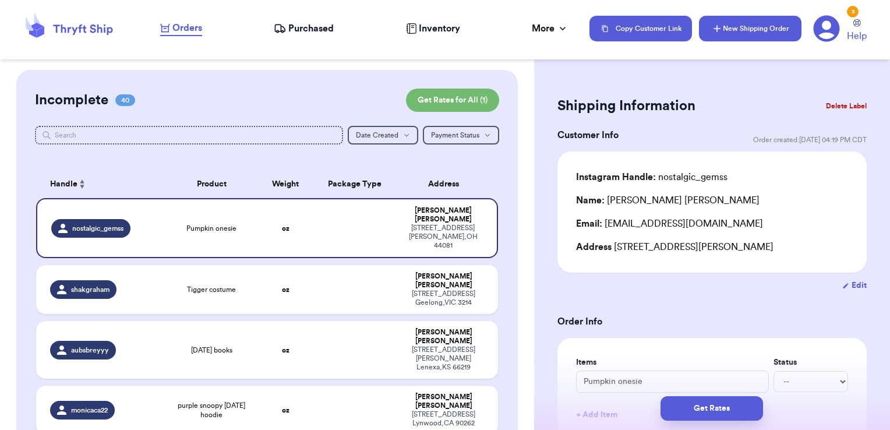
click at [771, 33] on button "New Shipping Order" at bounding box center [750, 29] width 103 height 26
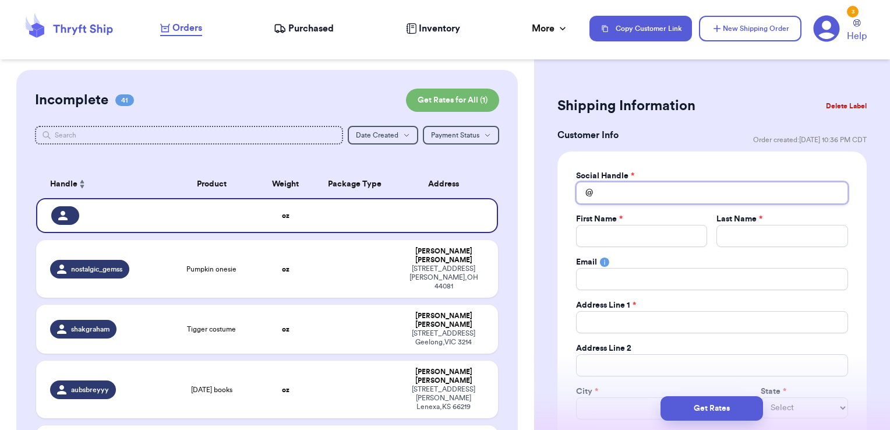
click at [685, 190] on input "Total Amount Paid" at bounding box center [712, 193] width 272 height 22
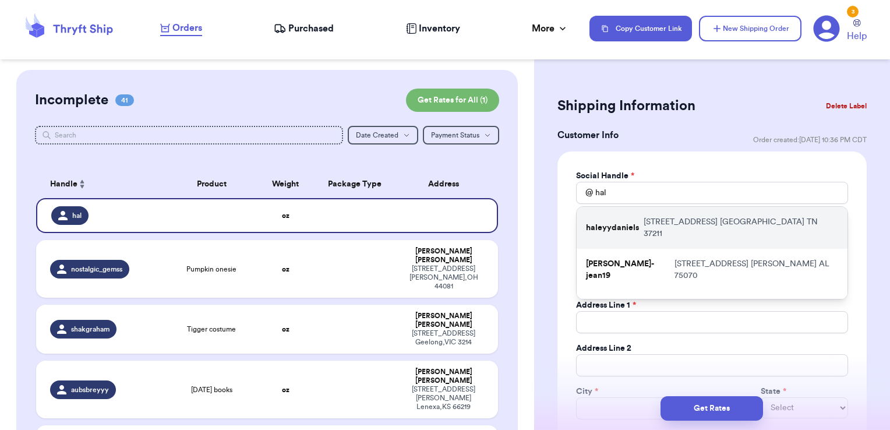
click at [687, 218] on p "[STREET_ADDRESS]" at bounding box center [741, 227] width 195 height 23
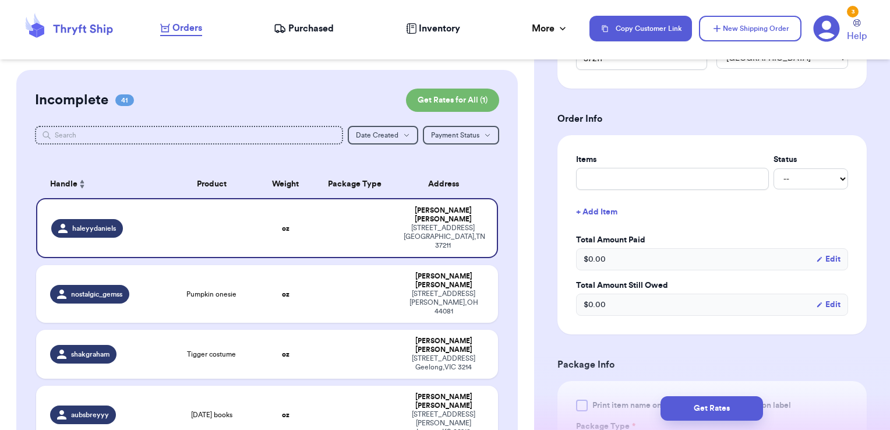
scroll to position [394, 0]
click at [659, 178] on input "text" at bounding box center [672, 178] width 193 height 22
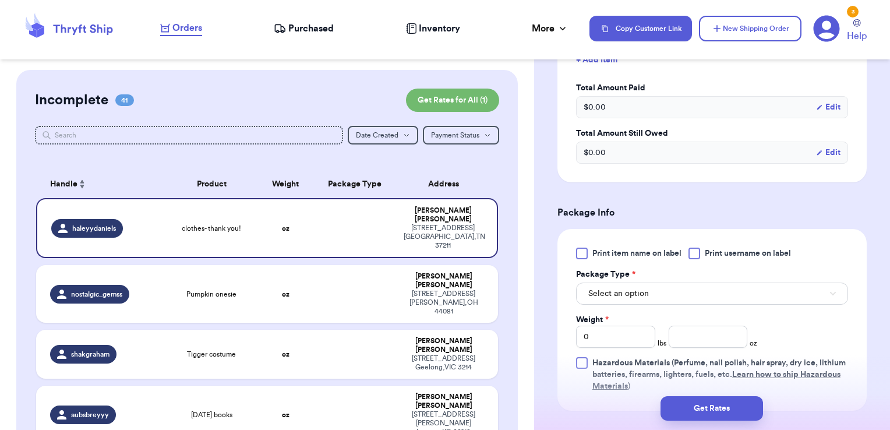
scroll to position [555, 0]
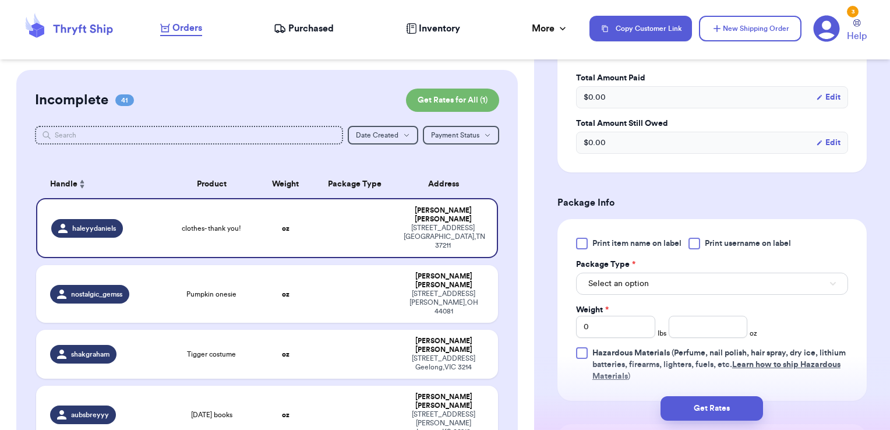
click at [725, 232] on div "Print item name on label Print username on label Package Type * Select an optio…" at bounding box center [712, 310] width 309 height 182
click at [724, 243] on span "Print username on label" at bounding box center [748, 244] width 86 height 12
click at [0, 0] on input "Print username on label" at bounding box center [0, 0] width 0 height 0
click at [690, 274] on button "Select an option" at bounding box center [712, 284] width 272 height 22
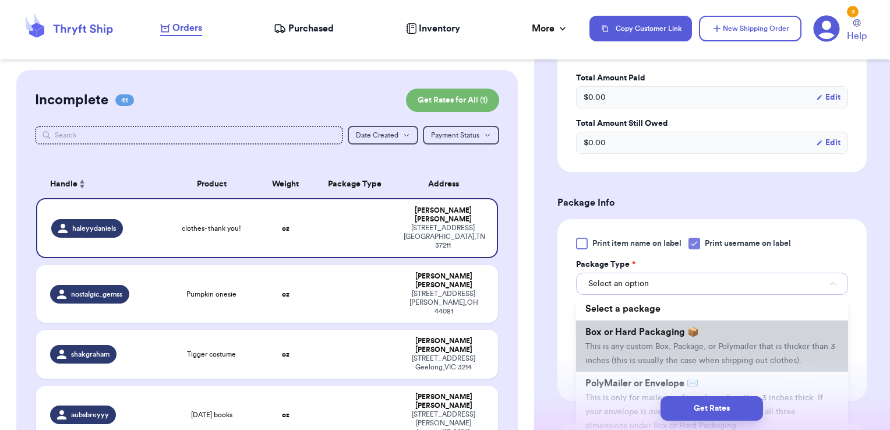
scroll to position [37, 0]
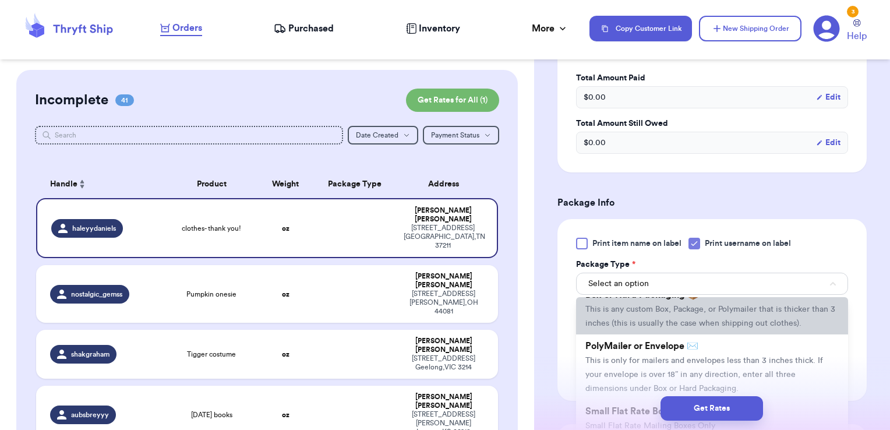
click at [637, 373] on span "This is only for mailers and envelopes less than 3 inches thick. If your envelo…" at bounding box center [704, 375] width 238 height 36
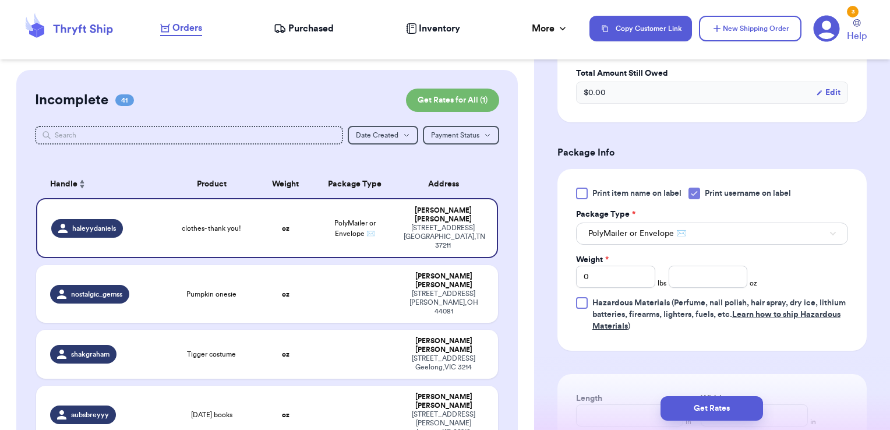
scroll to position [605, 0]
click at [689, 269] on input "number" at bounding box center [708, 276] width 79 height 22
click at [736, 404] on button "Get Rates" at bounding box center [712, 408] width 103 height 24
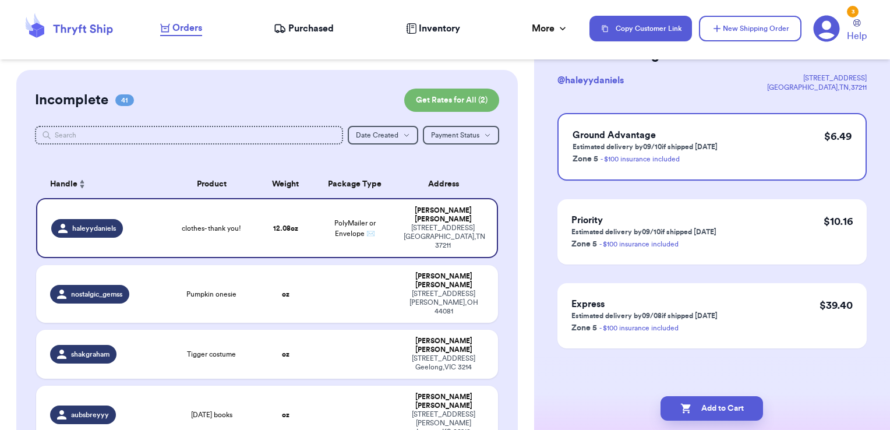
scroll to position [0, 0]
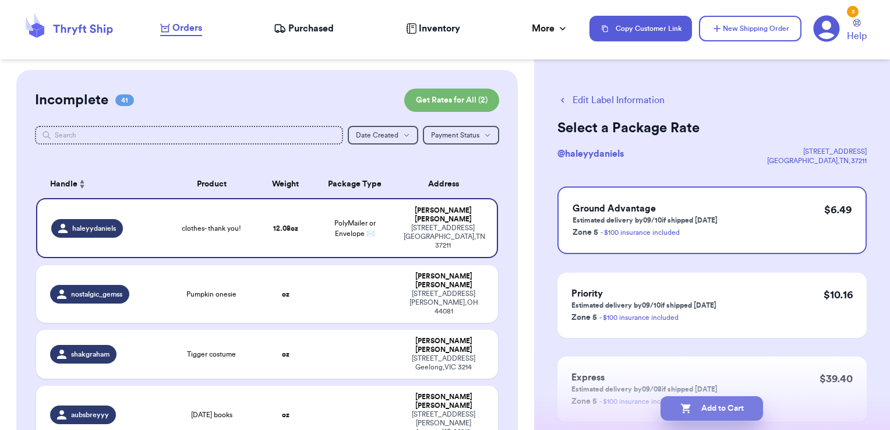
click at [732, 412] on button "Add to Cart" at bounding box center [712, 408] width 103 height 24
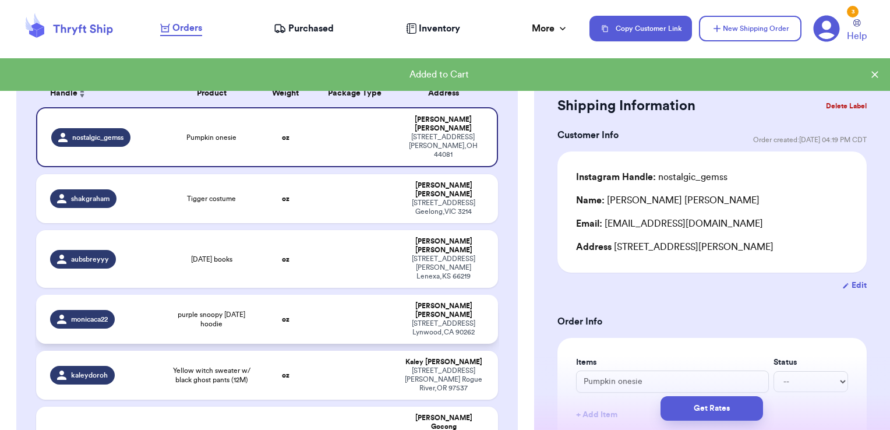
scroll to position [104, 0]
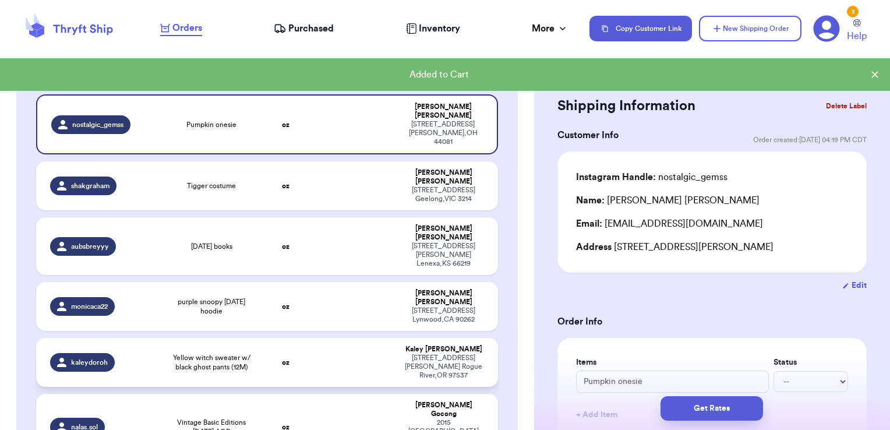
click at [350, 338] on td at bounding box center [354, 362] width 83 height 49
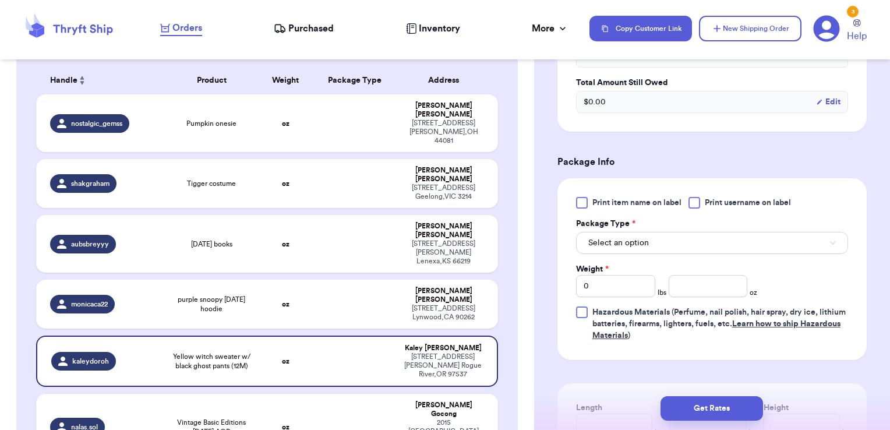
scroll to position [407, 0]
click at [718, 202] on span "Print username on label" at bounding box center [748, 202] width 86 height 12
click at [0, 0] on input "Print username on label" at bounding box center [0, 0] width 0 height 0
click at [700, 231] on button "Select an option" at bounding box center [712, 242] width 272 height 22
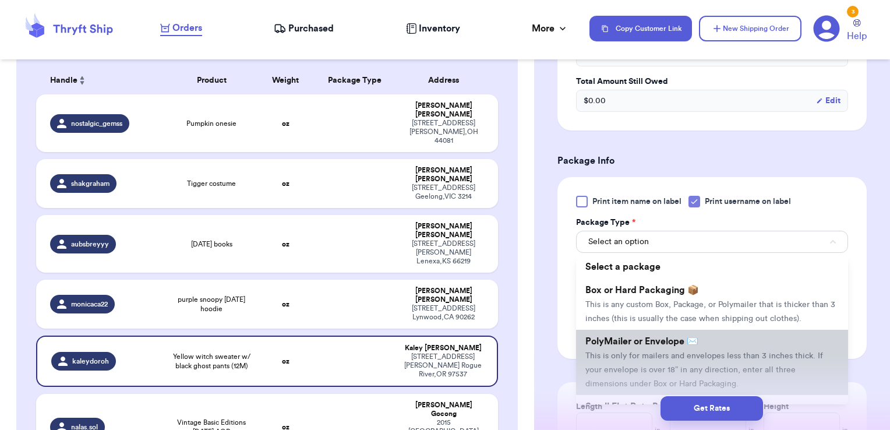
click at [650, 346] on span "PolyMailer or Envelope ✉️" at bounding box center [641, 341] width 113 height 9
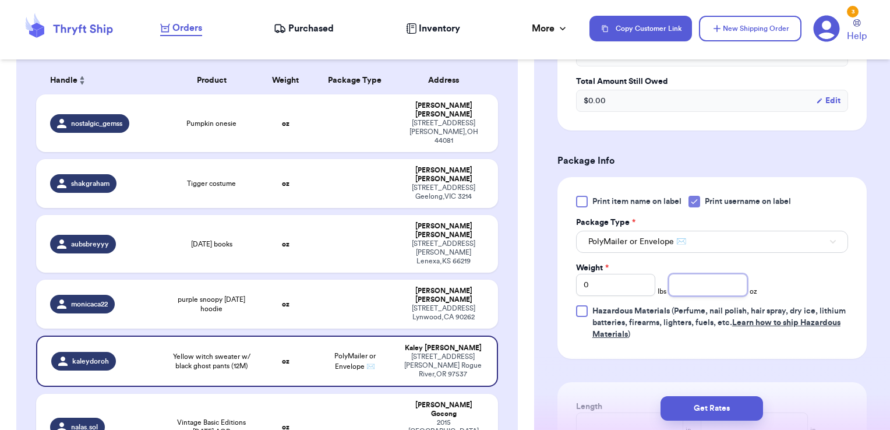
click at [690, 286] on input "number" at bounding box center [708, 285] width 79 height 22
click at [739, 405] on button "Get Rates" at bounding box center [712, 408] width 103 height 24
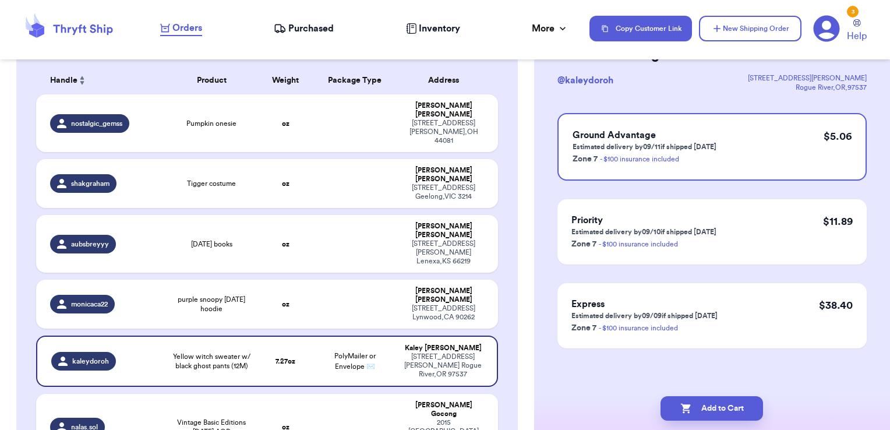
scroll to position [0, 0]
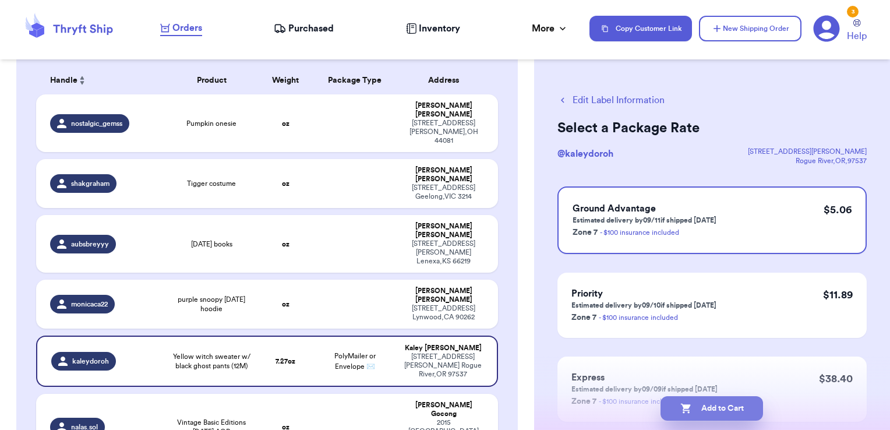
click at [729, 413] on button "Add to Cart" at bounding box center [712, 408] width 103 height 24
